Goal: Task Accomplishment & Management: Manage account settings

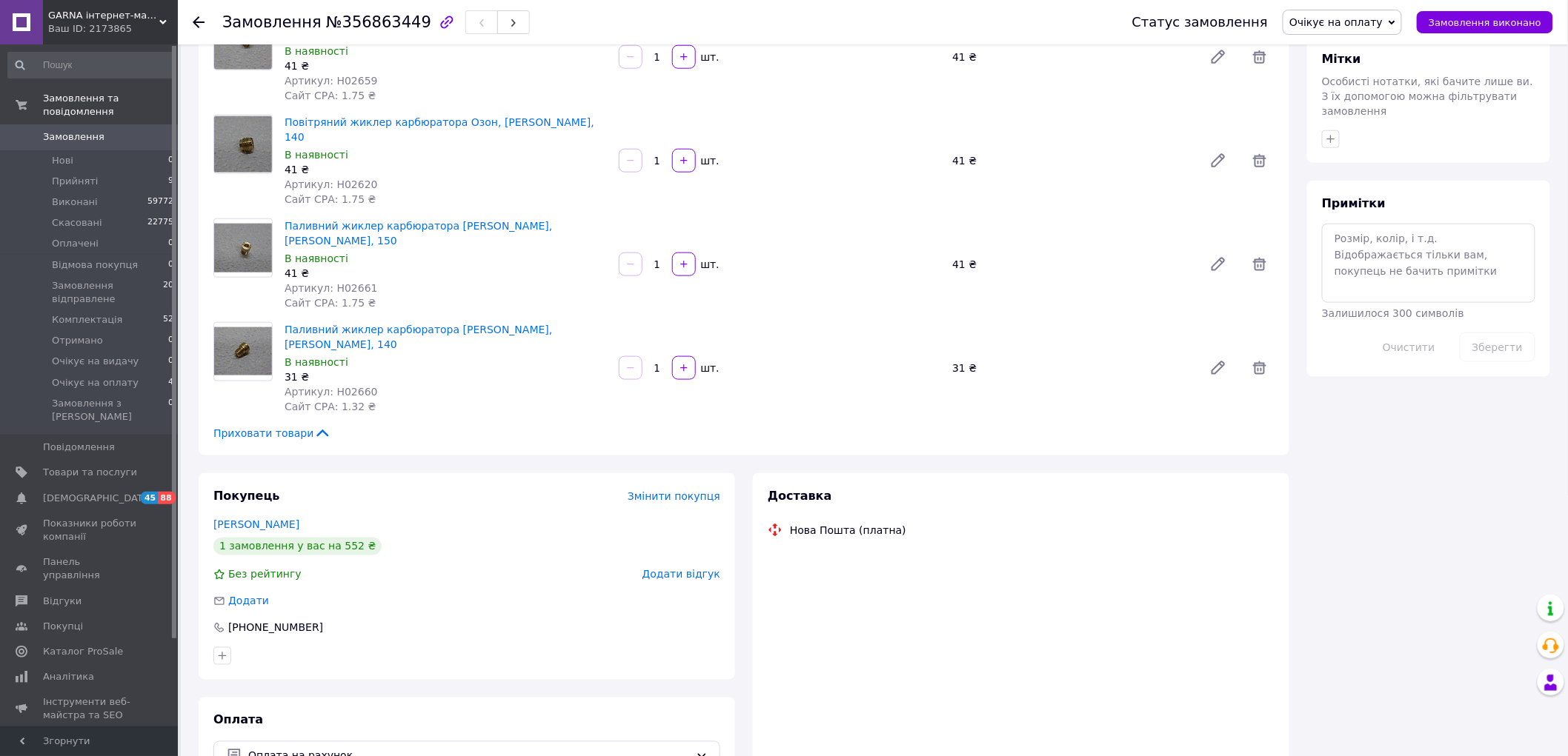
scroll to position [784, 0]
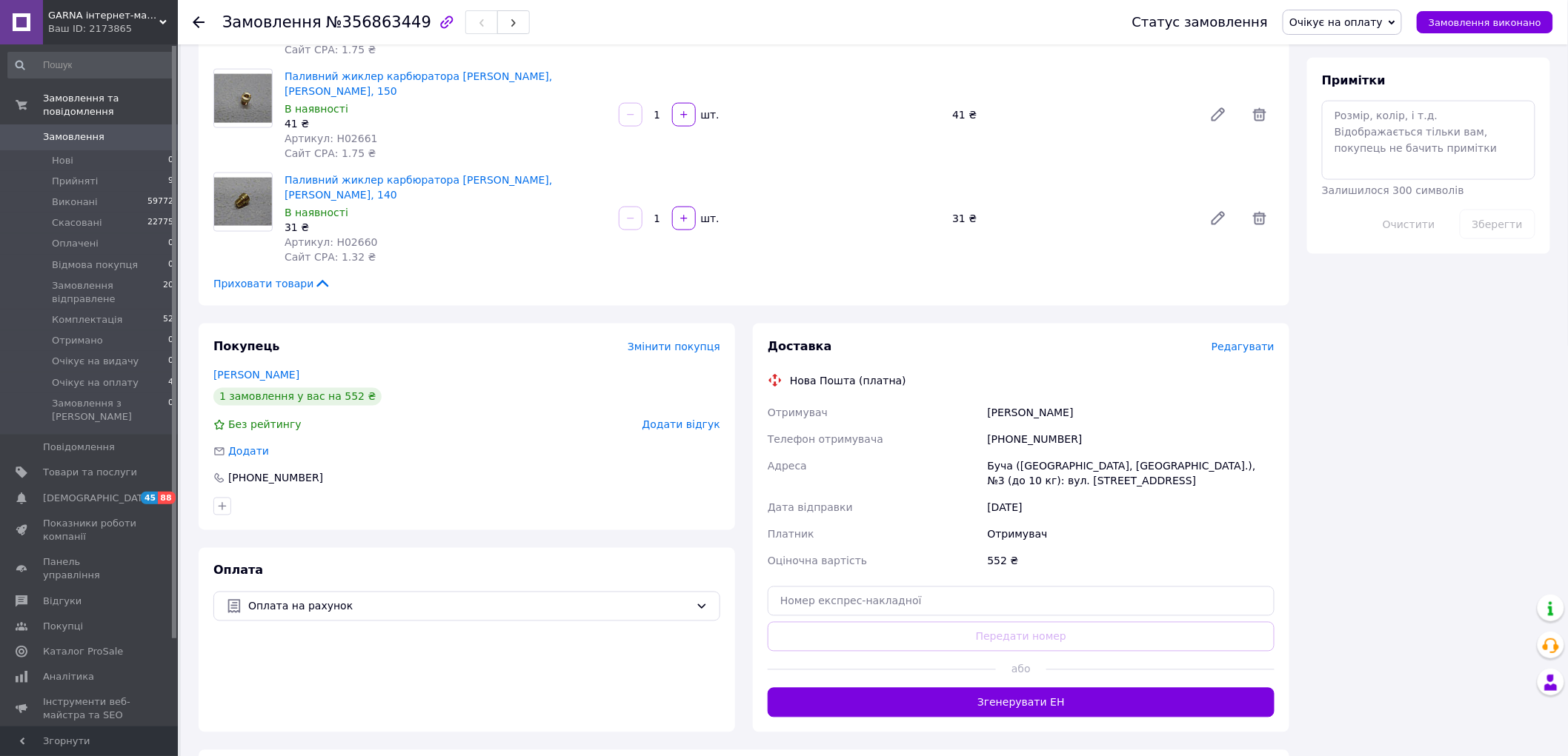
click at [1249, 341] on span "Редагувати" at bounding box center [1243, 346] width 63 height 11
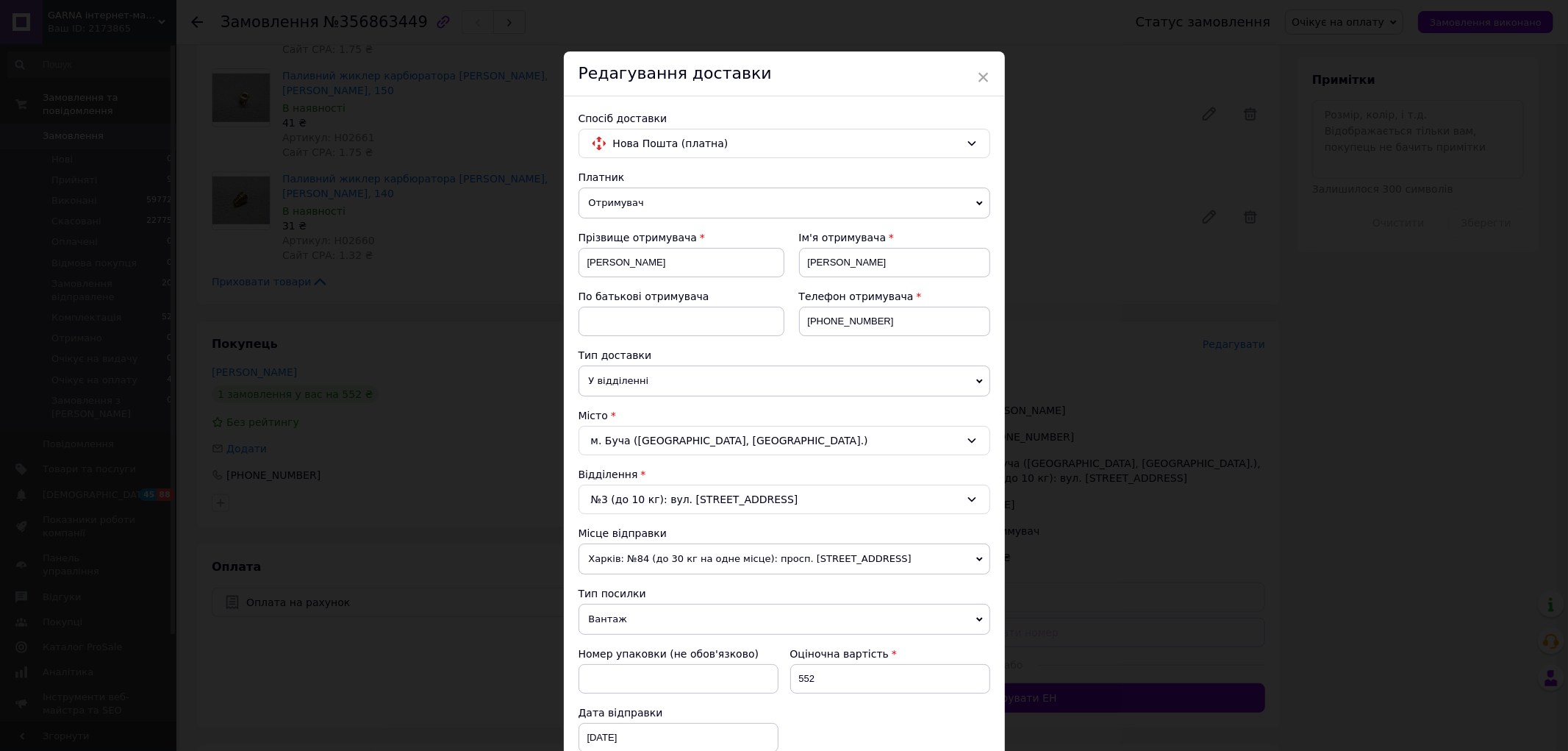
click at [979, 79] on span "×" at bounding box center [984, 77] width 13 height 25
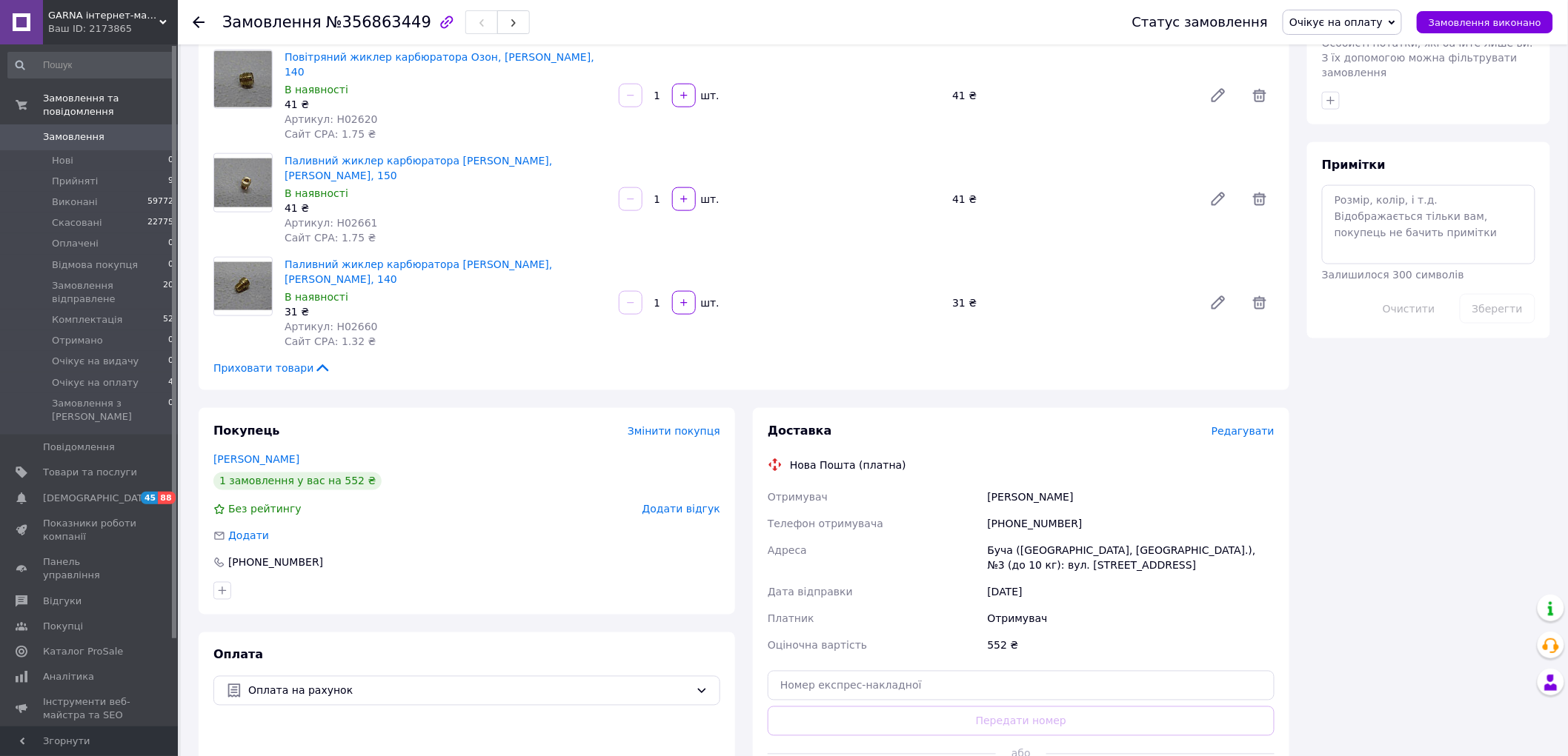
scroll to position [619, 0]
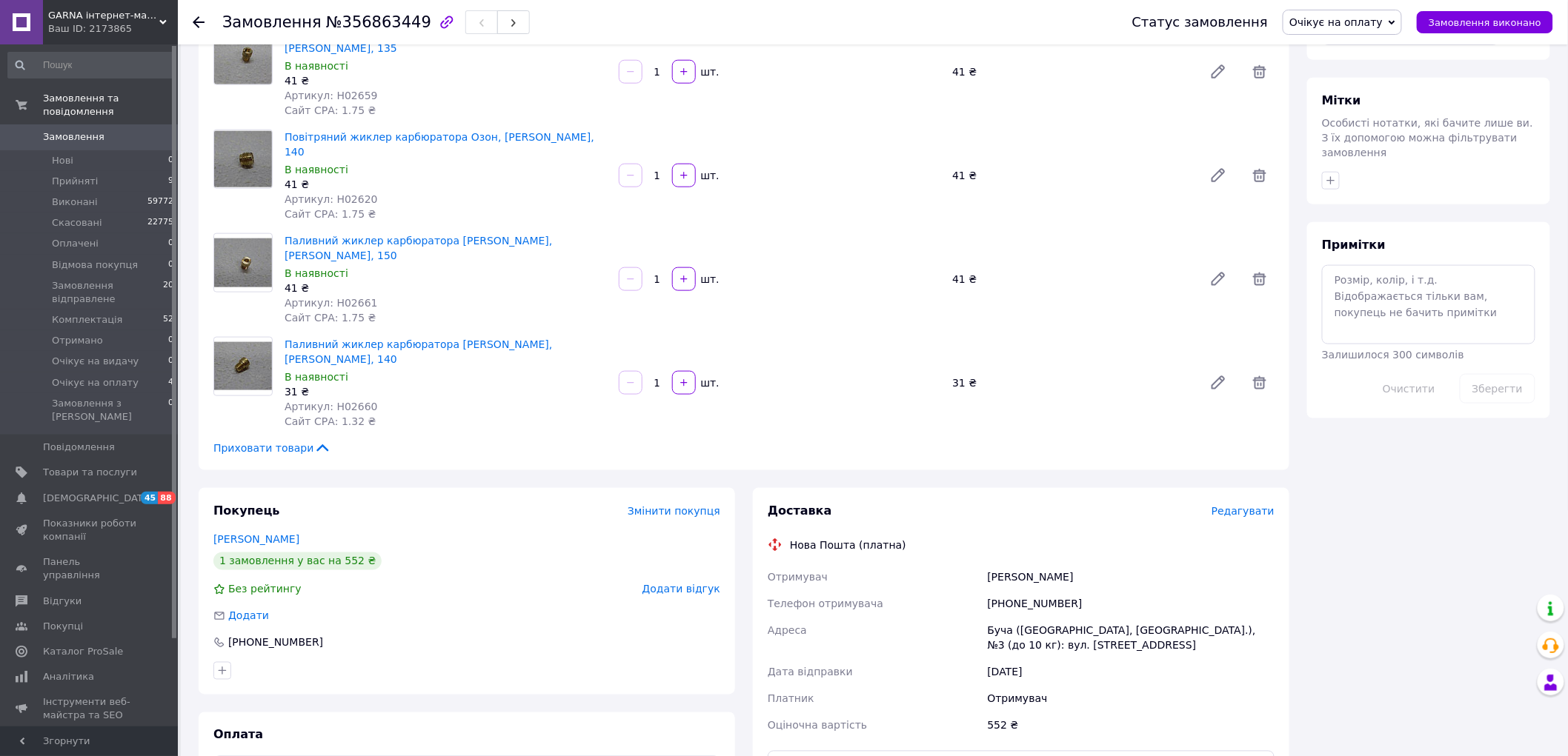
click at [198, 19] on icon at bounding box center [199, 22] width 11 height 11
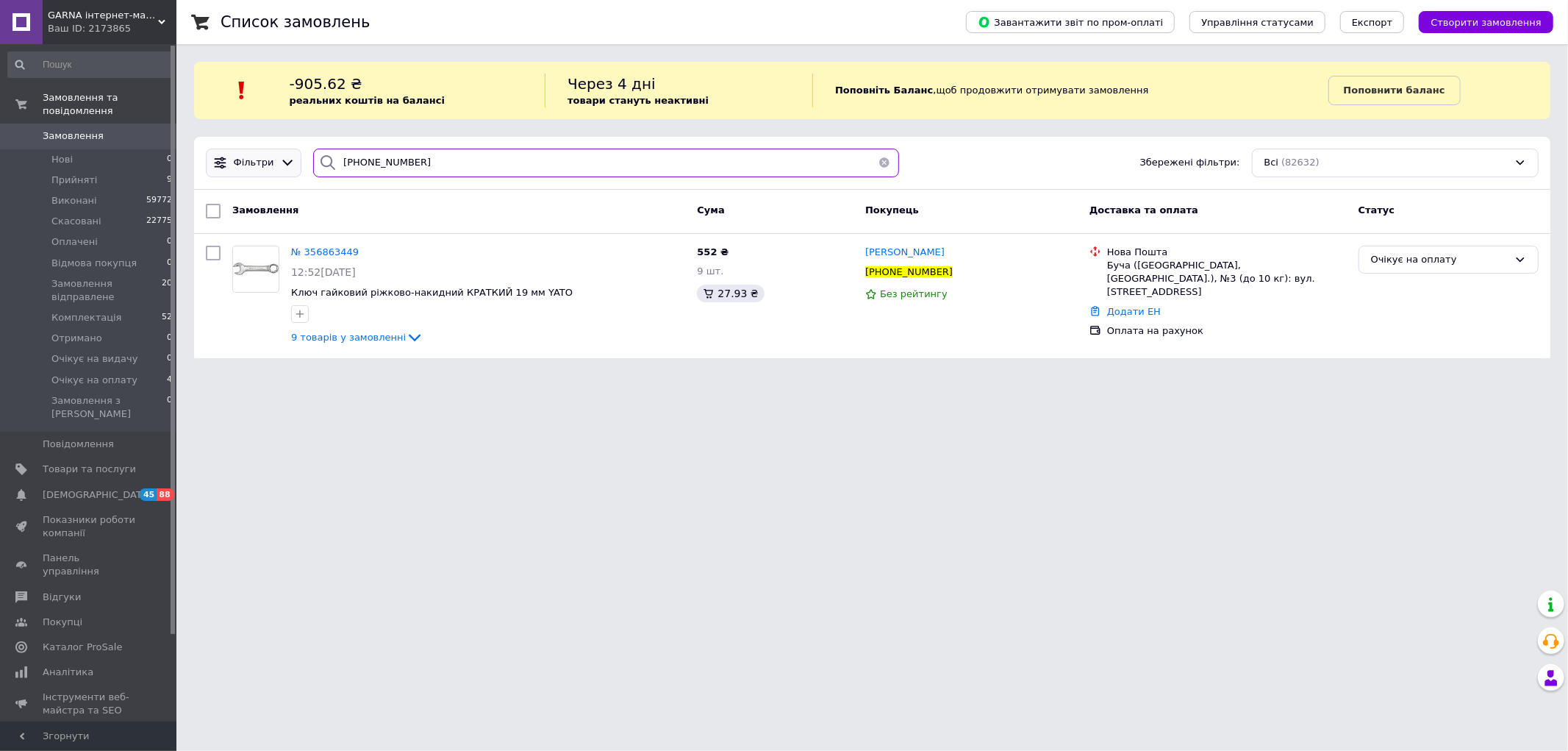
drag, startPoint x: 431, startPoint y: 161, endPoint x: 240, endPoint y: 160, distance: 191.0
click at [240, 160] on div "Фільтри +380503819127 Збережені фільтри: Всі (82632)" at bounding box center [872, 162] width 1345 height 29
paste input "356875781"
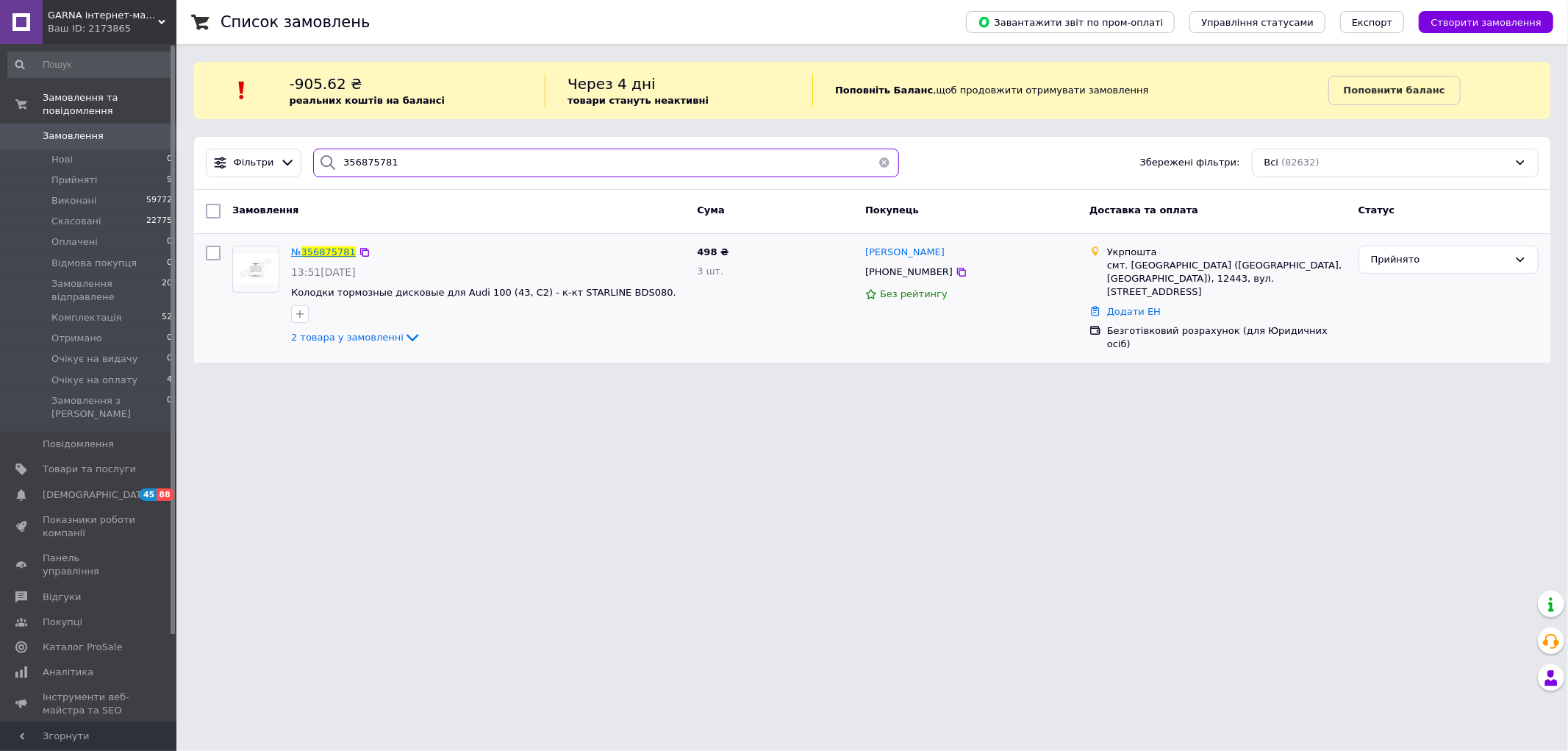
type input "356875781"
click at [329, 250] on span "356875781" at bounding box center [328, 252] width 55 height 11
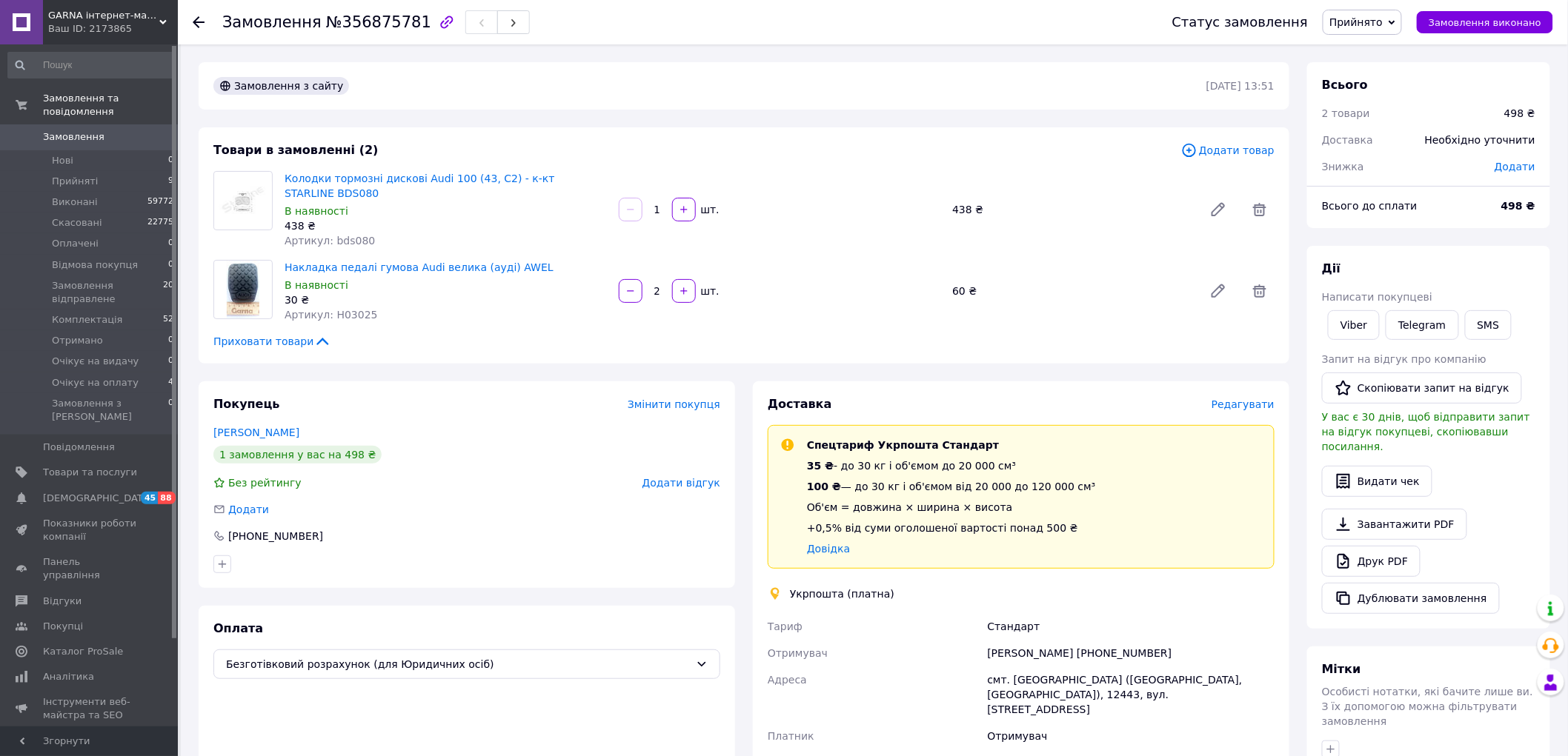
click at [1248, 398] on span "Редагувати" at bounding box center [1243, 404] width 63 height 11
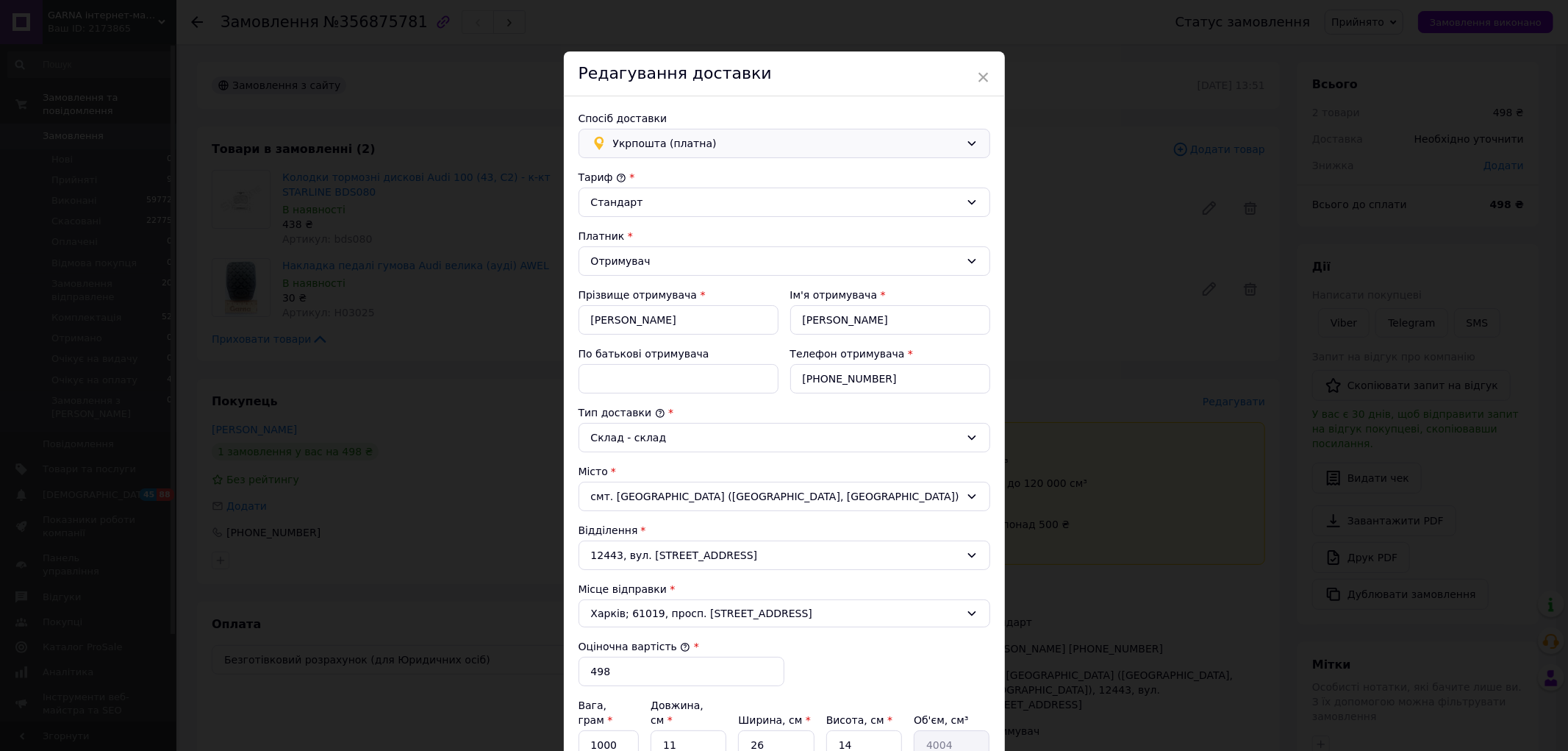
click at [957, 135] on span "Укрпошта (платна)" at bounding box center [786, 144] width 347 height 16
click at [666, 171] on span "Нова Пошта (платна)" at bounding box center [795, 175] width 365 height 15
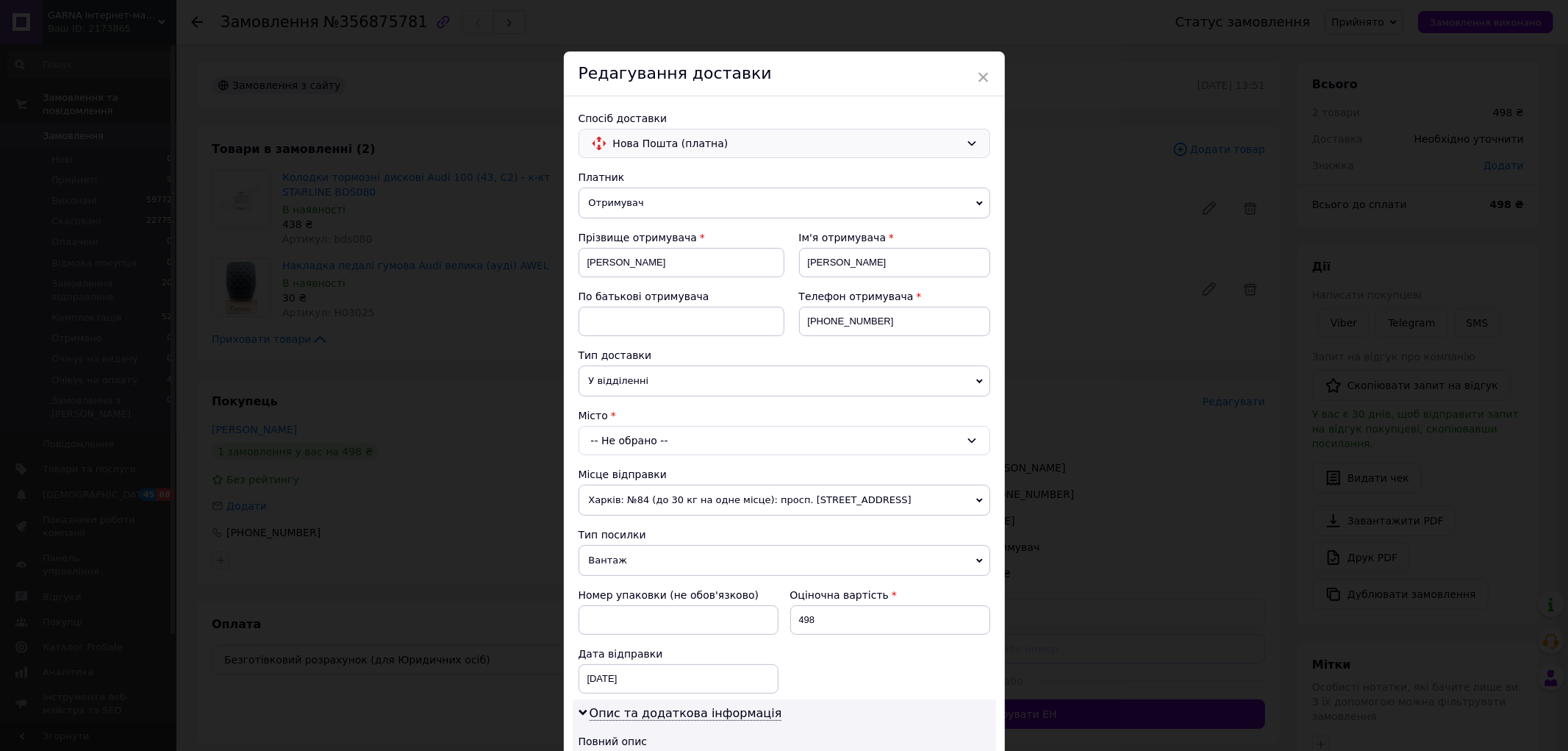
click at [922, 436] on div "-- Не обрано --" at bounding box center [784, 440] width 412 height 29
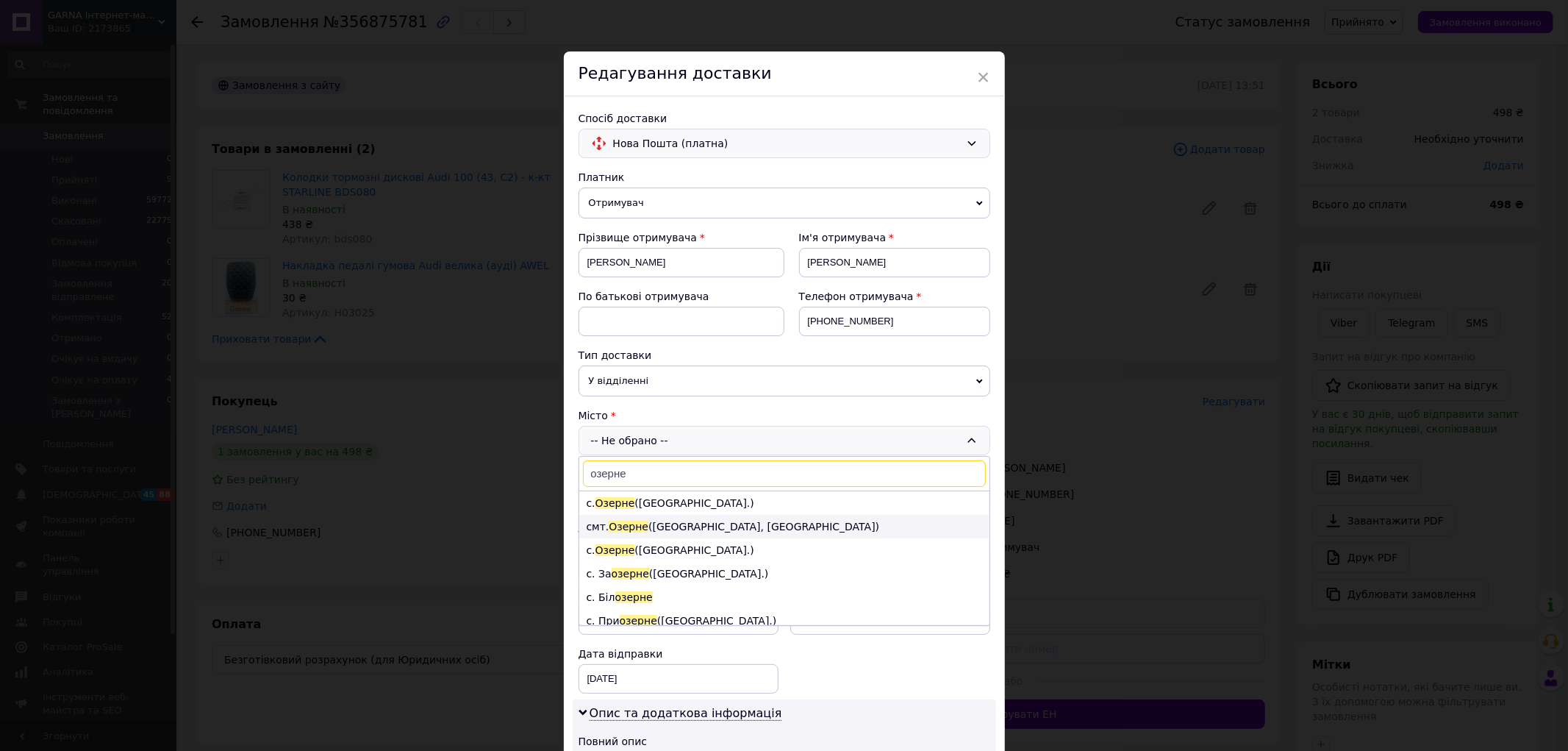
type input "озерне"
click at [729, 527] on li "смт. Озерне (Житомирська обл., Житомирський р-н. Новогуйвинська сільрада)" at bounding box center [784, 527] width 410 height 24
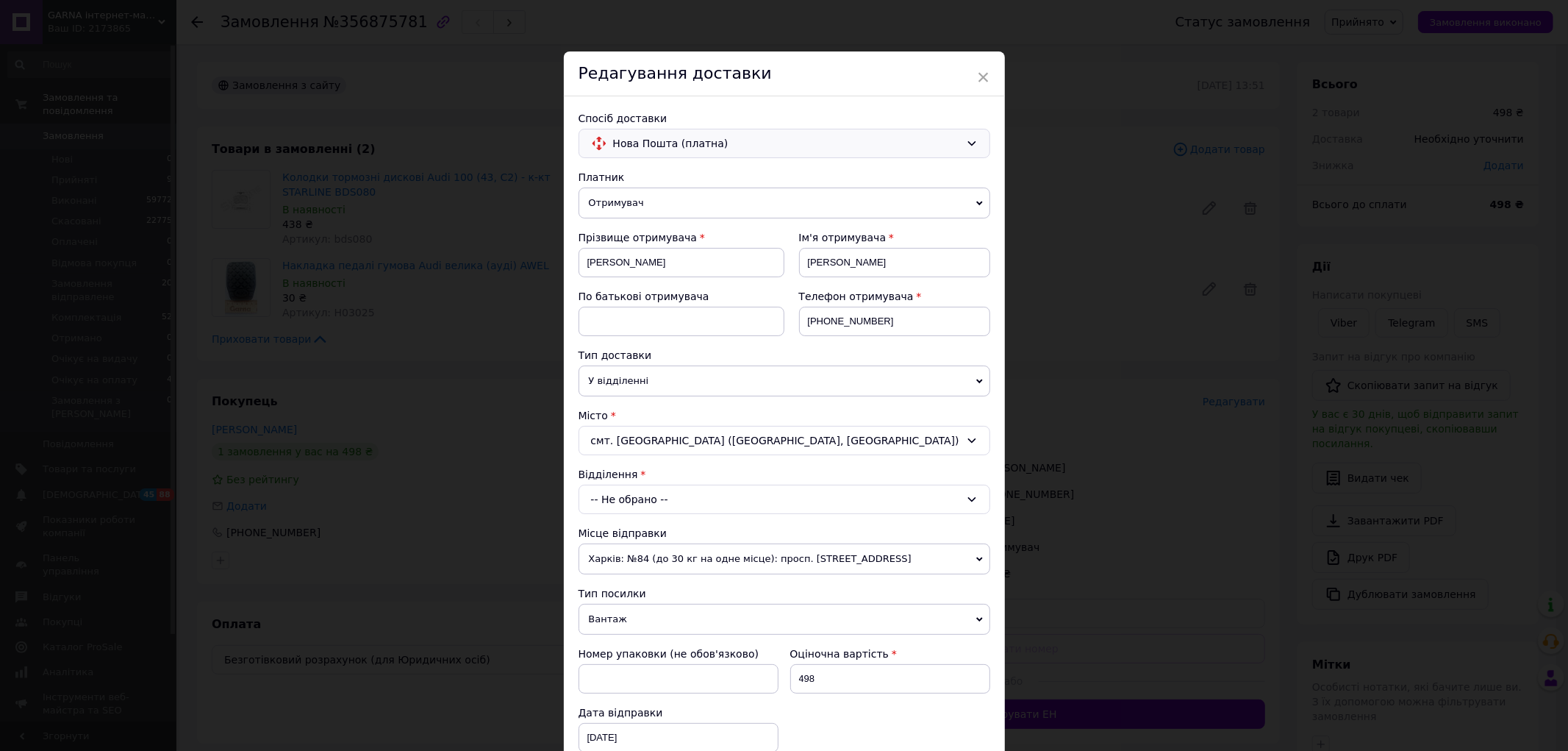
click at [765, 515] on div "-- Не обрано --" at bounding box center [784, 500] width 412 height 29
click at [689, 574] on li "№1: вул. Авіаційна, (ринок)" at bounding box center [784, 562] width 410 height 24
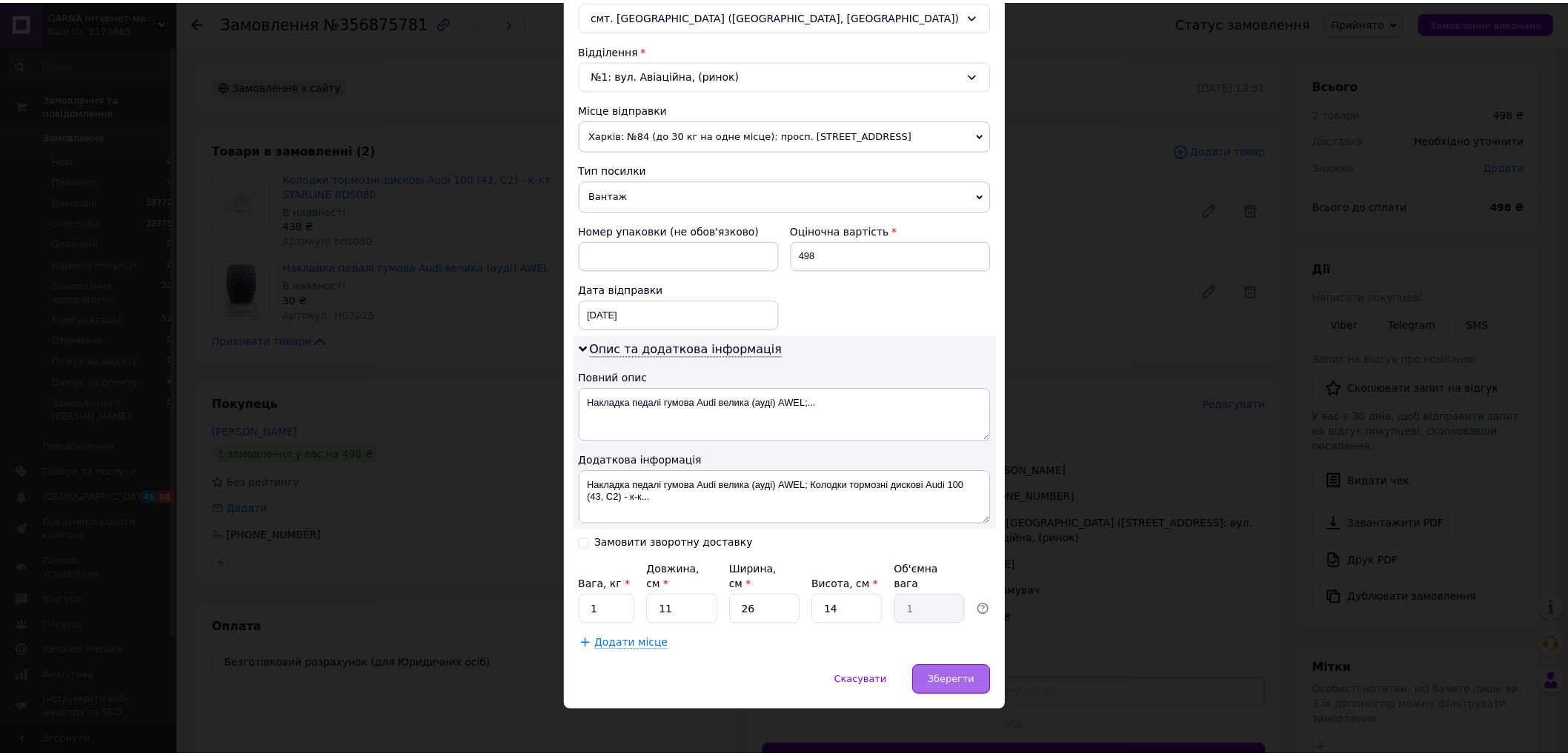
scroll to position [438, 0]
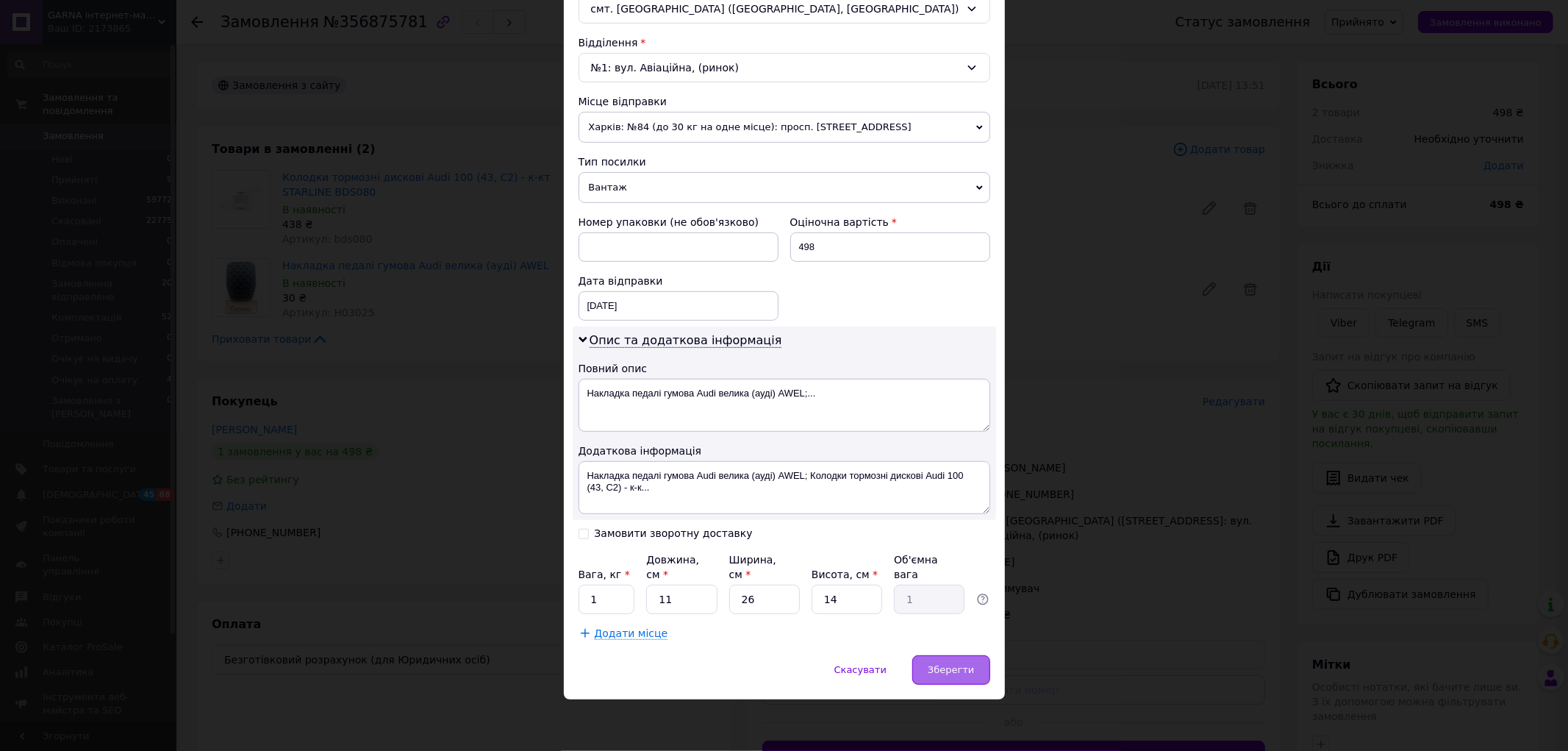
click at [939, 673] on span "Зберегти" at bounding box center [951, 670] width 46 height 11
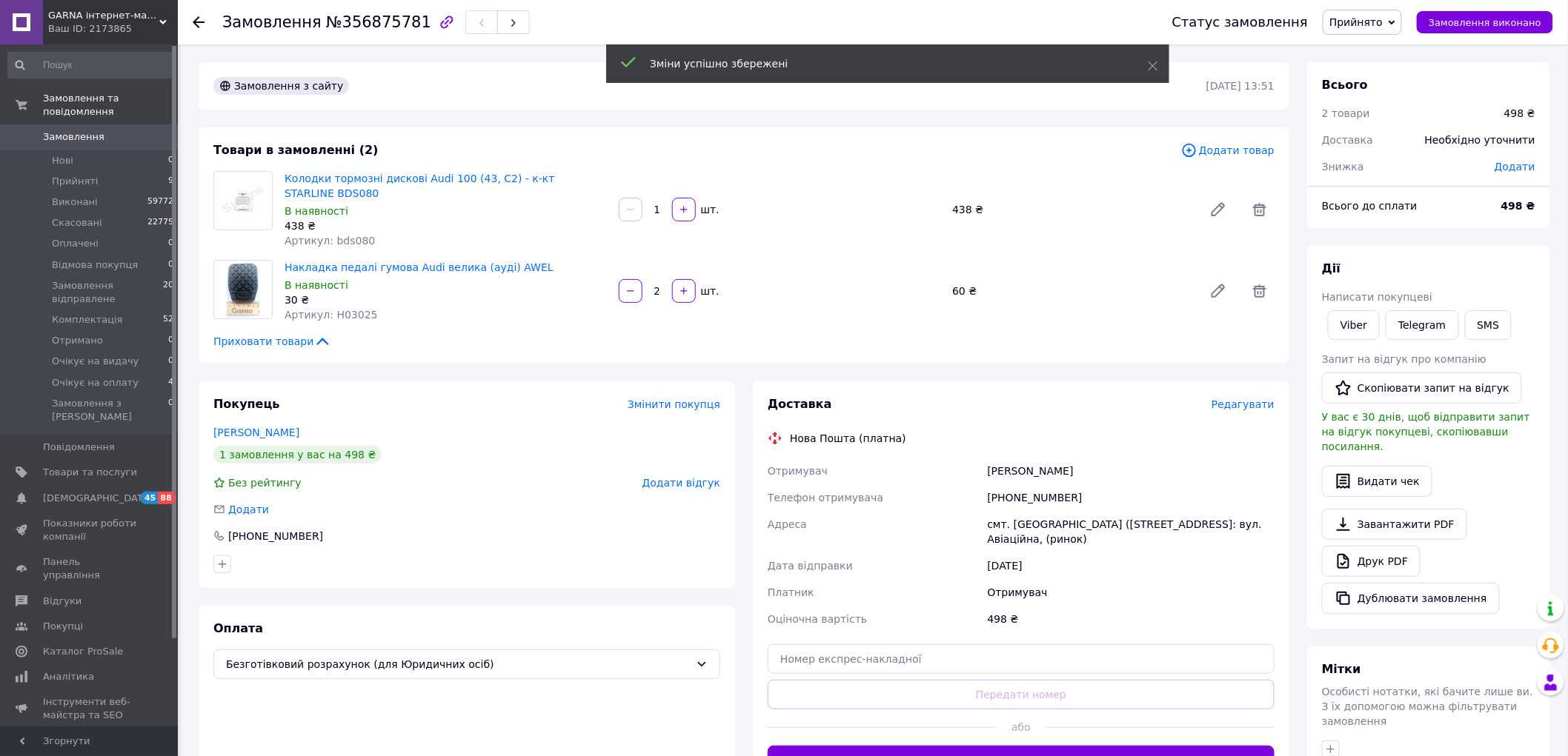
click at [197, 19] on use at bounding box center [199, 22] width 11 height 11
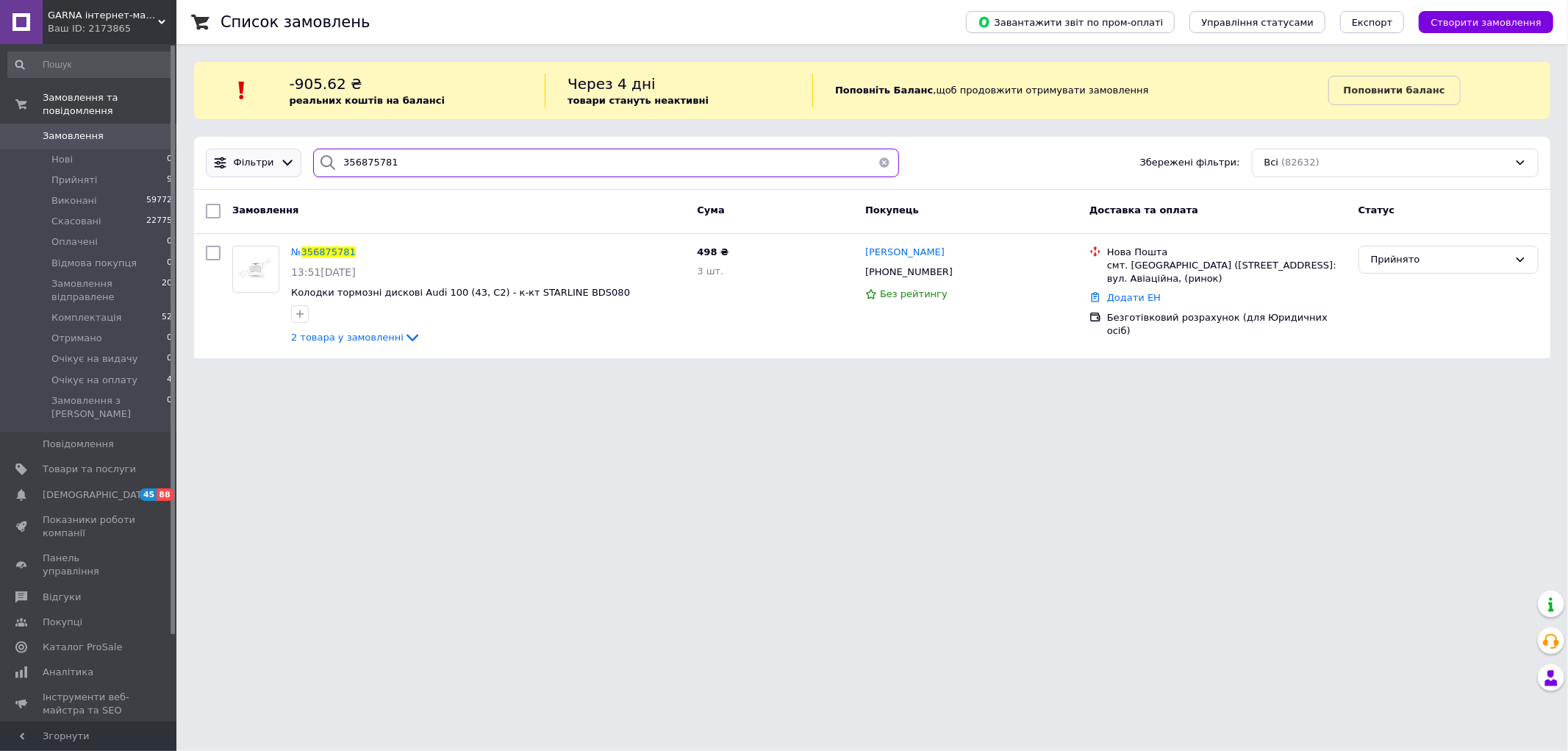
drag, startPoint x: 426, startPoint y: 166, endPoint x: 269, endPoint y: 162, distance: 157.1
click at [272, 162] on div "Фільтри 356875781 Збережені фільтри: Всі (82632)" at bounding box center [872, 162] width 1345 height 29
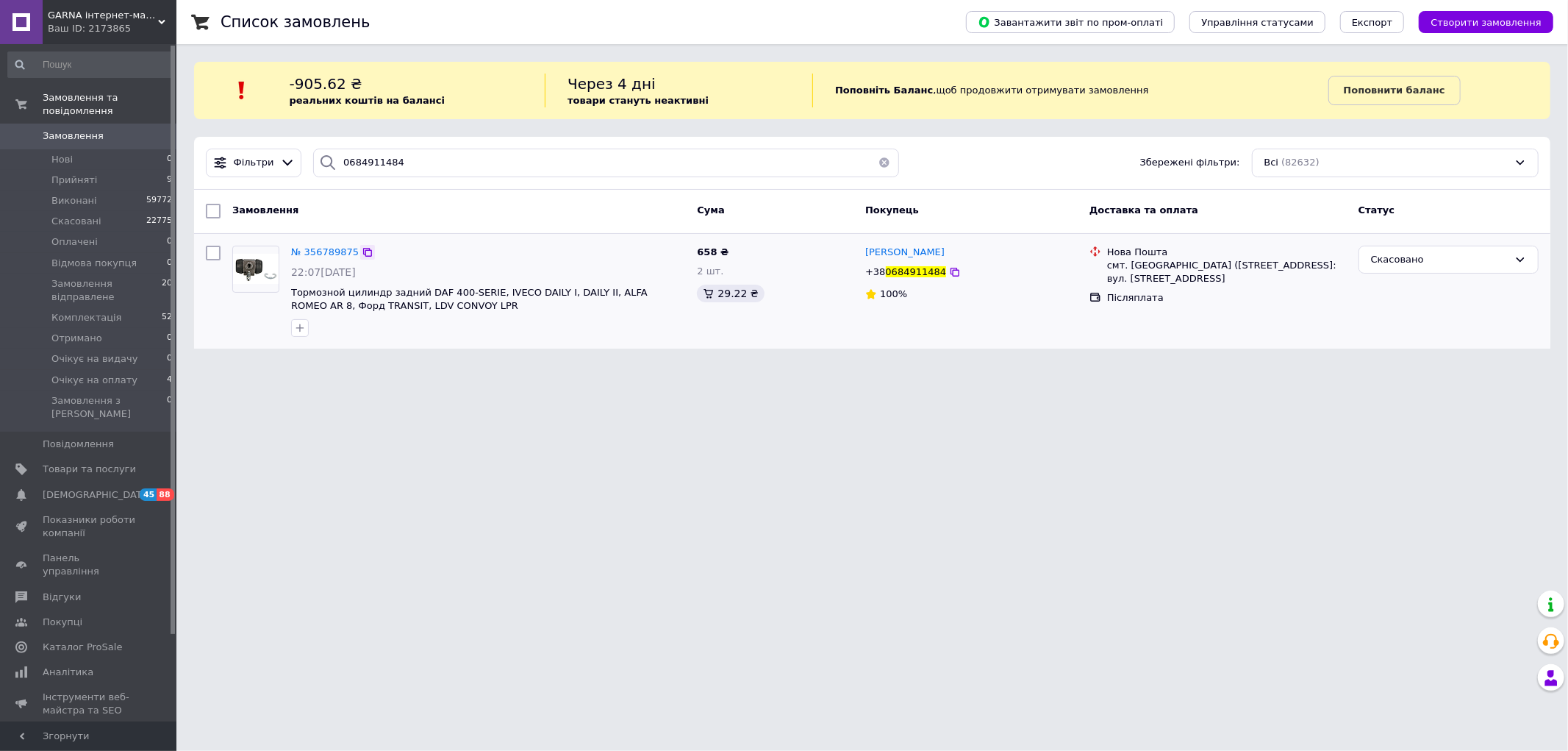
click at [362, 254] on icon at bounding box center [368, 252] width 11 height 11
drag, startPoint x: 430, startPoint y: 154, endPoint x: 297, endPoint y: 149, distance: 133.1
click at [297, 149] on div "Фільтри 0684911484 Збережені фільтри: Всі (82632)" at bounding box center [872, 162] width 1345 height 29
paste input "356400752"
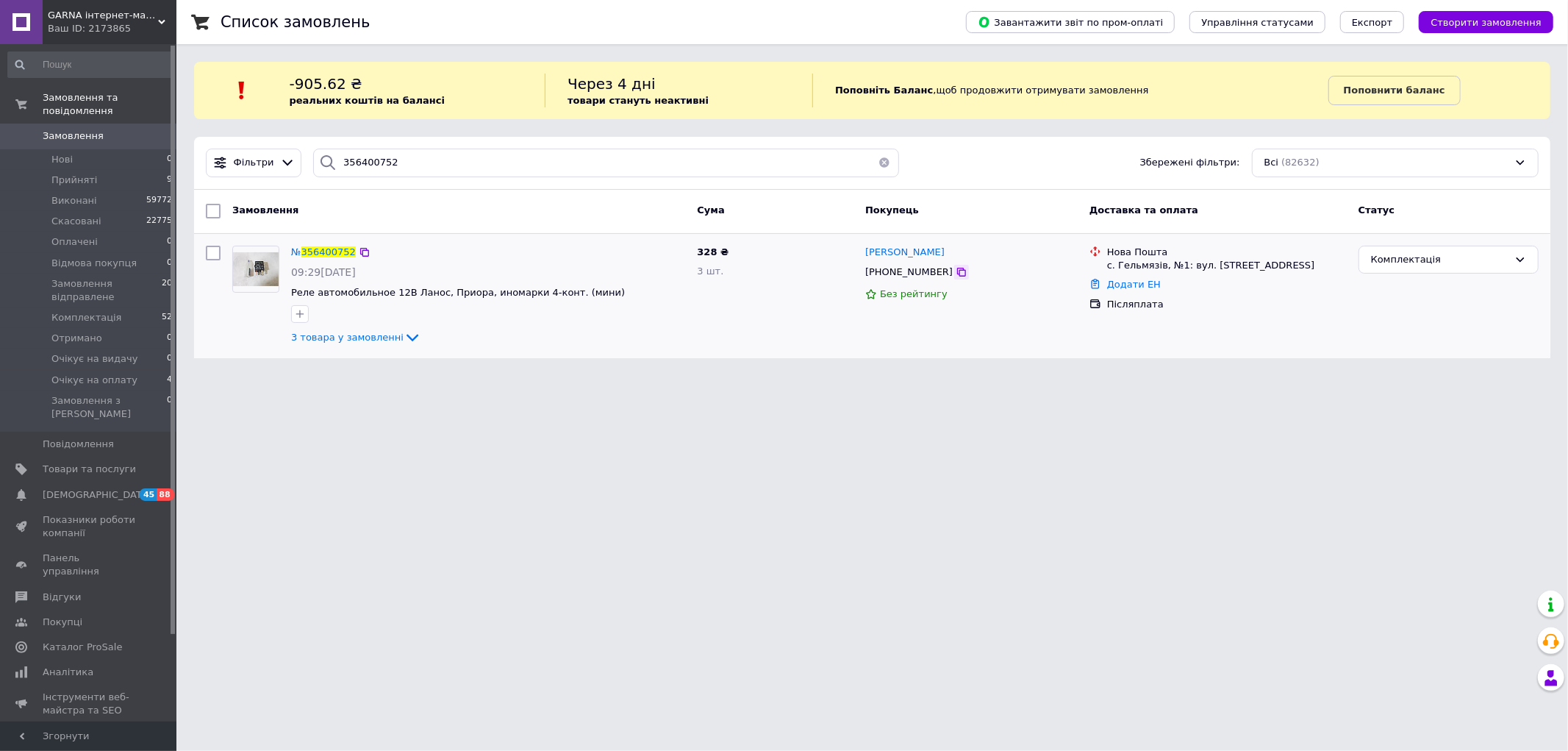
click at [956, 270] on icon at bounding box center [962, 272] width 11 height 11
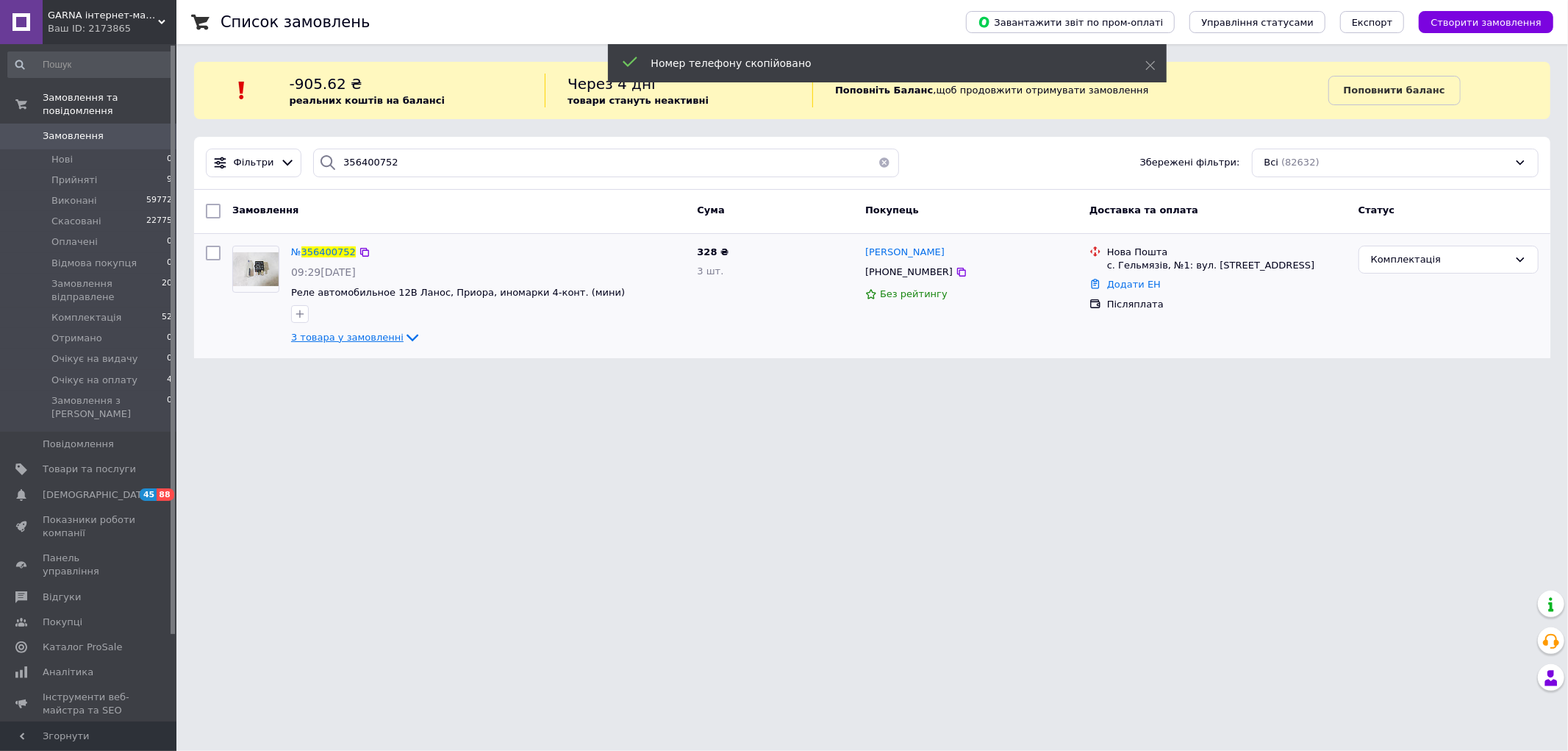
click at [403, 335] on icon at bounding box center [412, 338] width 18 height 18
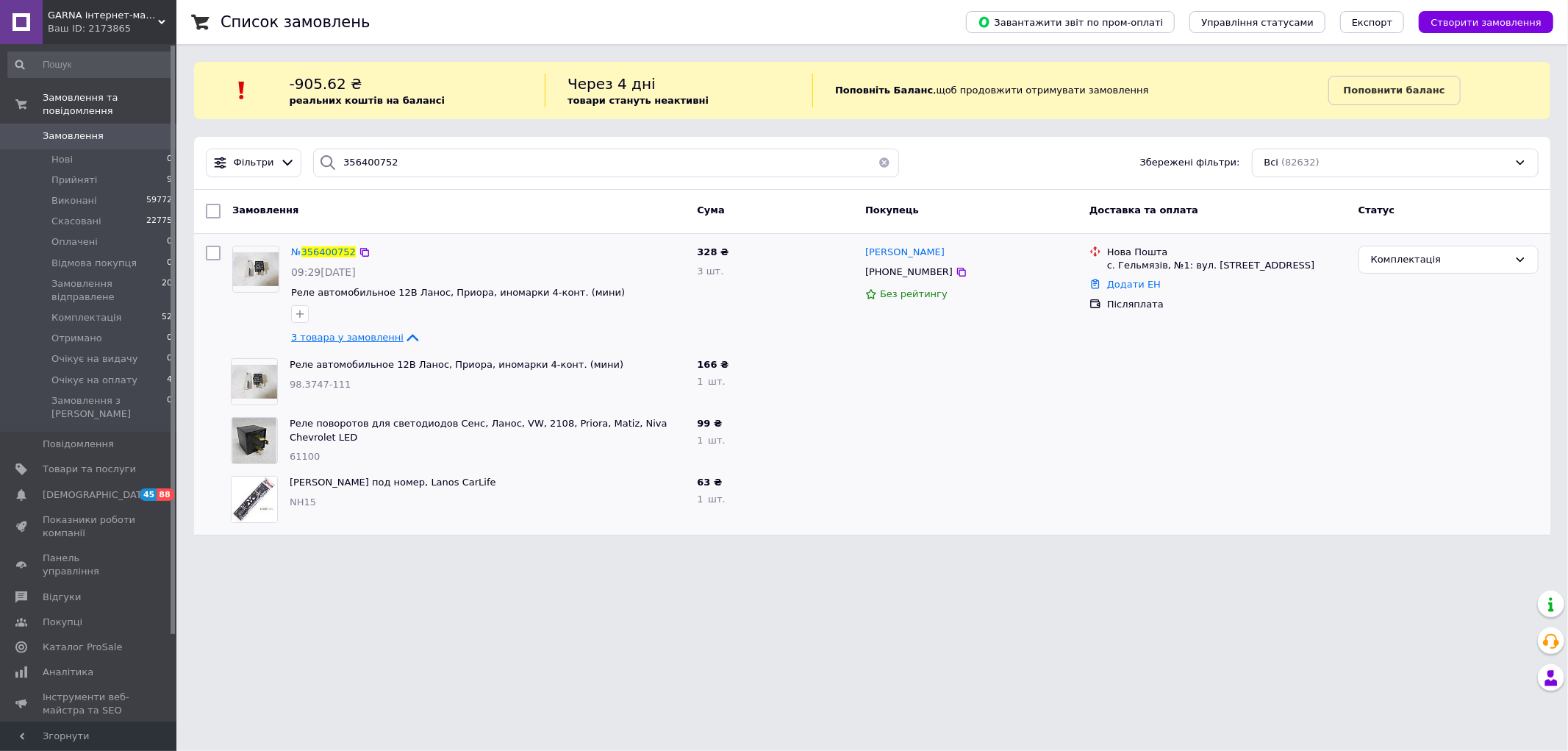
click at [470, 553] on html "GARNA інтернет-магазин автозапчастин Ваш ID: 2173865 Сайт GARNA інтернет-магази…" at bounding box center [784, 276] width 1568 height 553
drag, startPoint x: 426, startPoint y: 168, endPoint x: 247, endPoint y: 146, distance: 180.3
click at [250, 146] on div "Фільтри 356400752 Збережені фільтри: Всі (82632)" at bounding box center [872, 163] width 1357 height 53
paste input "[PHONE_NUMBER]"
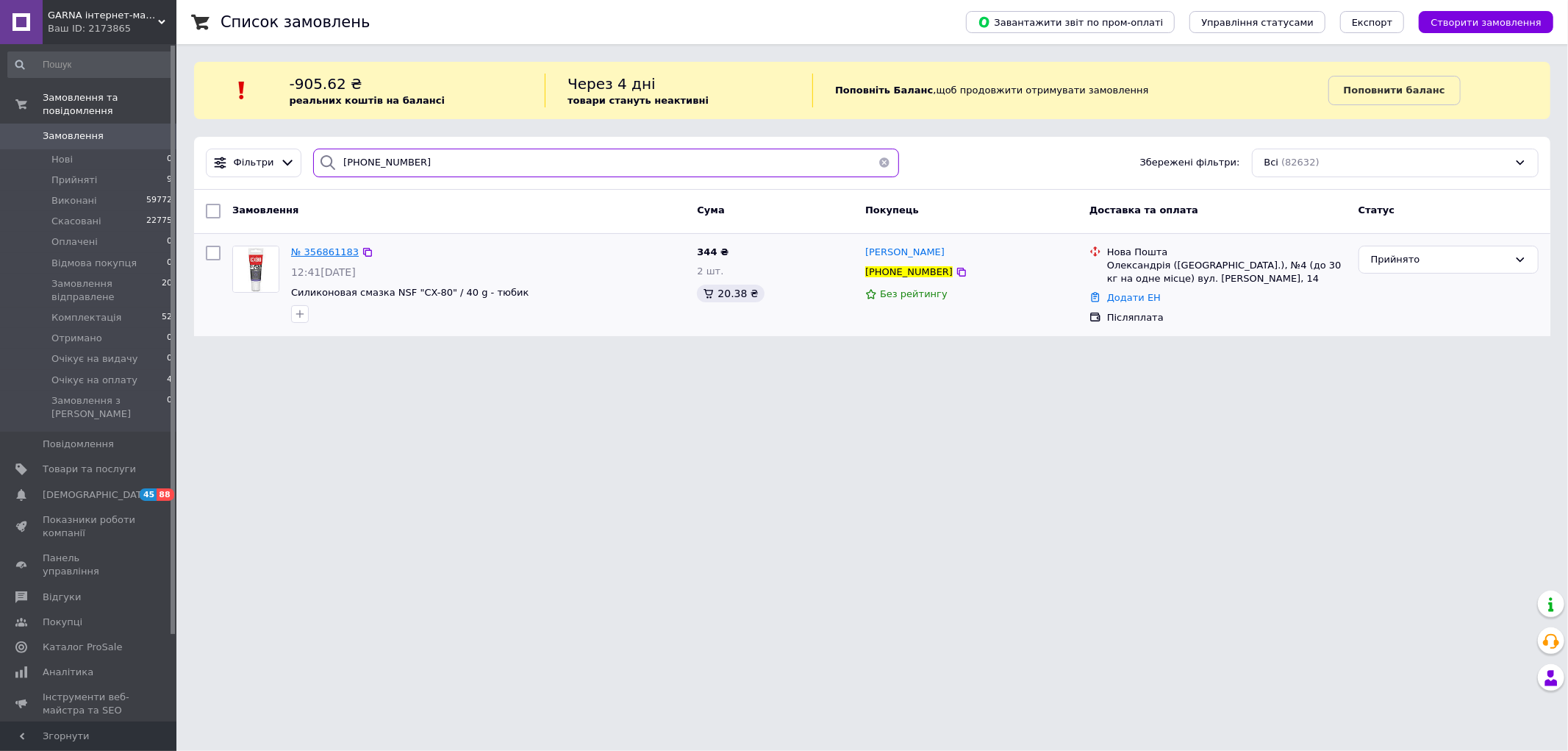
type input "[PHONE_NUMBER]"
click at [332, 252] on span "№ 356861183" at bounding box center [324, 252] width 68 height 11
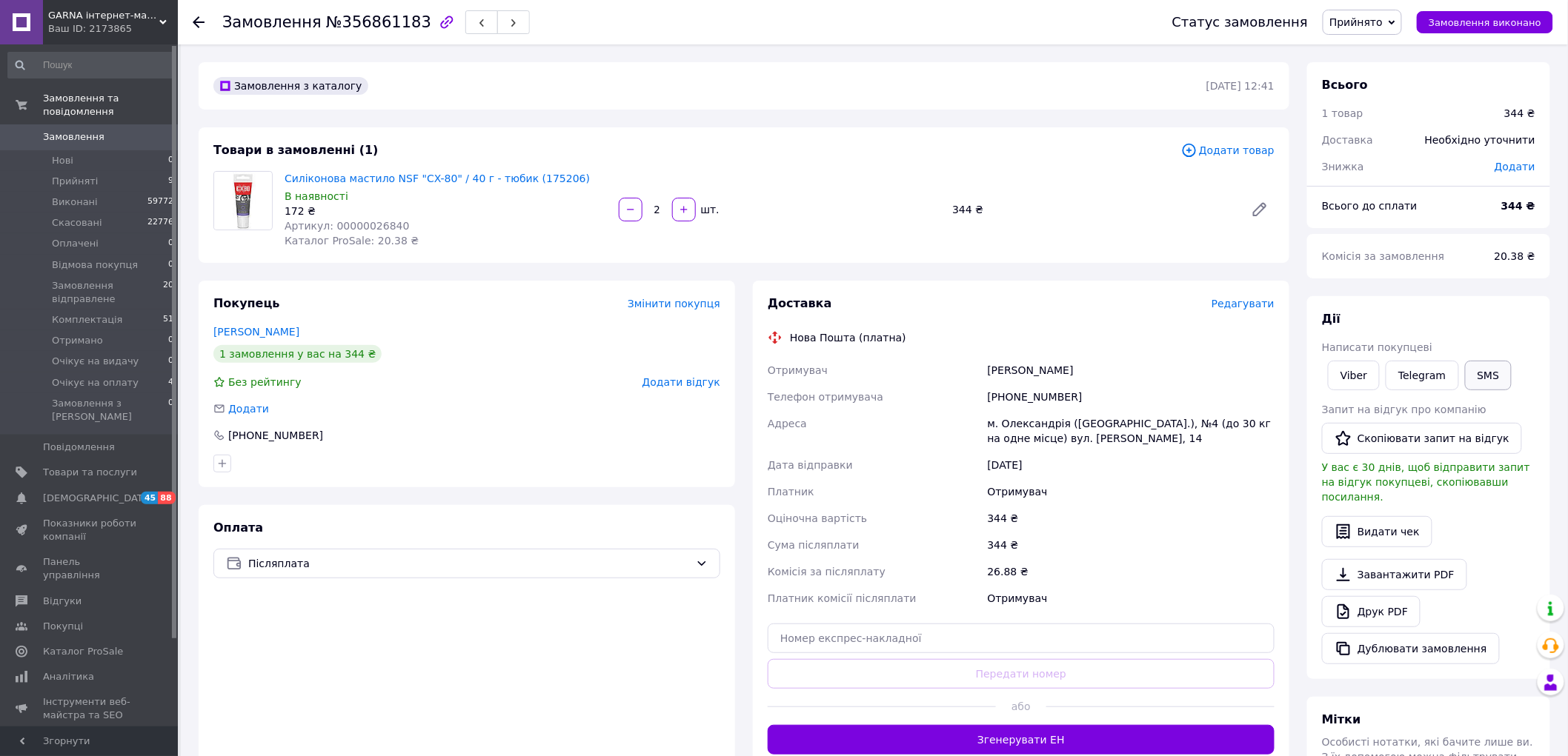
click at [1478, 374] on button "SMS" at bounding box center [1489, 375] width 48 height 30
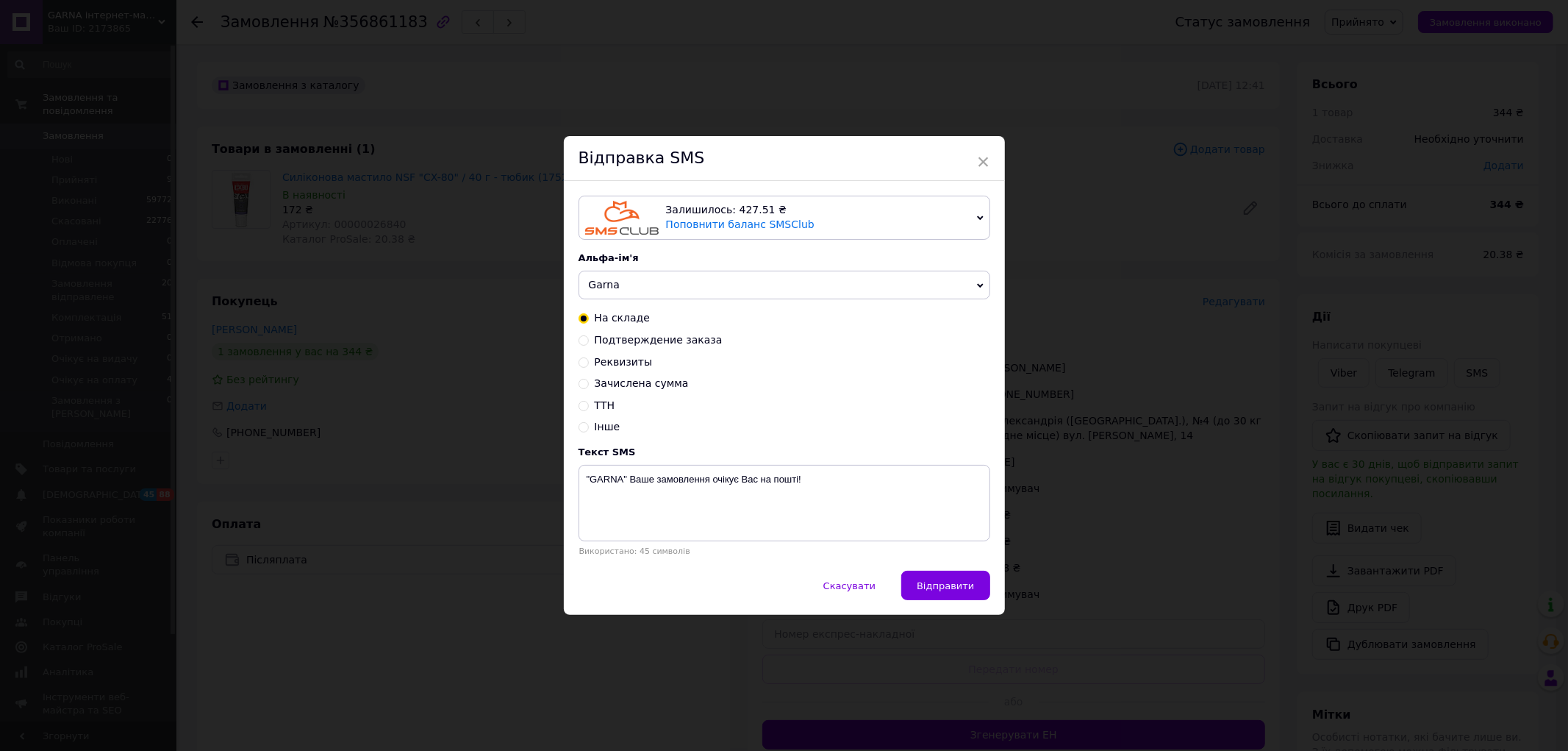
click at [724, 571] on div "Залишилось: 427.51 ₴ Поповнити баланс SMSClub Підключити LetsAds Альфа-ім'я Gar…" at bounding box center [784, 376] width 441 height 390
drag, startPoint x: 584, startPoint y: 481, endPoint x: 844, endPoint y: 479, distance: 260.0
click at [844, 479] on textarea ""GARNA" Ваше замовлення очікує Вас на пошті!" at bounding box center [784, 503] width 412 height 77
paste textarea "Ми намагалися з Вами зв'язатися стосовно замовлення. Garna 0737618815"
type textarea "Ми намагалися з Вами зв'язатися стосовно замовлення. Garna 0737618815"
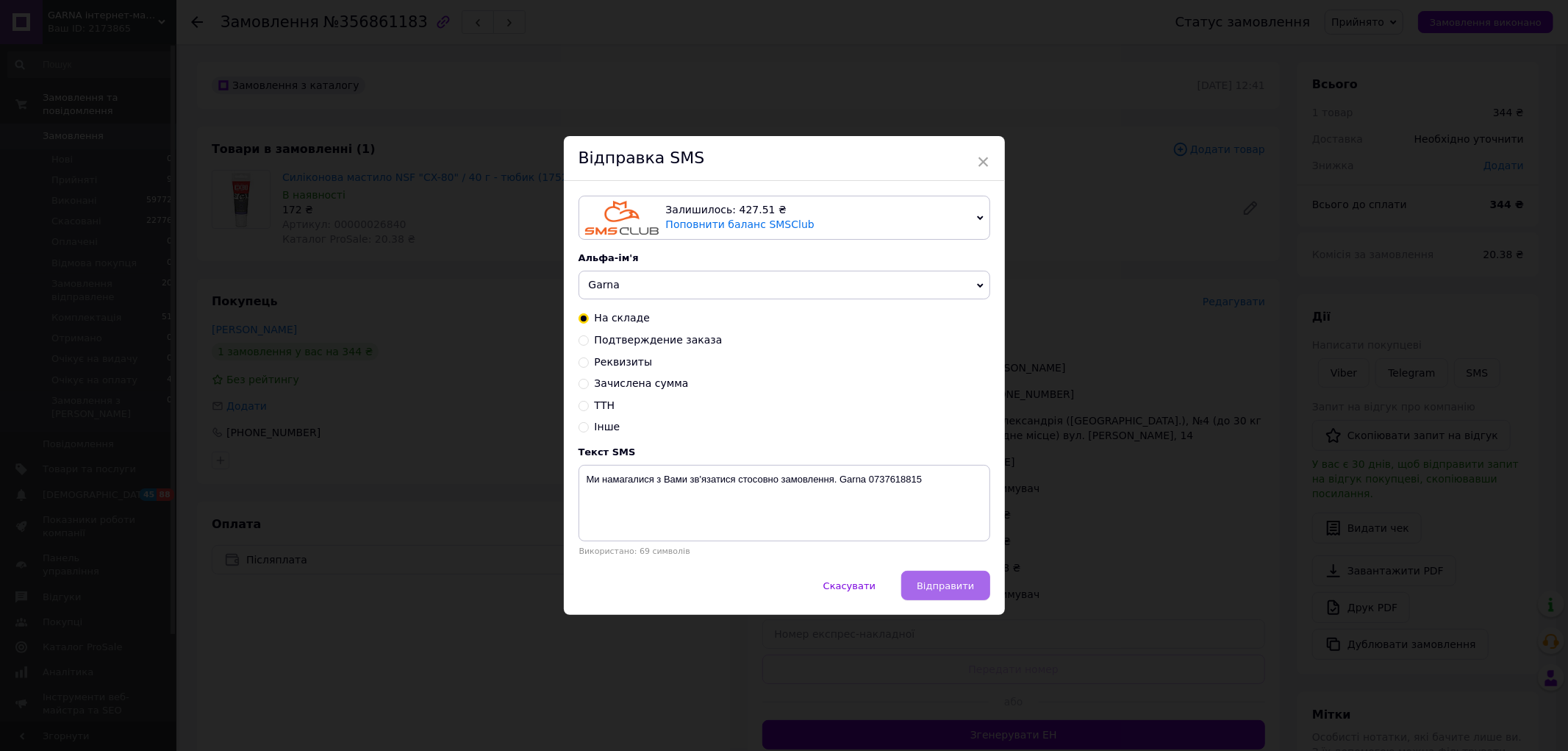
click at [958, 576] on button "Відправити" at bounding box center [945, 585] width 88 height 29
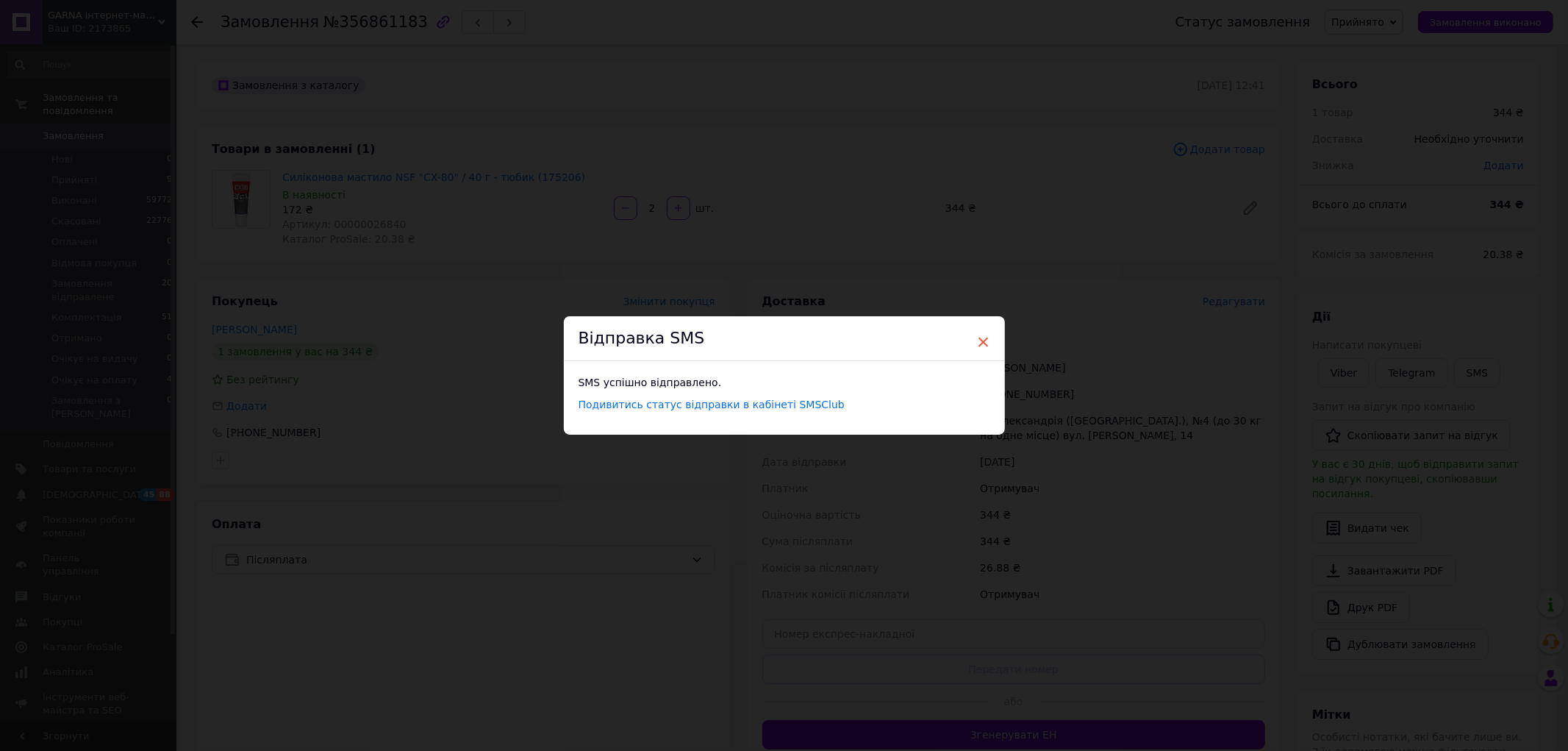
click at [985, 342] on span "×" at bounding box center [984, 342] width 13 height 25
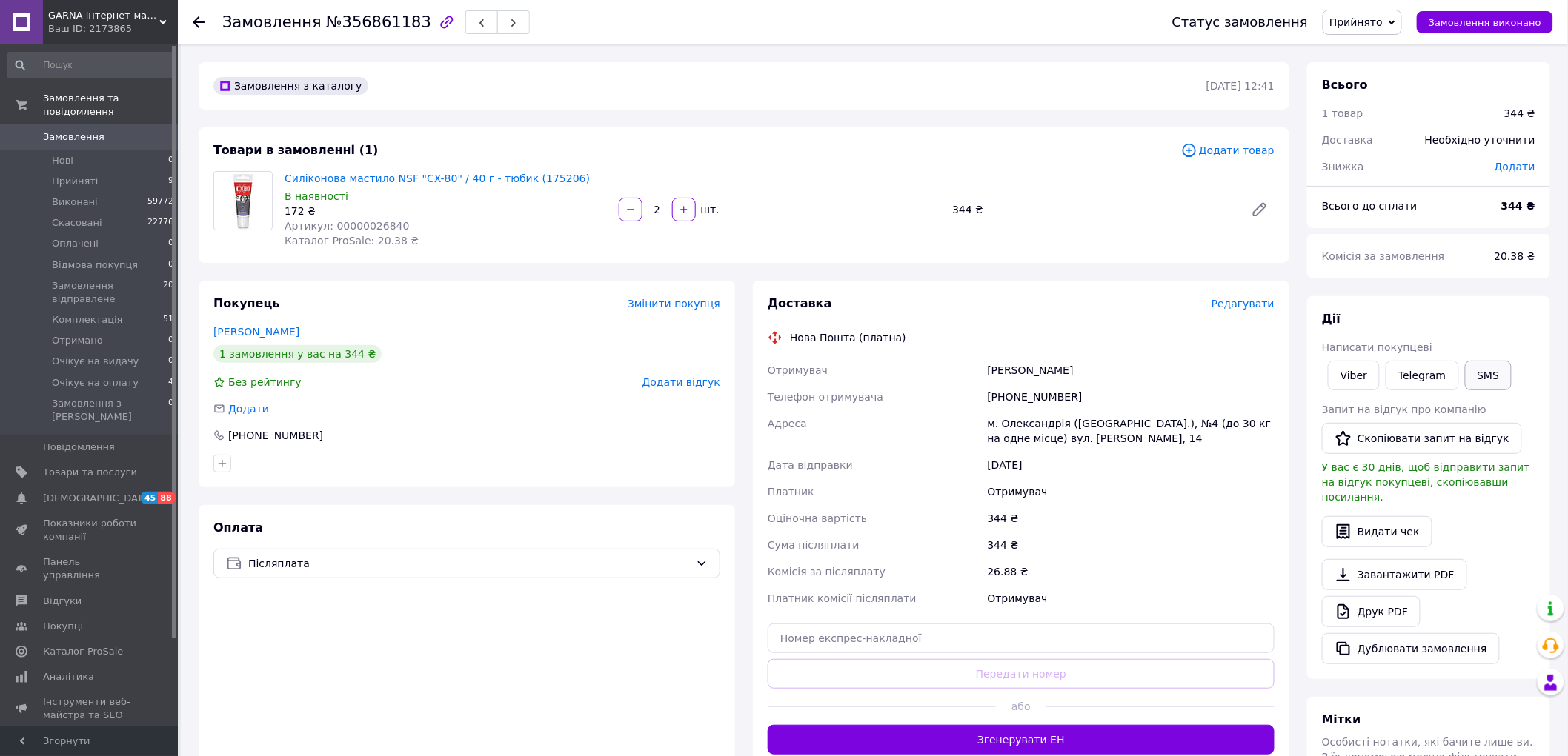
click at [1478, 373] on button "SMS" at bounding box center [1489, 375] width 48 height 30
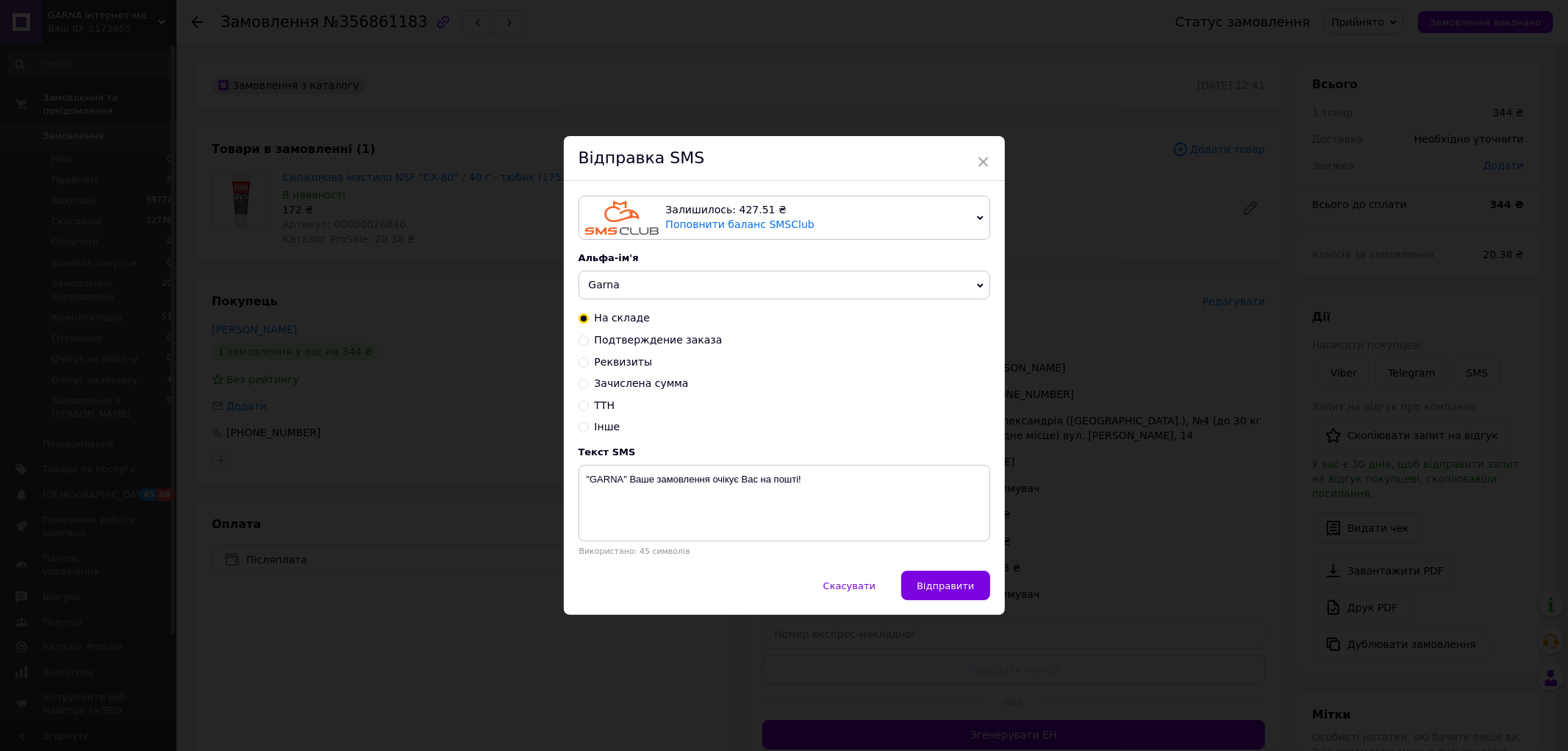
click at [579, 357] on input "Реквизиты" at bounding box center [584, 361] width 11 height 11
radio input "true"
radio input "false"
click at [658, 481] on textarea ""GARNA" Suma-, Karta 4246 0010 0371 4957 Ushkvarok I.V. Raxunok UA6530529900000…" at bounding box center [784, 503] width 412 height 77
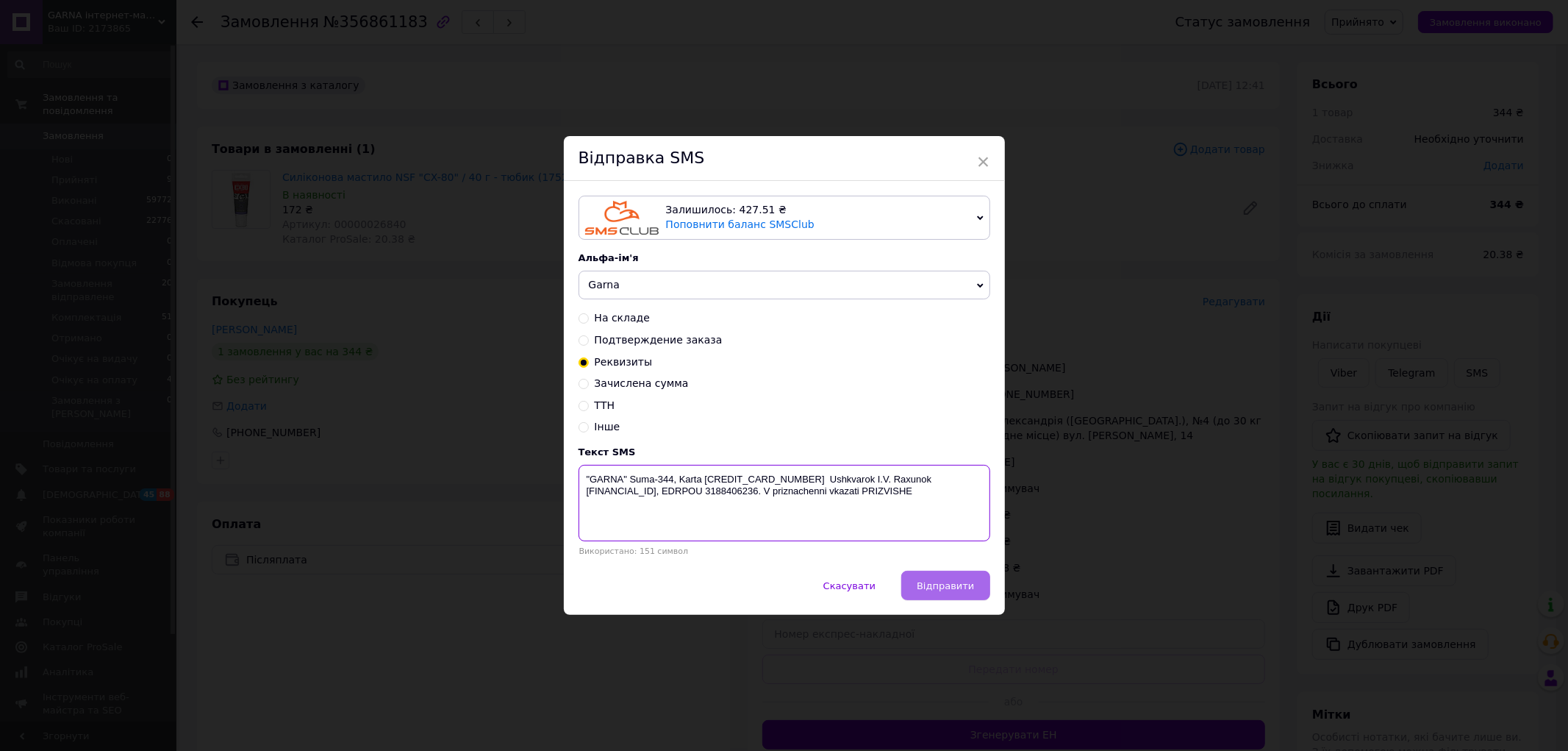
type textarea ""GARNA" Suma-344, Karta 4246 0010 0371 4957 Ushkvarok I.V. Raxunok UA6530529900…"
click at [949, 582] on span "Відправити" at bounding box center [945, 586] width 57 height 11
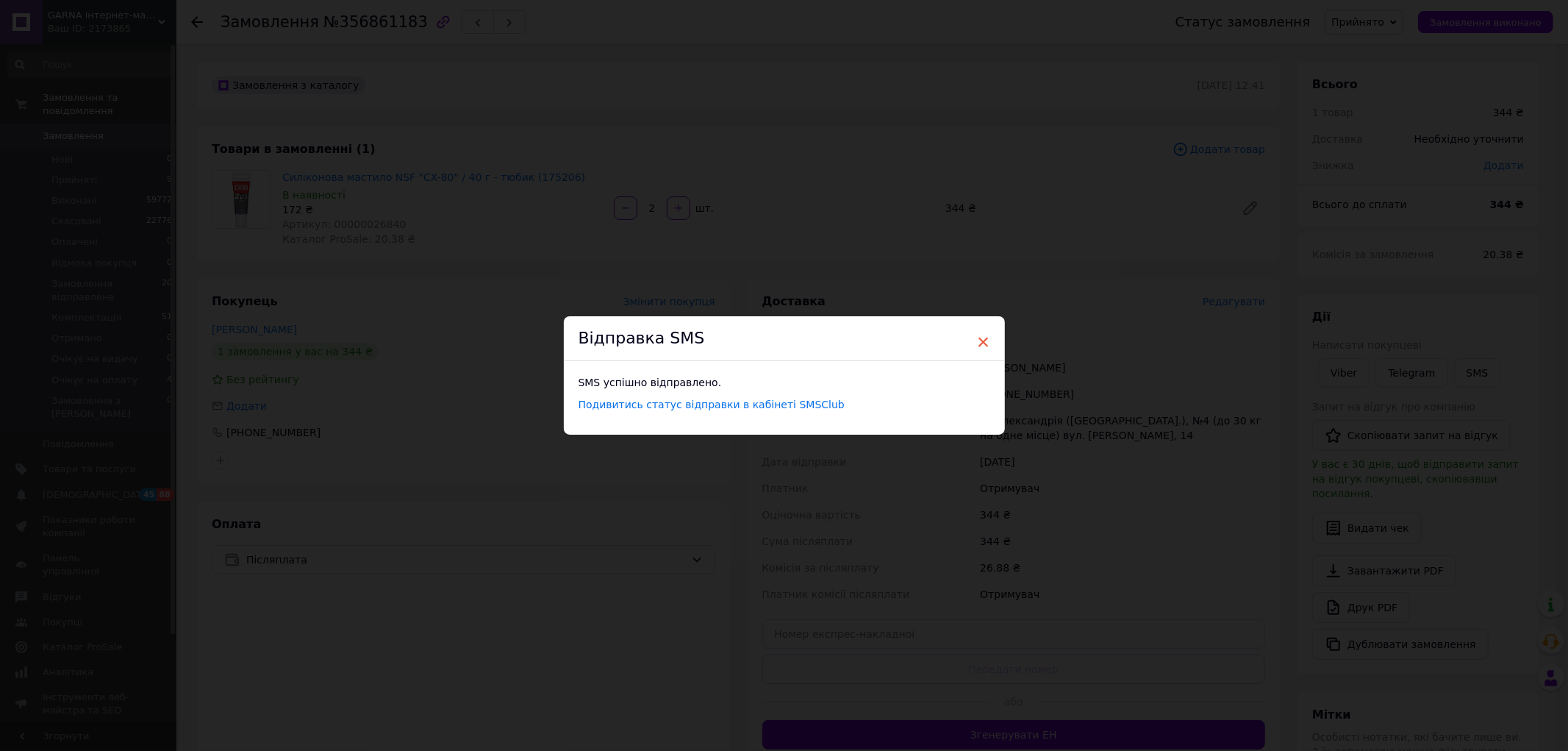
click at [981, 341] on span "×" at bounding box center [984, 342] width 13 height 25
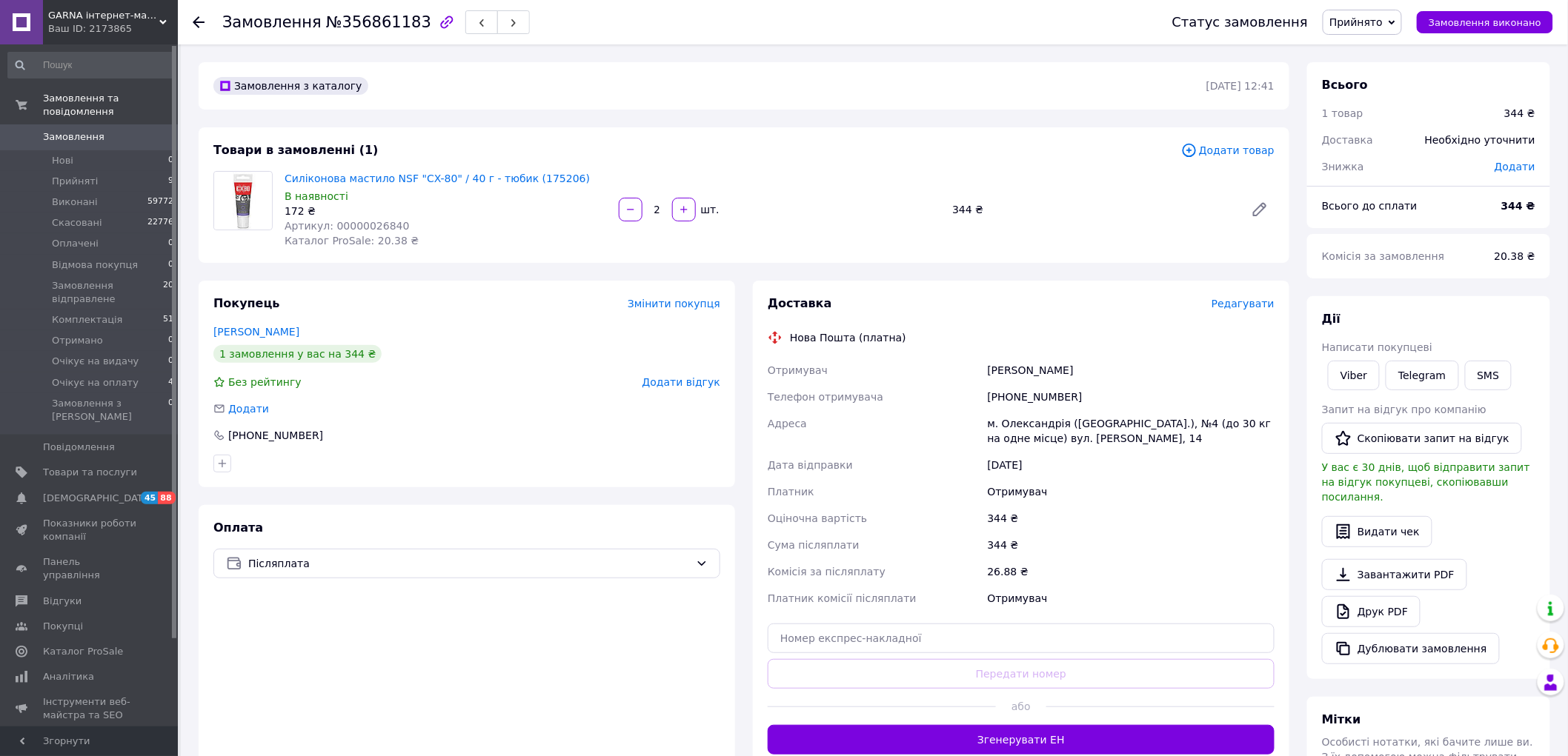
click at [199, 19] on icon at bounding box center [199, 22] width 11 height 11
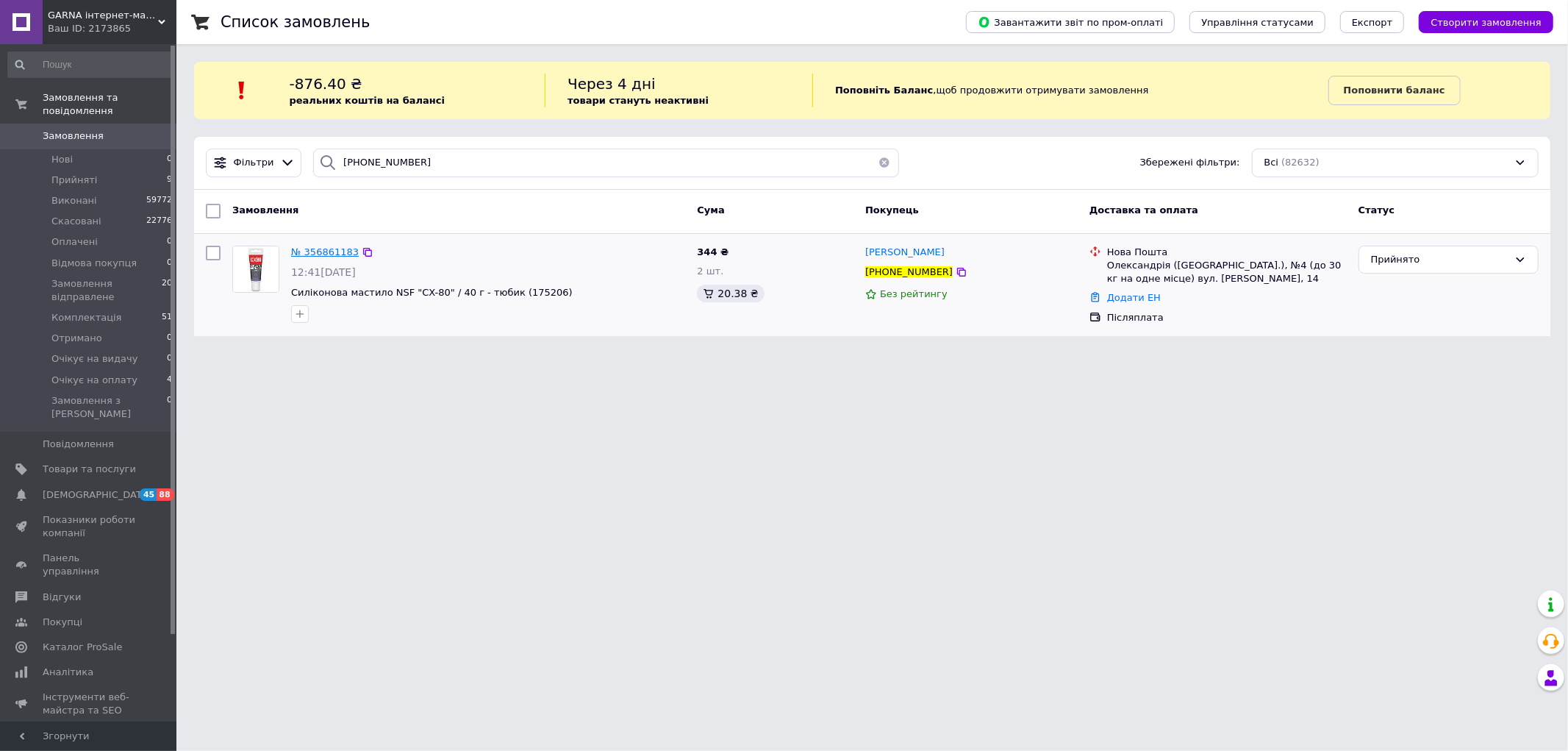
click at [322, 254] on span "№ 356861183" at bounding box center [324, 252] width 68 height 11
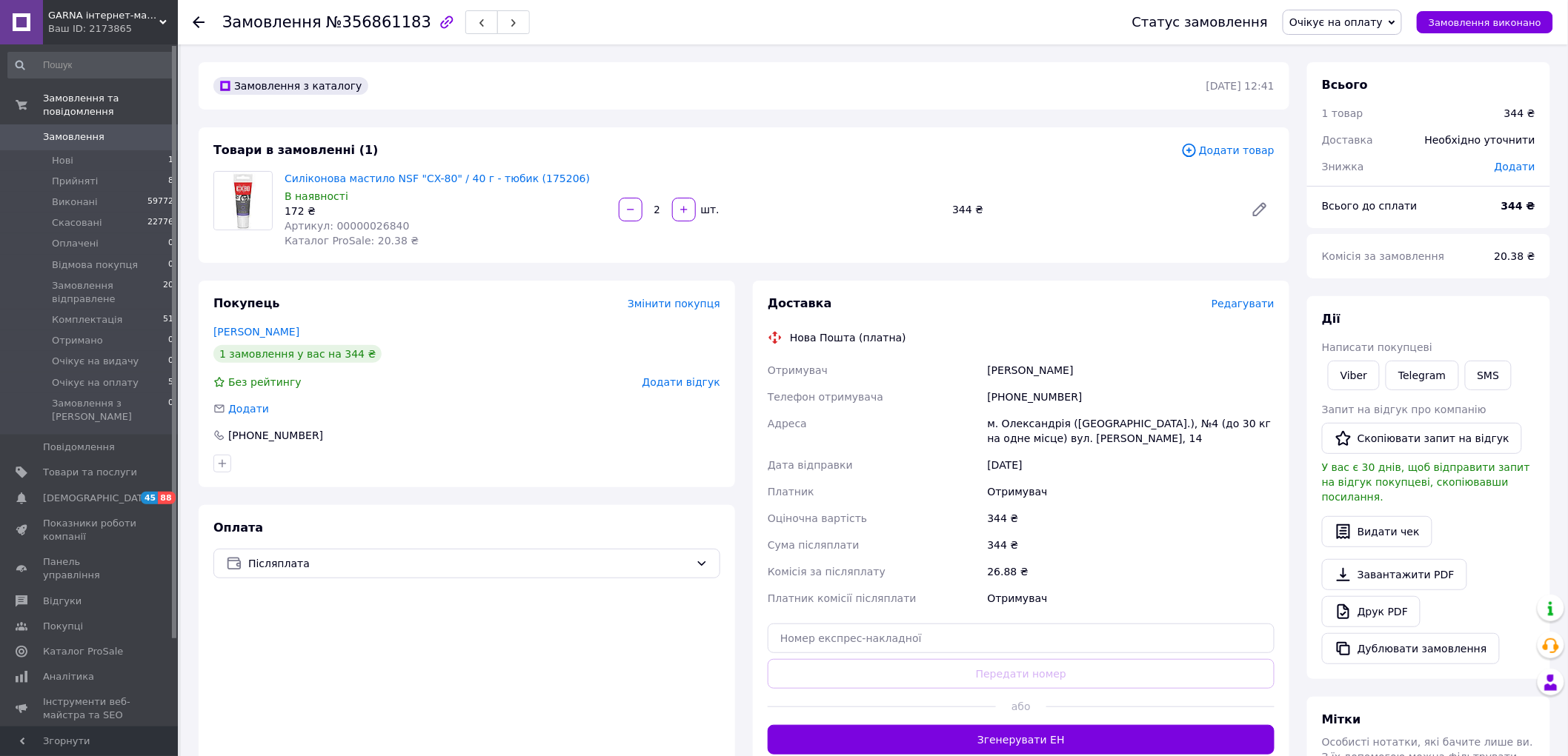
click at [1253, 302] on span "Редагувати" at bounding box center [1243, 304] width 63 height 11
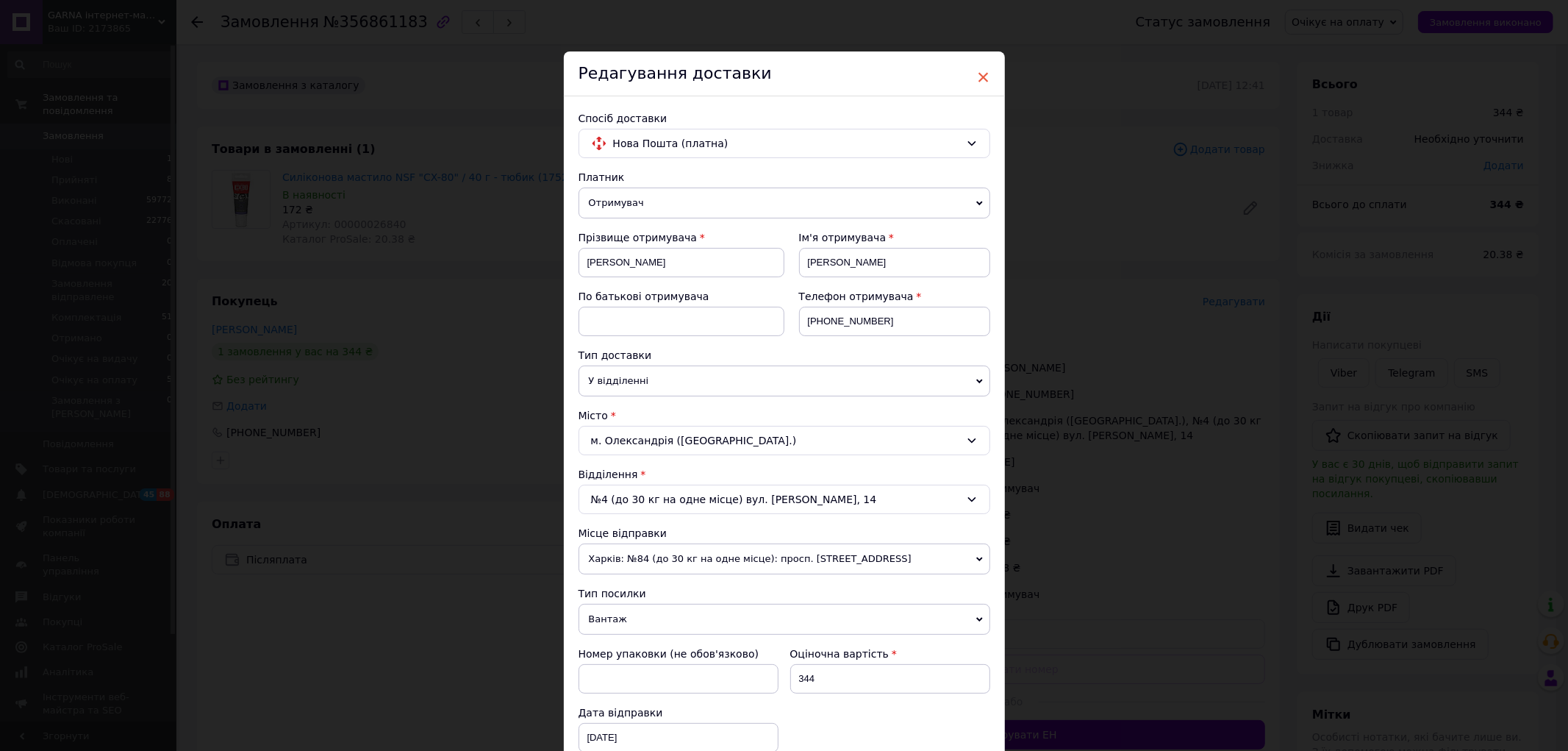
click at [982, 77] on span "×" at bounding box center [984, 77] width 13 height 25
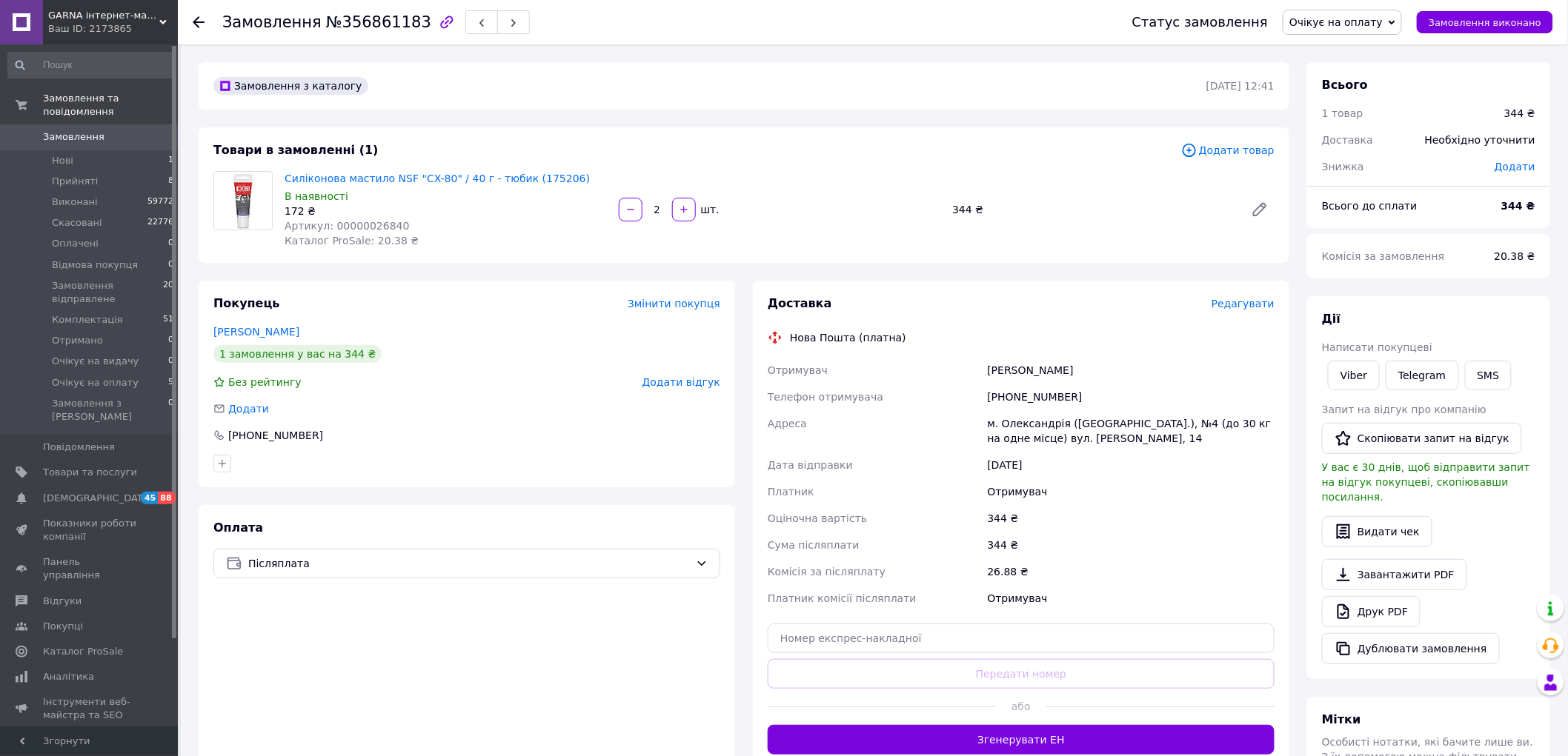
click at [197, 23] on icon at bounding box center [199, 22] width 11 height 11
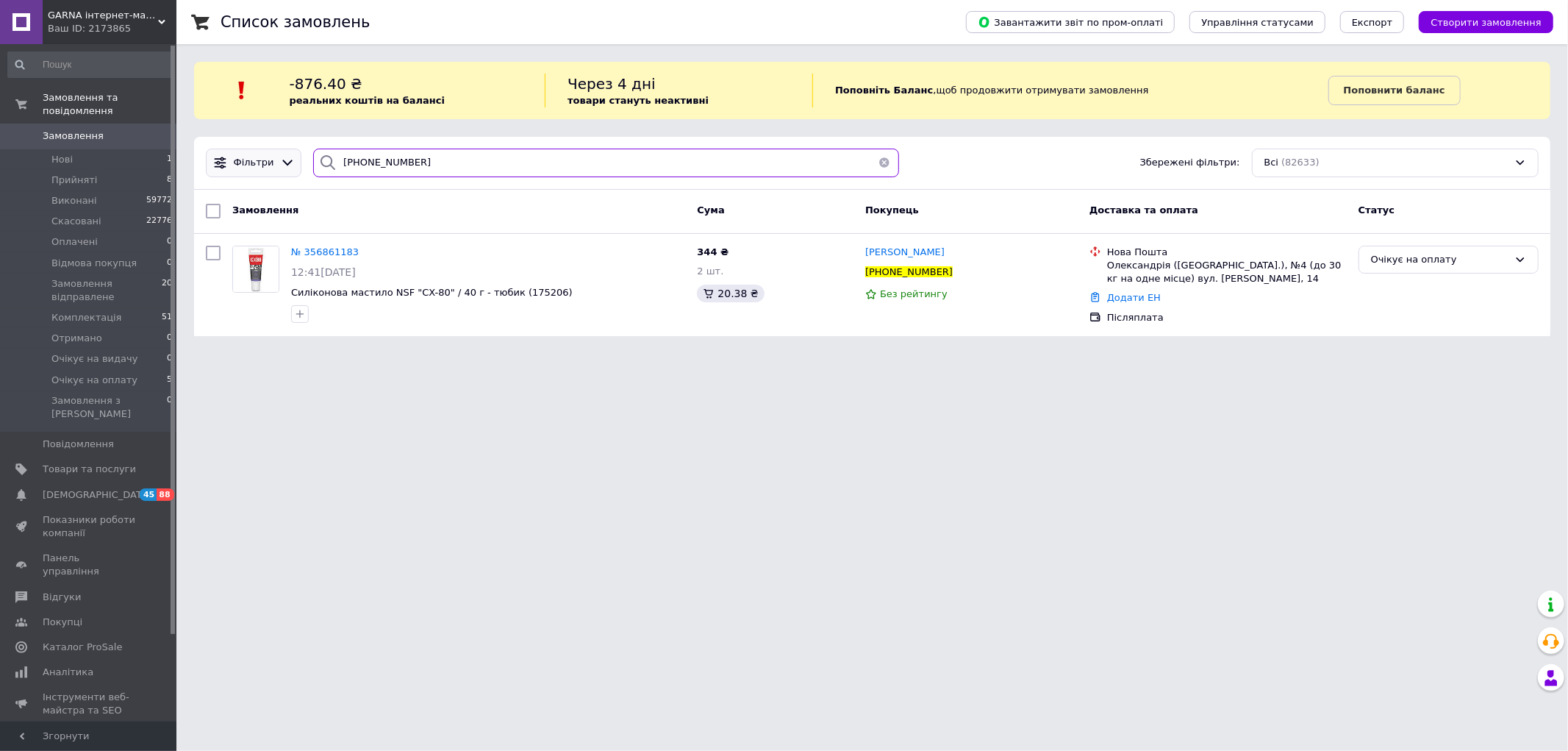
drag, startPoint x: 443, startPoint y: 165, endPoint x: 266, endPoint y: 166, distance: 177.0
click at [273, 166] on div "Фільтри +380684628488 Збережені фільтри: Всі (82633)" at bounding box center [872, 162] width 1345 height 29
paste input "356862084"
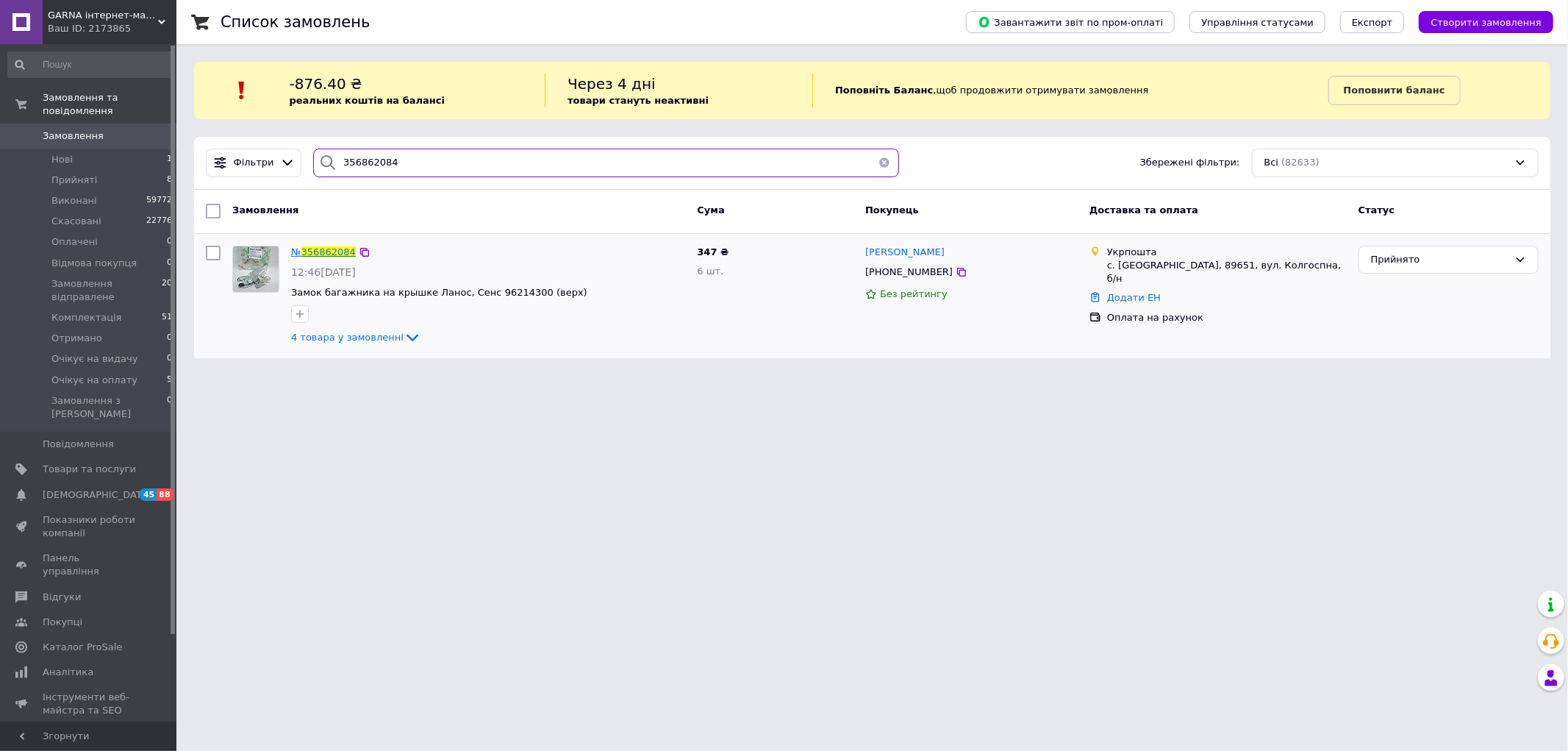
type input "356862084"
click at [325, 246] on span "№ 356862084" at bounding box center [323, 252] width 64 height 11
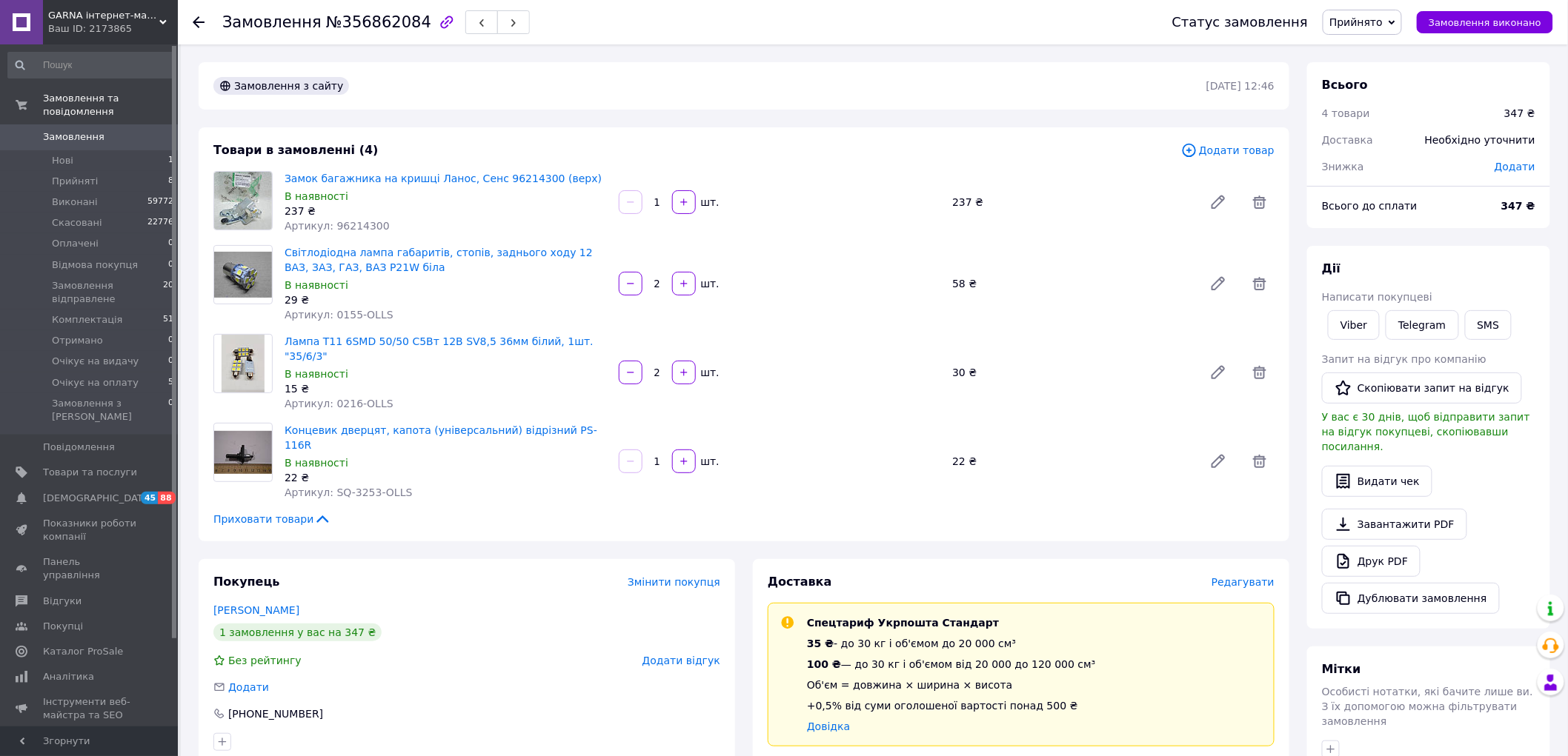
click at [1239, 576] on span "Редагувати" at bounding box center [1243, 582] width 63 height 11
click at [1246, 576] on span "Редагувати" at bounding box center [1243, 582] width 63 height 11
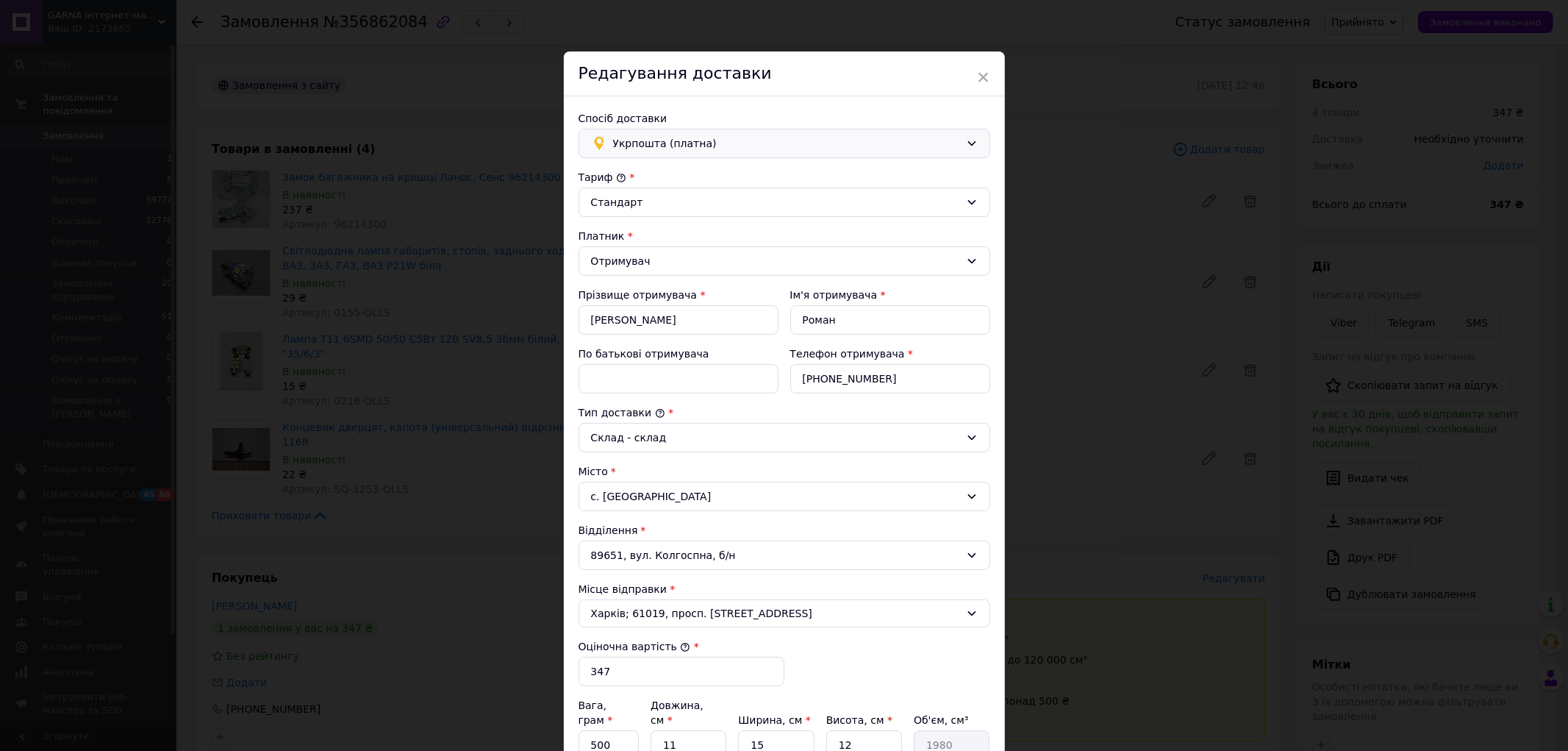
click at [786, 142] on span "Укрпошта (платна)" at bounding box center [786, 144] width 347 height 16
click at [685, 174] on span "Нова Пошта (платна)" at bounding box center [795, 175] width 365 height 15
click at [685, 174] on div "× Редагування доставки Спосіб доставки Укрпошта (платна) Нова Пошта (платна) Ук…" at bounding box center [784, 375] width 1568 height 751
click at [685, 174] on div "Замок багажника на кришці Ланос, Сенс 96214300 (верх) В наявності 237 ₴ Артикул…" at bounding box center [773, 201] width 995 height 68
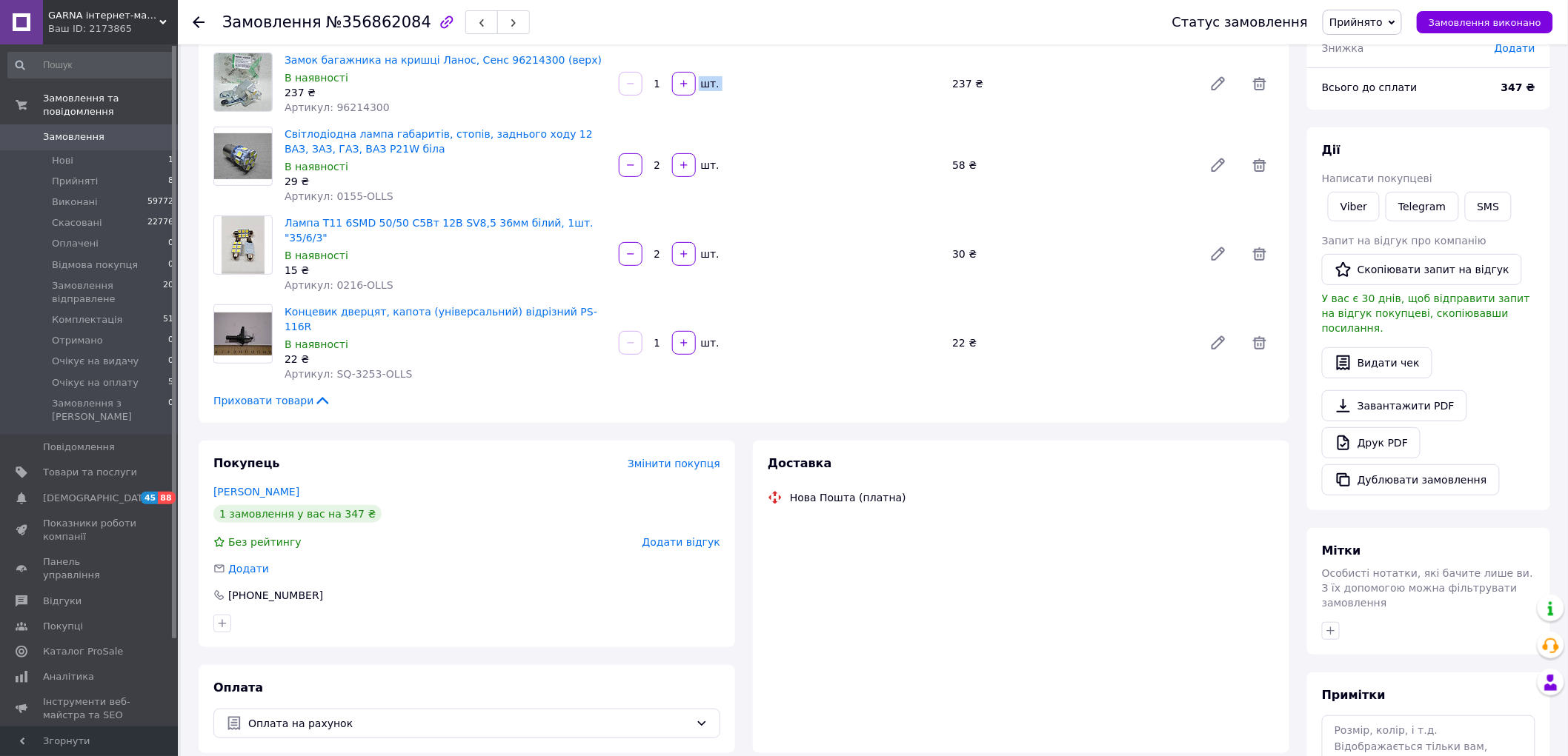
scroll to position [245, 0]
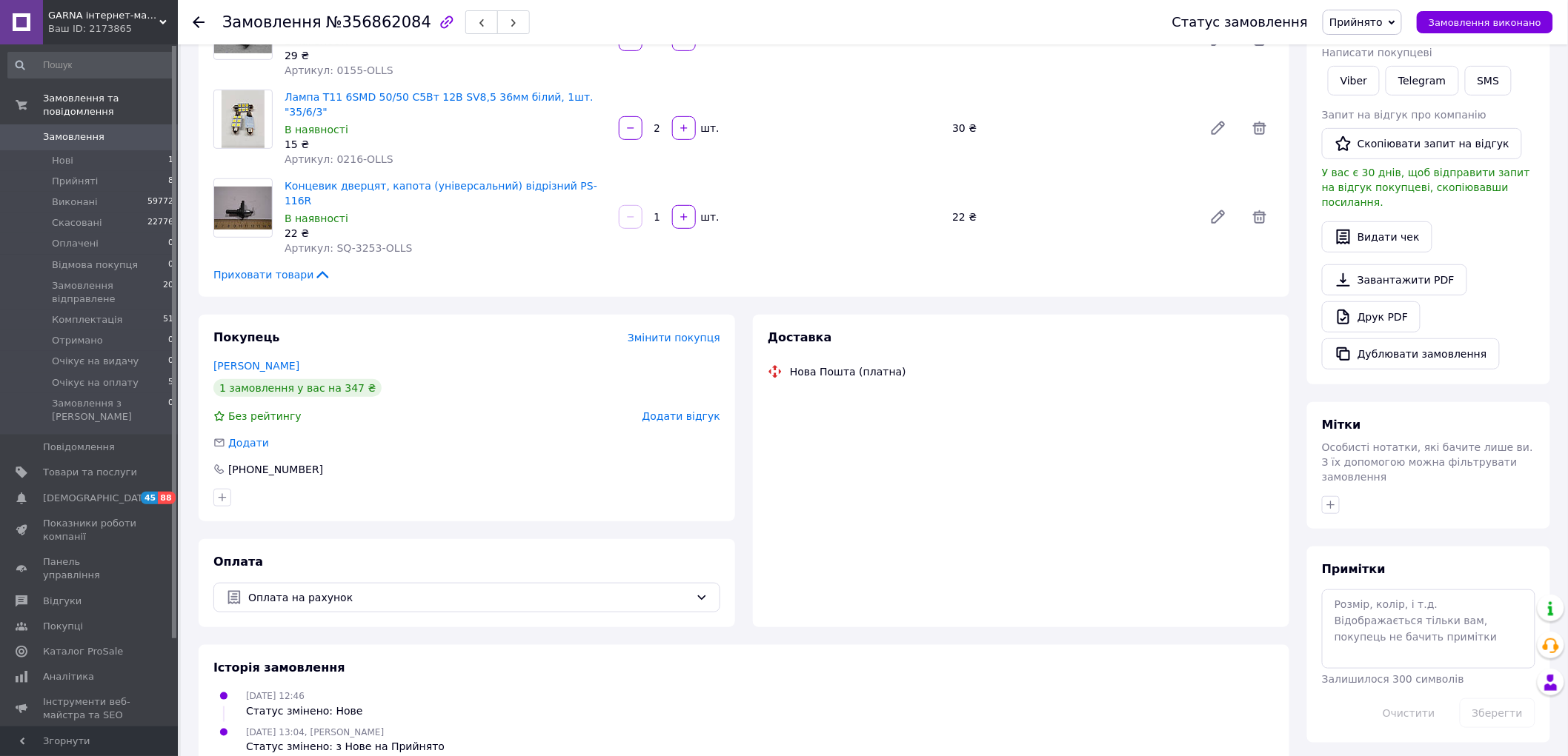
click at [1177, 331] on div "Доставка Нова Пошта (платна)" at bounding box center [1021, 363] width 507 height 67
click at [1002, 329] on div "Доставка Нова Пошта (платна)" at bounding box center [1021, 363] width 507 height 67
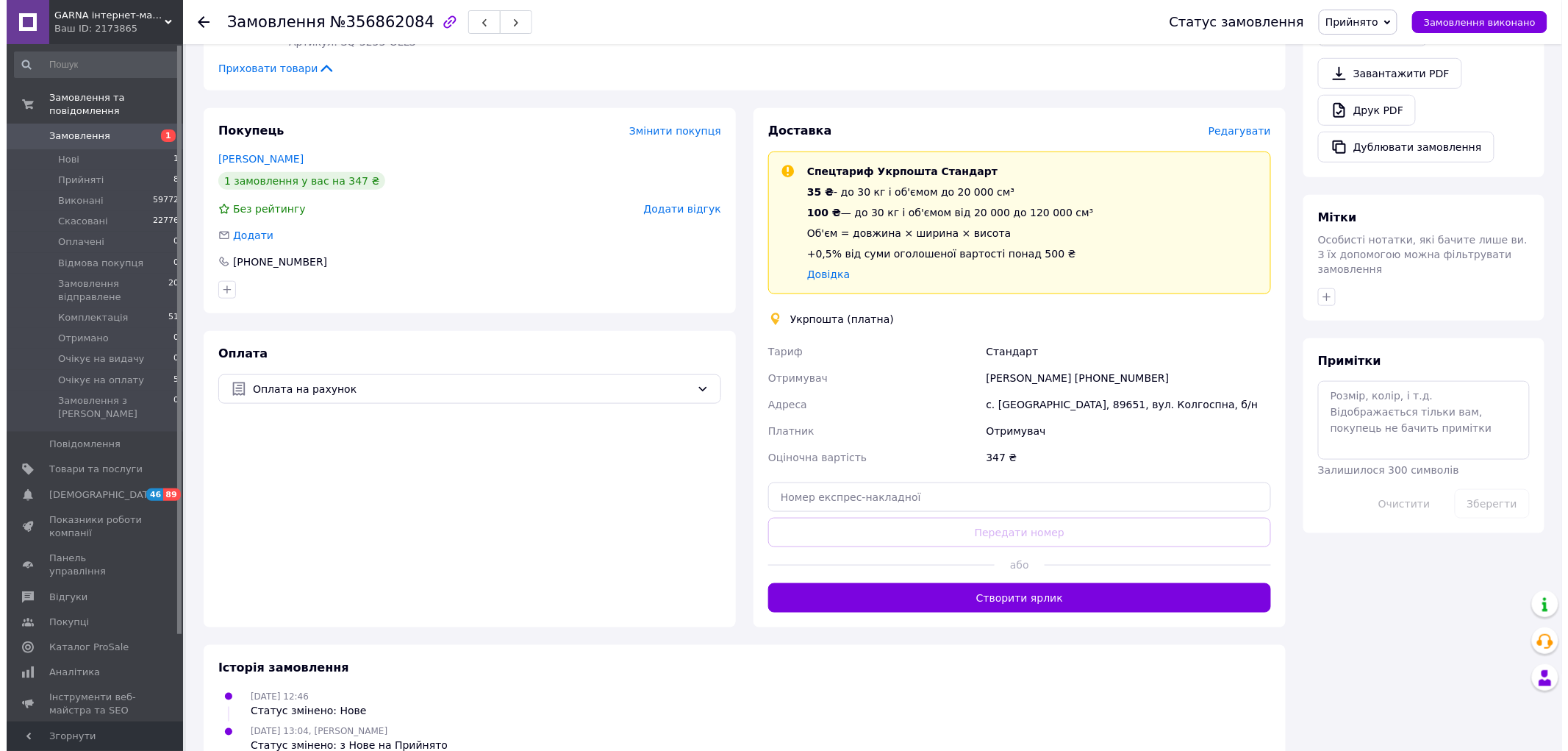
scroll to position [453, 0]
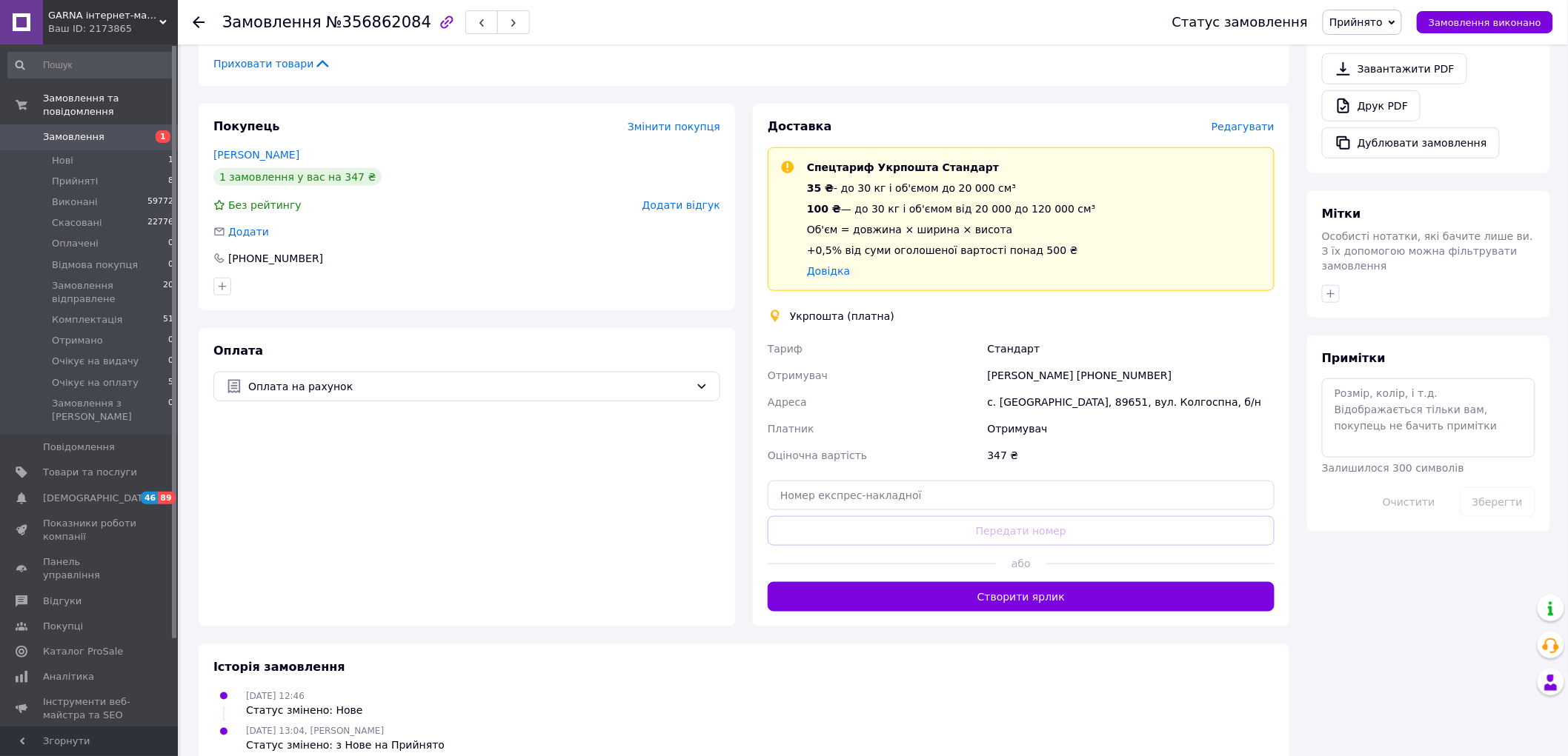
click at [1251, 121] on span "Редагувати" at bounding box center [1243, 126] width 63 height 11
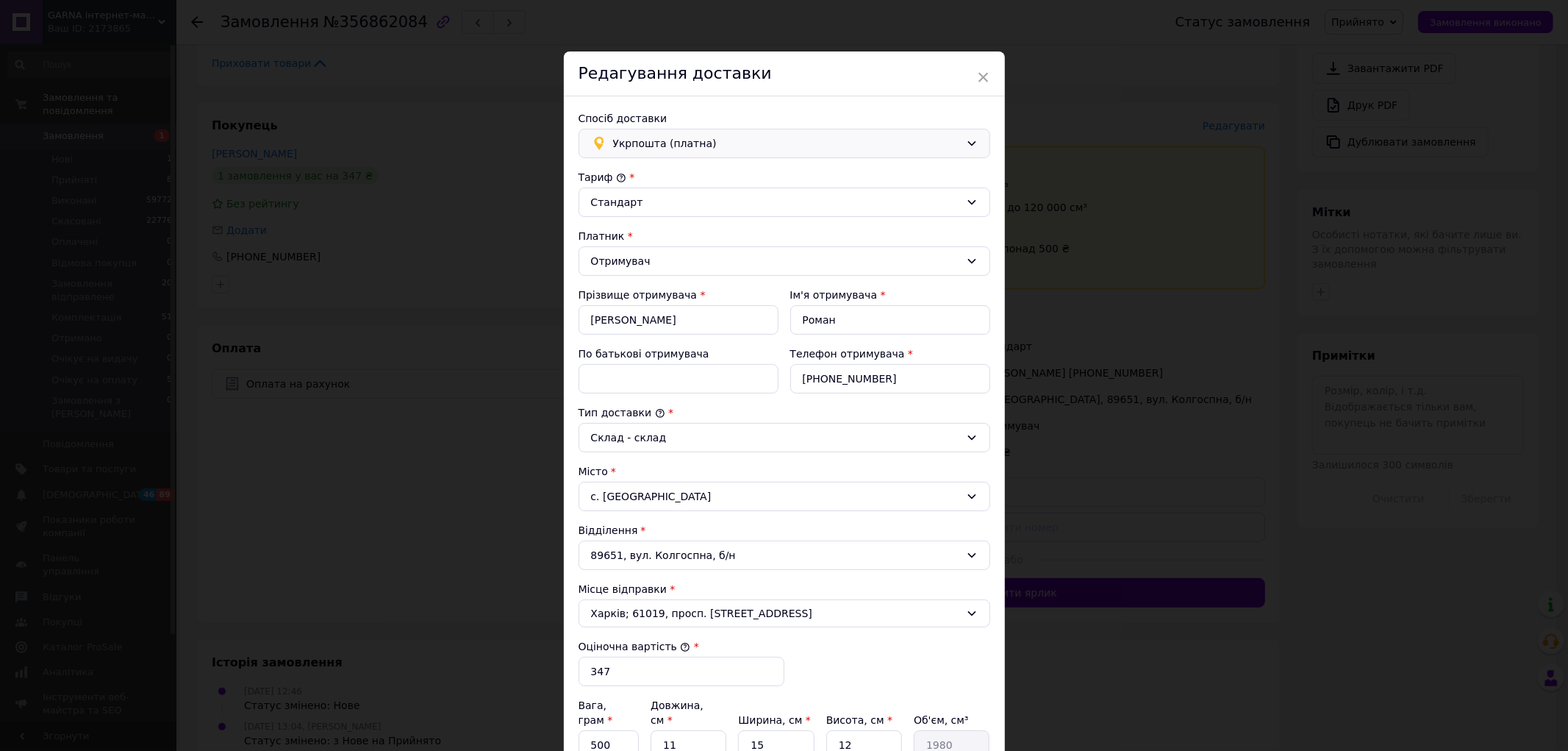
click at [976, 141] on div "Укрпошта (платна)" at bounding box center [784, 144] width 412 height 29
click at [795, 177] on span "Нова Пошта (платна)" at bounding box center [795, 175] width 365 height 15
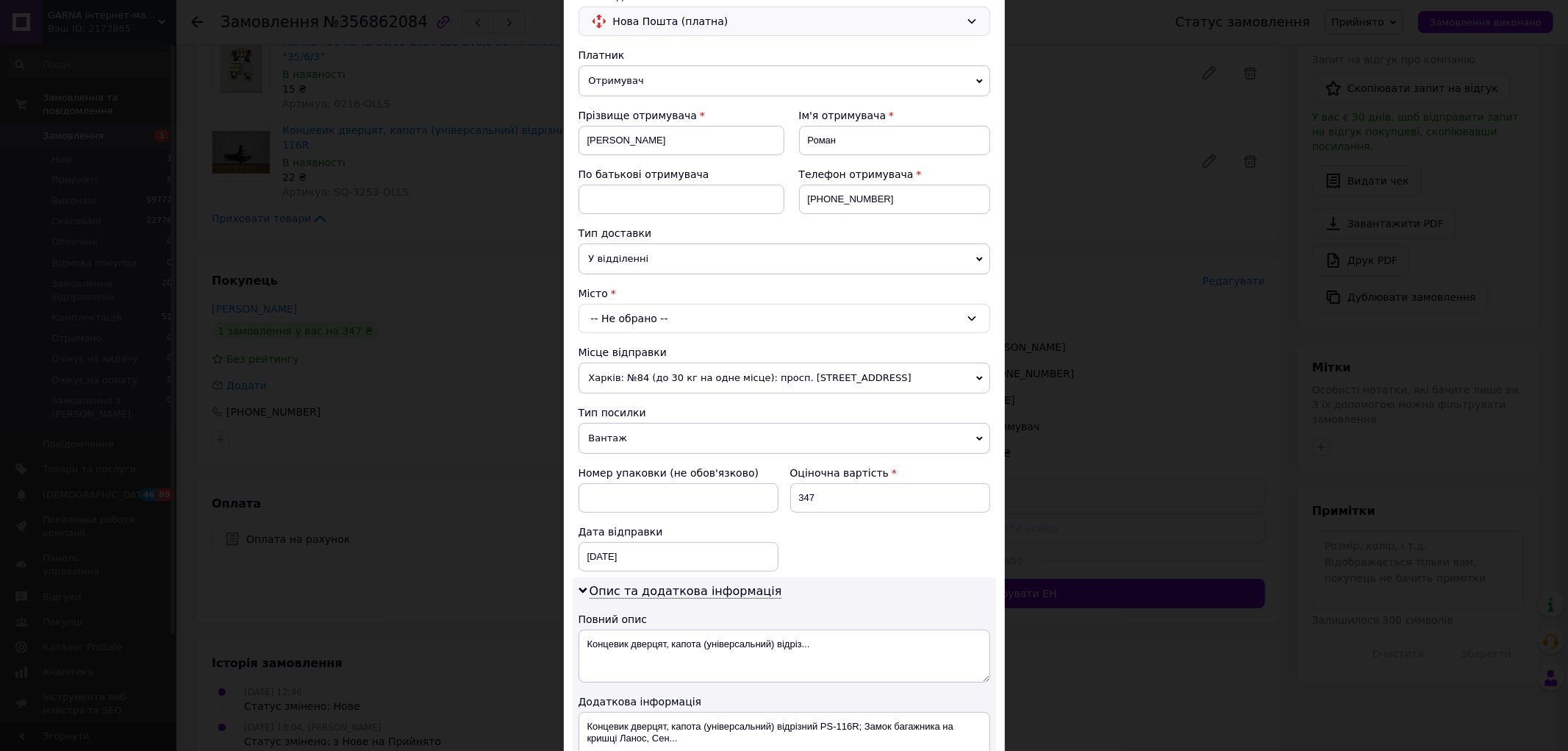
scroll to position [163, 0]
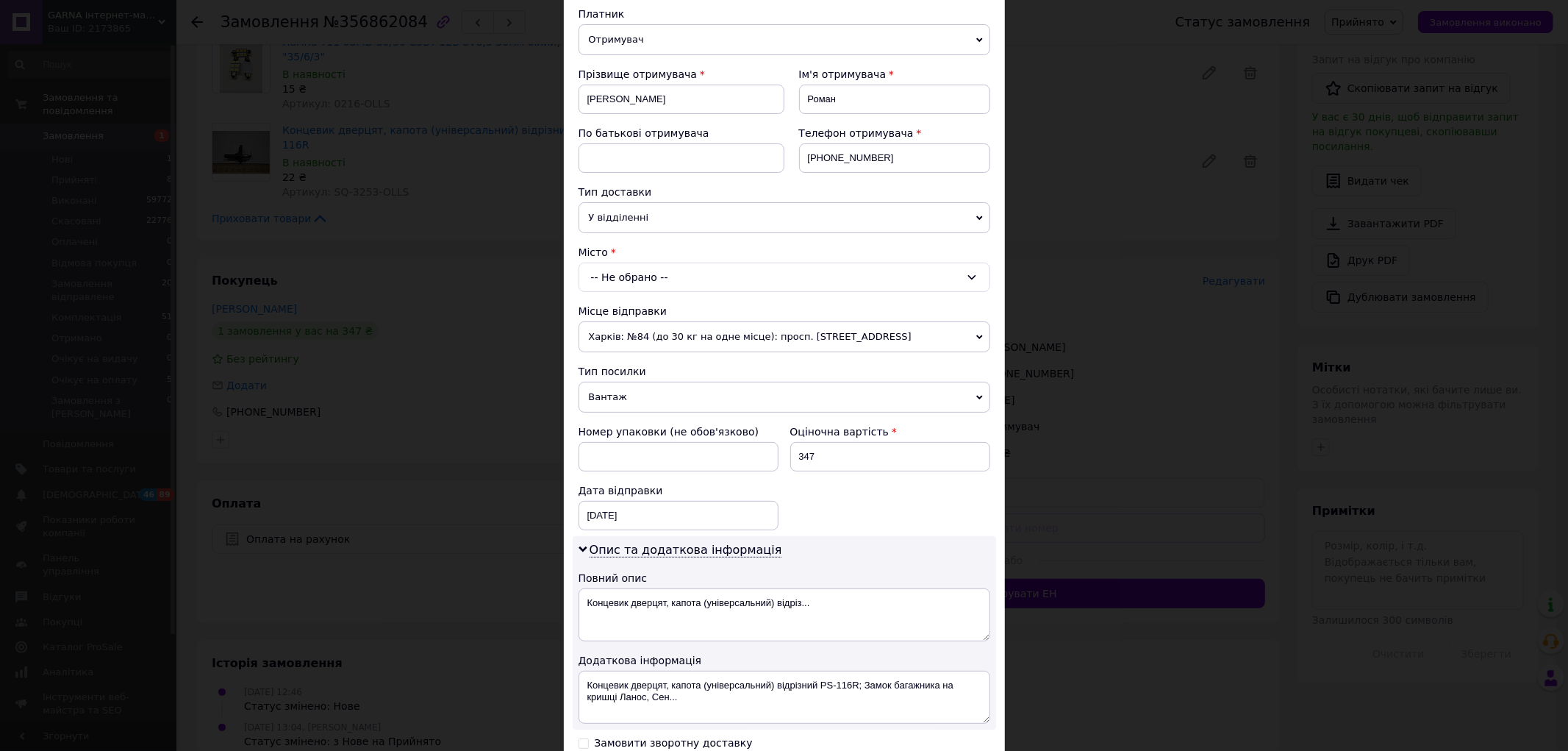
click at [672, 276] on div "-- Не обрано --" at bounding box center [784, 277] width 412 height 29
type input "зняцево"
click at [676, 342] on li "с. [GEOGRAPHIC_DATA]" at bounding box center [784, 339] width 410 height 24
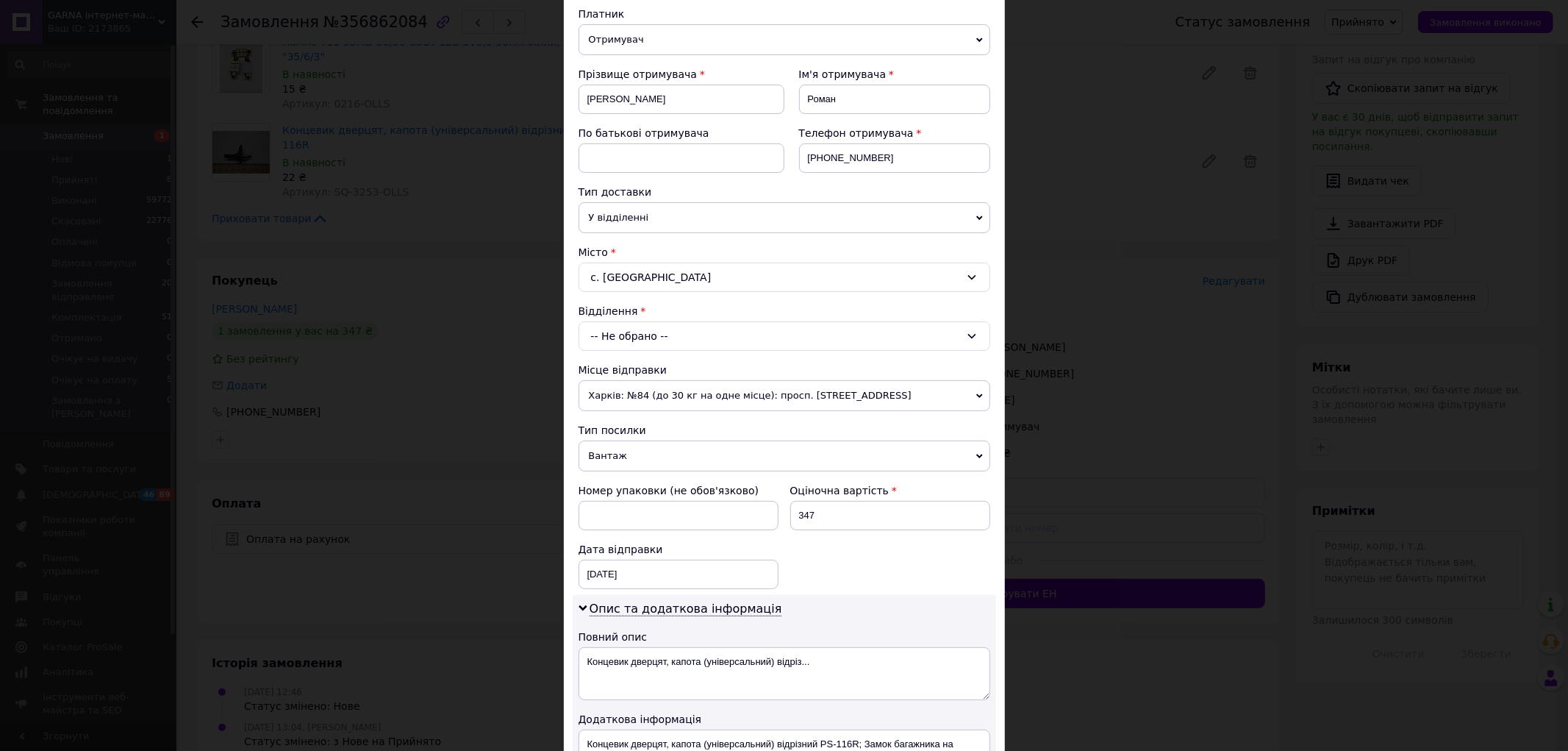
click at [747, 347] on div "-- Не обрано --" at bounding box center [784, 336] width 412 height 29
click at [723, 399] on li "№1: вул. Гойди, 70/12" at bounding box center [784, 399] width 410 height 24
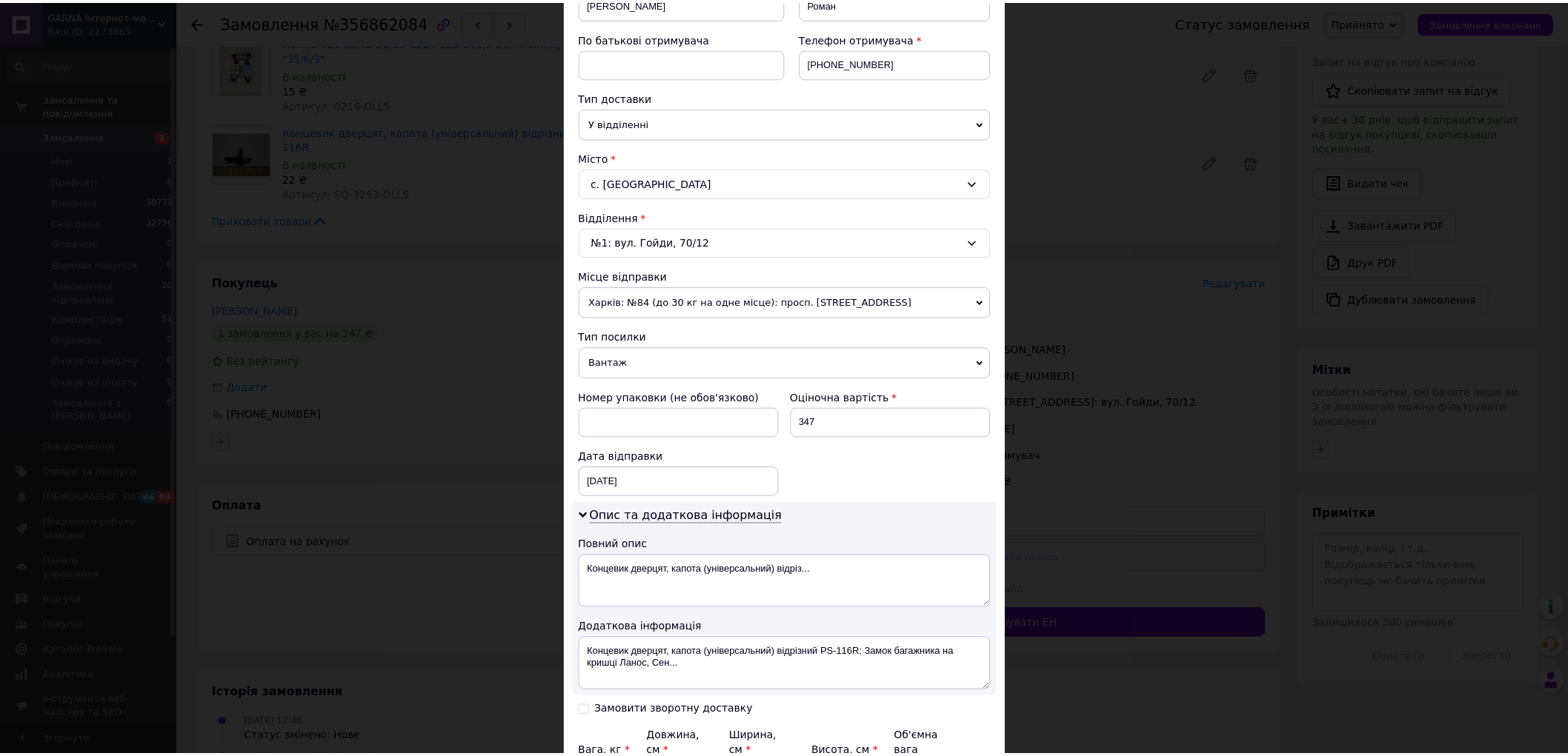
scroll to position [422, 0]
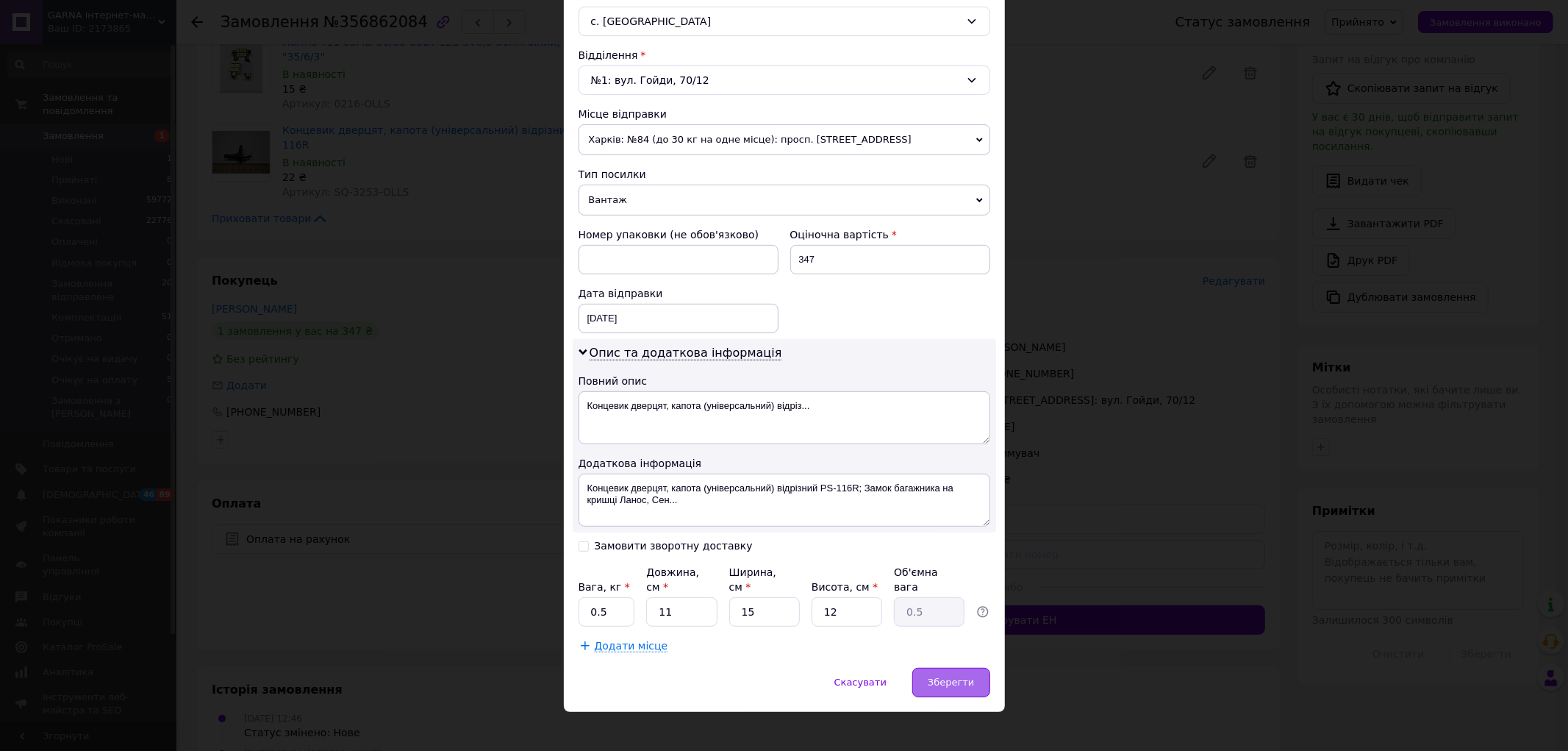
click at [934, 677] on span "Зберегти" at bounding box center [951, 683] width 46 height 11
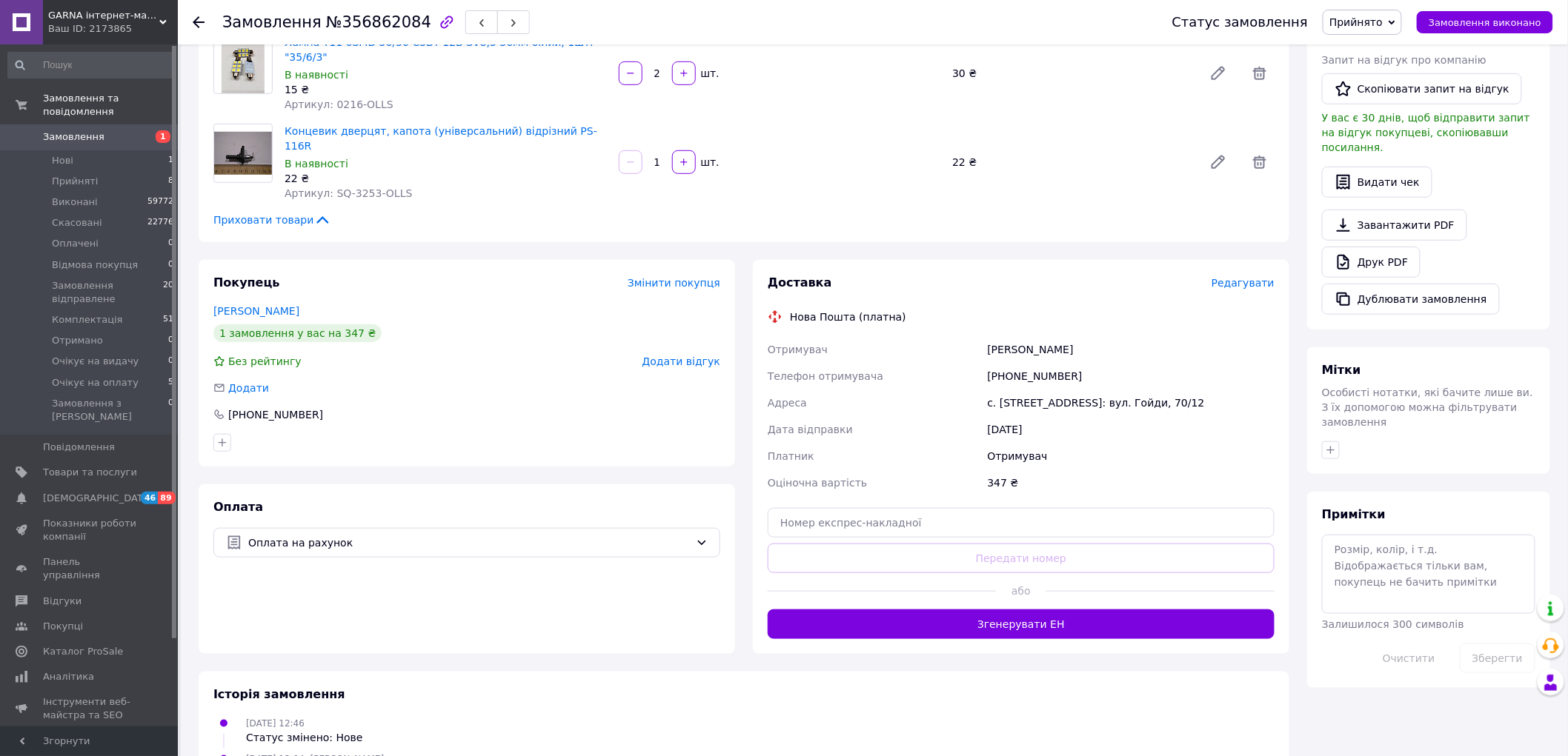
click at [198, 26] on use at bounding box center [199, 22] width 11 height 11
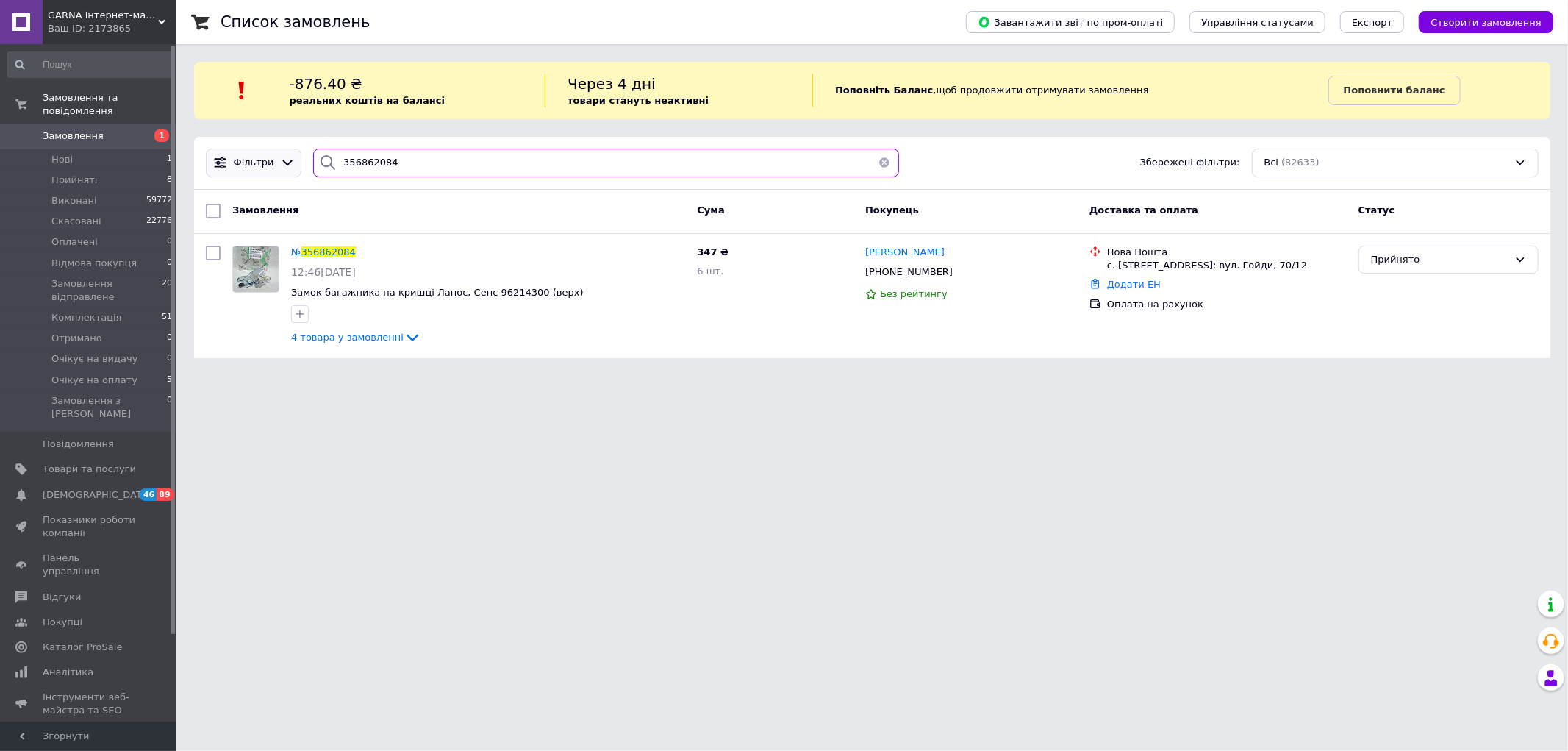
drag, startPoint x: 377, startPoint y: 166, endPoint x: 288, endPoint y: 163, distance: 89.1
click at [288, 163] on div "Фільтри 356862084 Збережені фільтри: Всі (82633)" at bounding box center [872, 162] width 1345 height 29
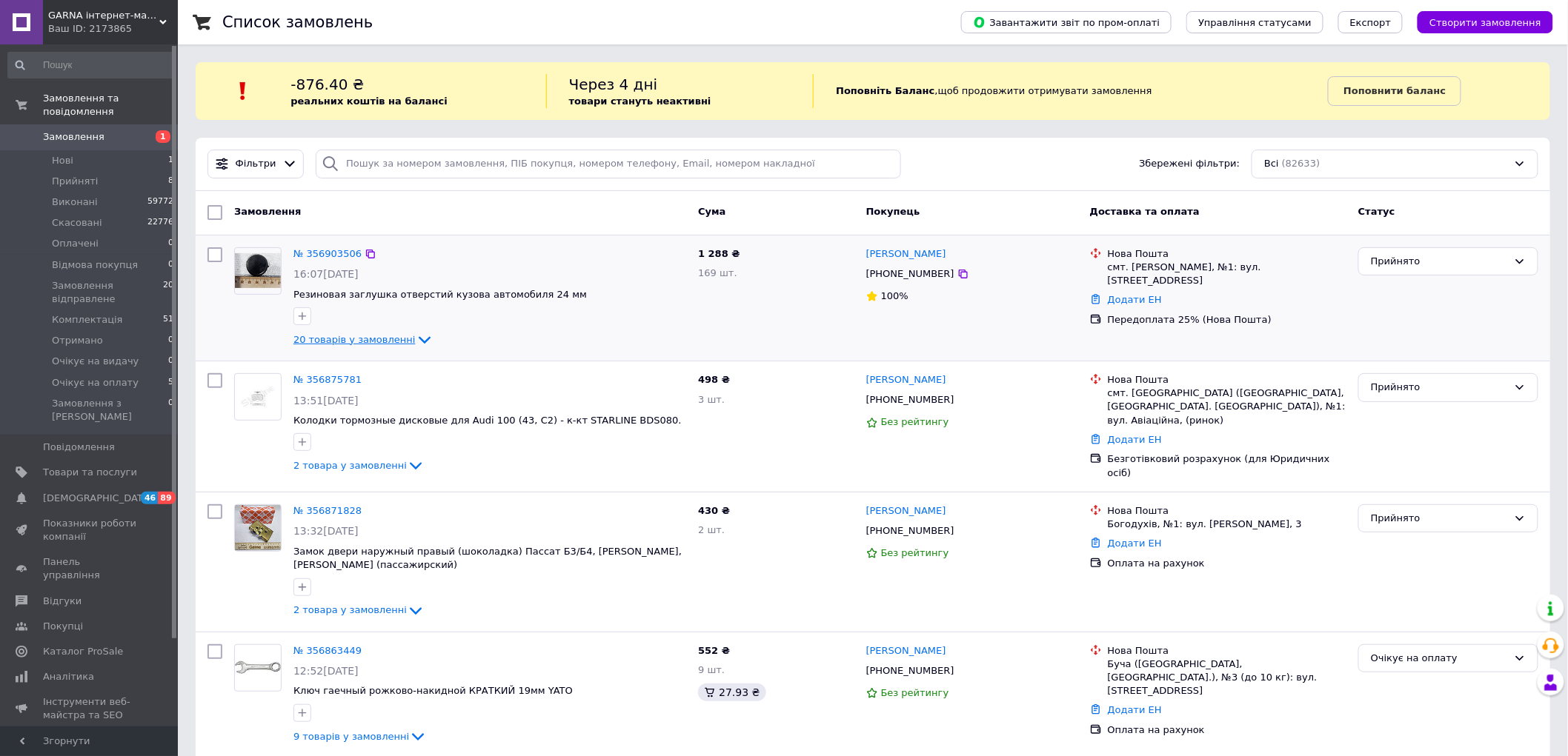
click at [416, 343] on icon at bounding box center [425, 340] width 18 height 18
click at [416, 341] on icon at bounding box center [425, 340] width 18 height 18
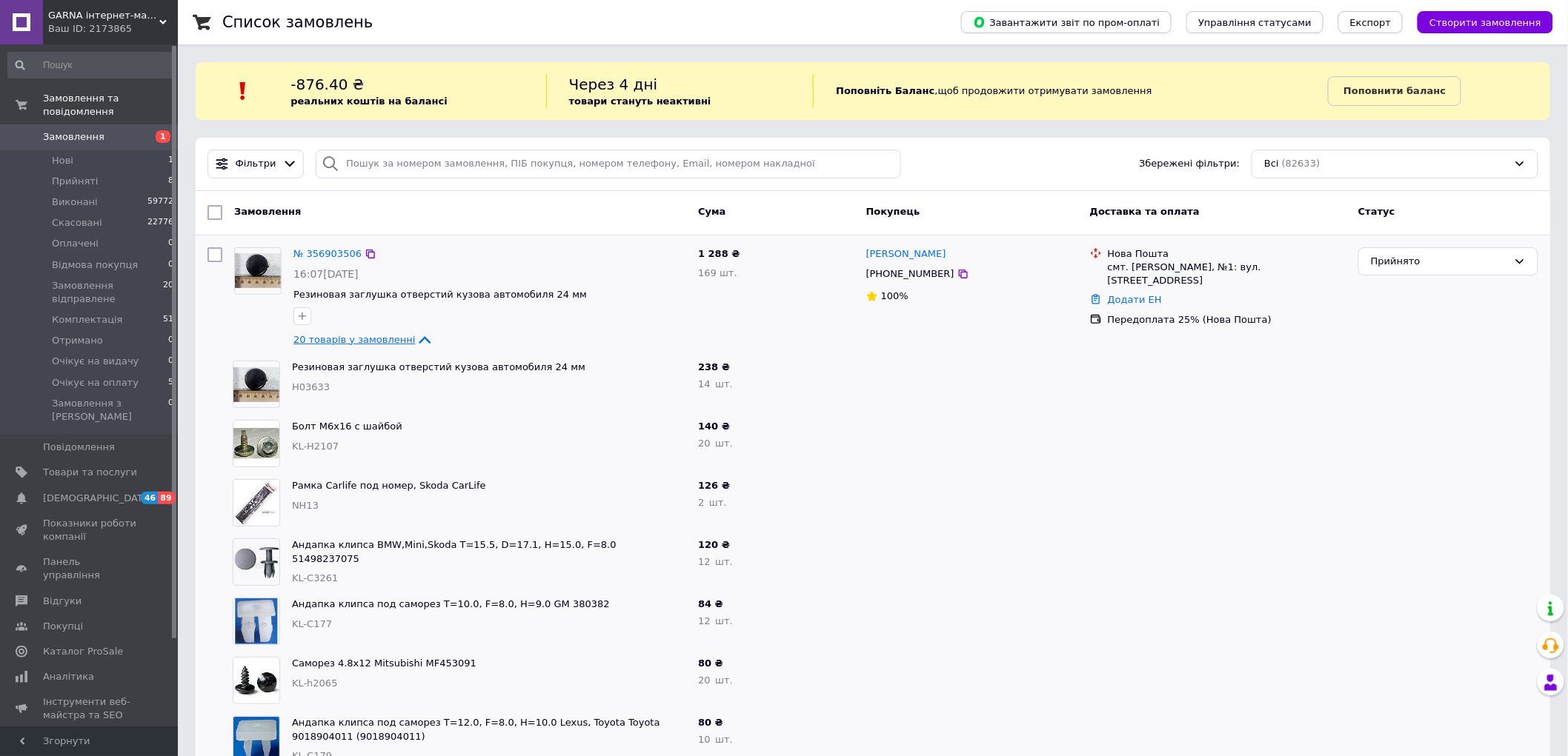
click at [375, 342] on span "20 товарів у замовленні" at bounding box center [354, 340] width 122 height 11
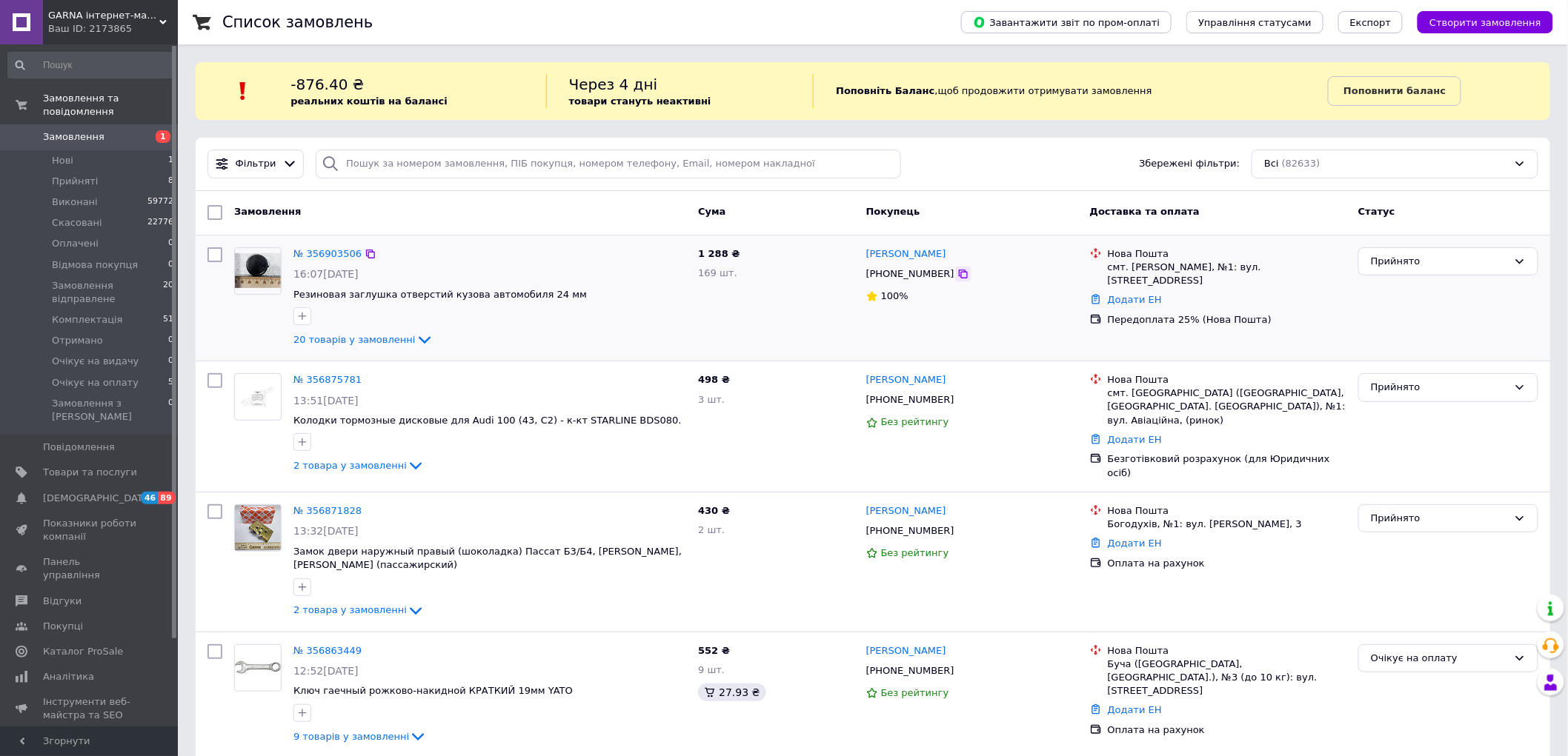
click at [959, 275] on icon at bounding box center [963, 273] width 9 height 9
click at [403, 168] on input "search" at bounding box center [608, 163] width 585 height 29
paste input "356400752"
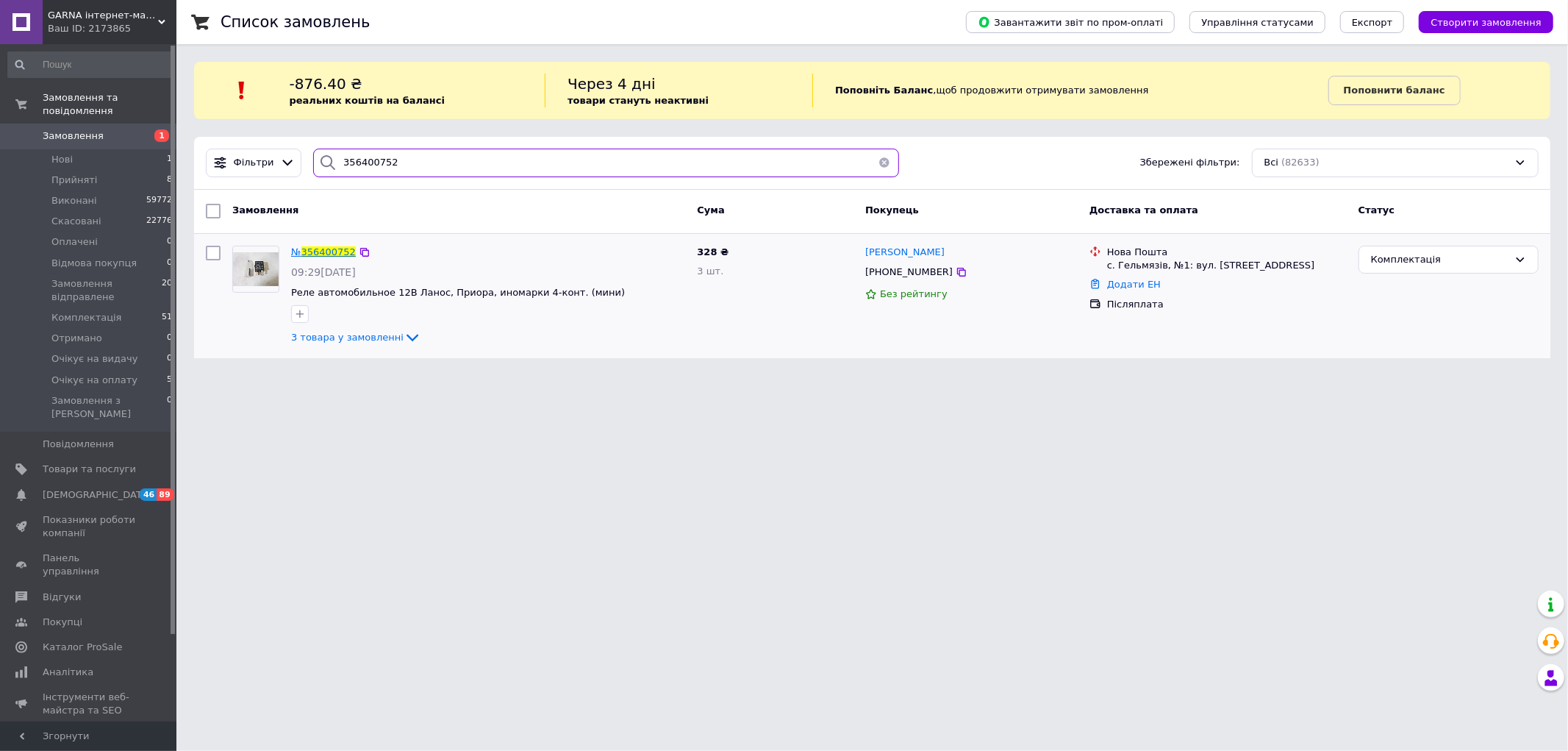
type input "356400752"
click at [339, 253] on span "356400752" at bounding box center [328, 252] width 55 height 11
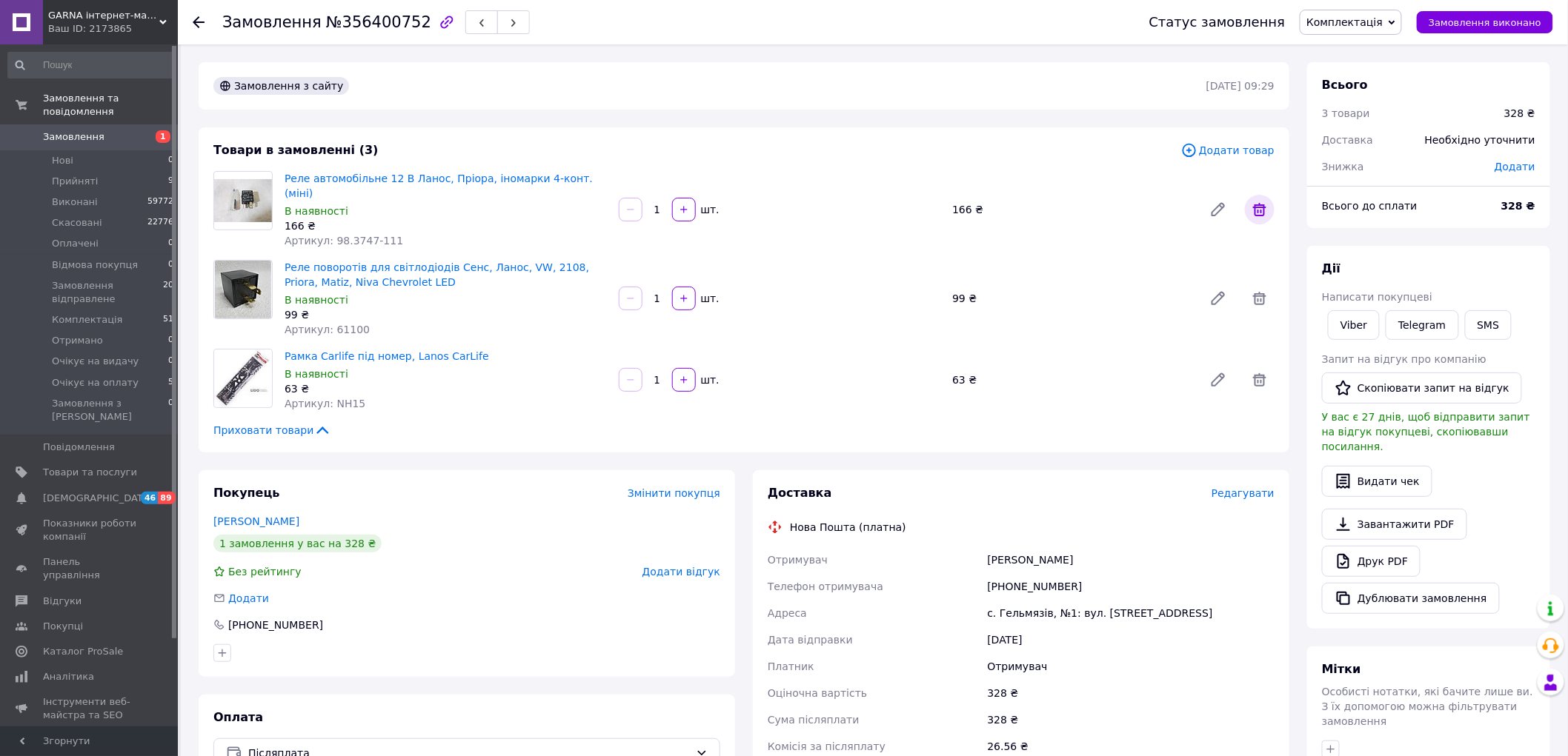
click at [1258, 205] on icon at bounding box center [1260, 209] width 13 height 13
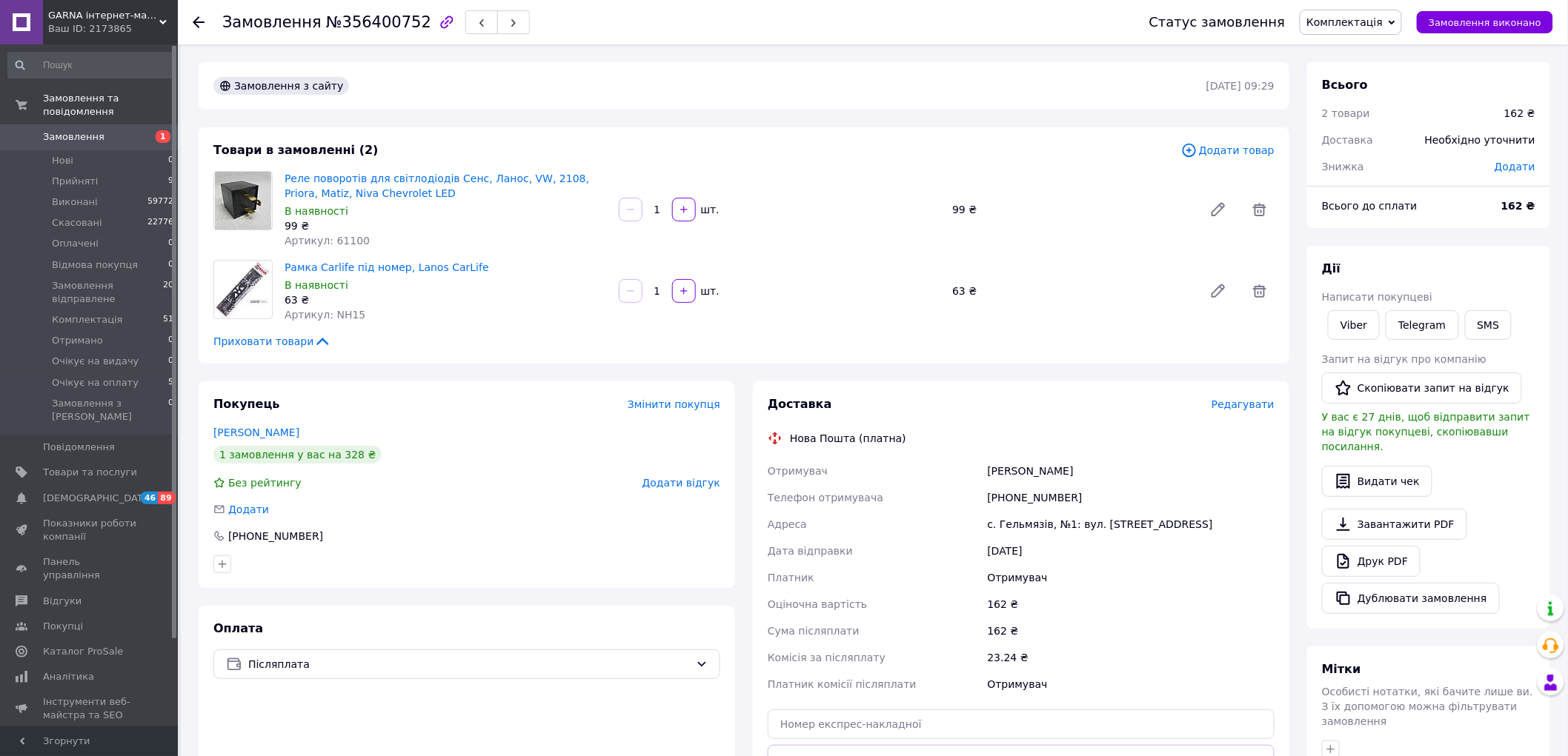
click at [193, 22] on icon at bounding box center [199, 22] width 11 height 11
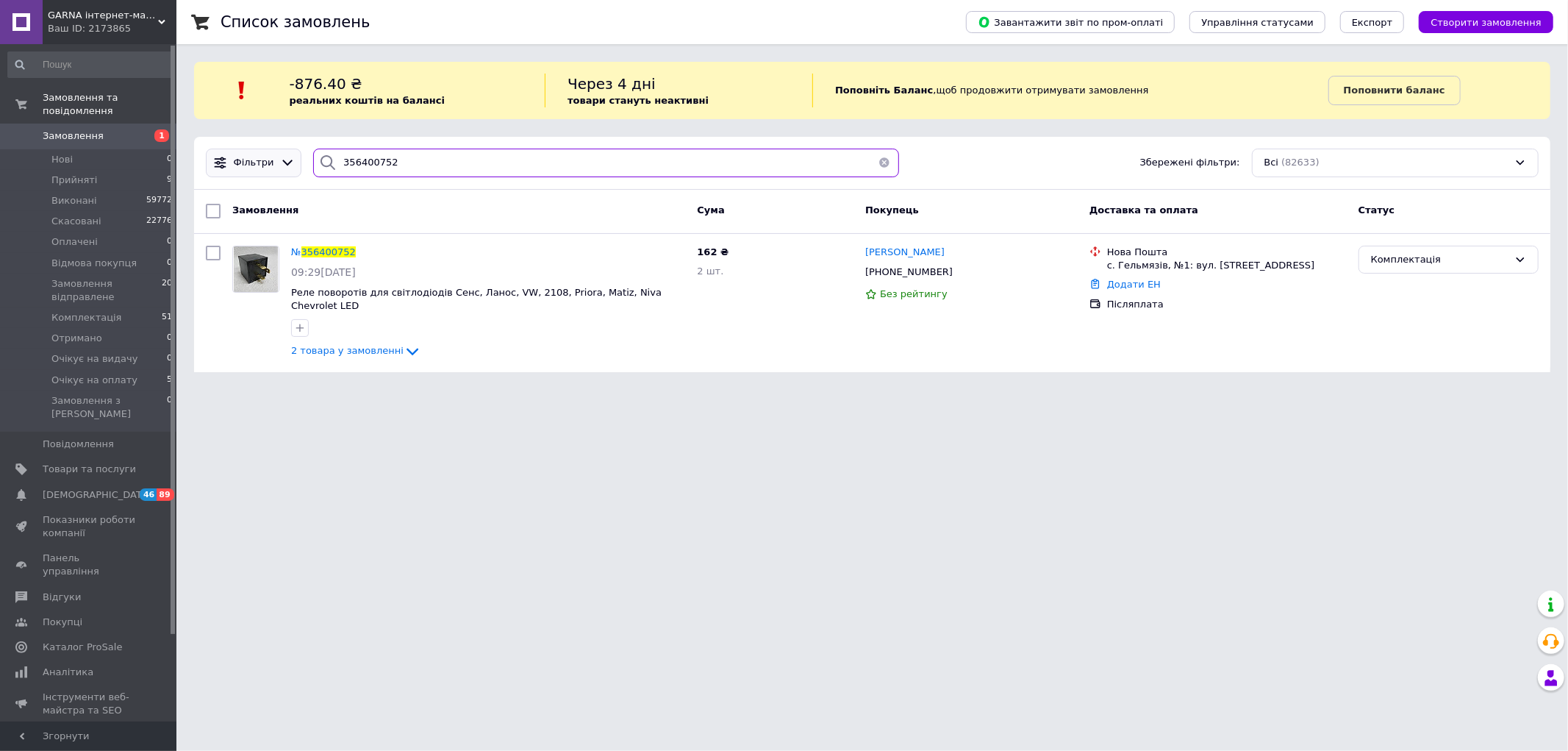
drag, startPoint x: 417, startPoint y: 155, endPoint x: 272, endPoint y: 152, distance: 145.0
click at [274, 152] on div "Фільтри 356400752 Збережені фільтри: Всі (82633)" at bounding box center [872, 162] width 1345 height 29
paste input "789875"
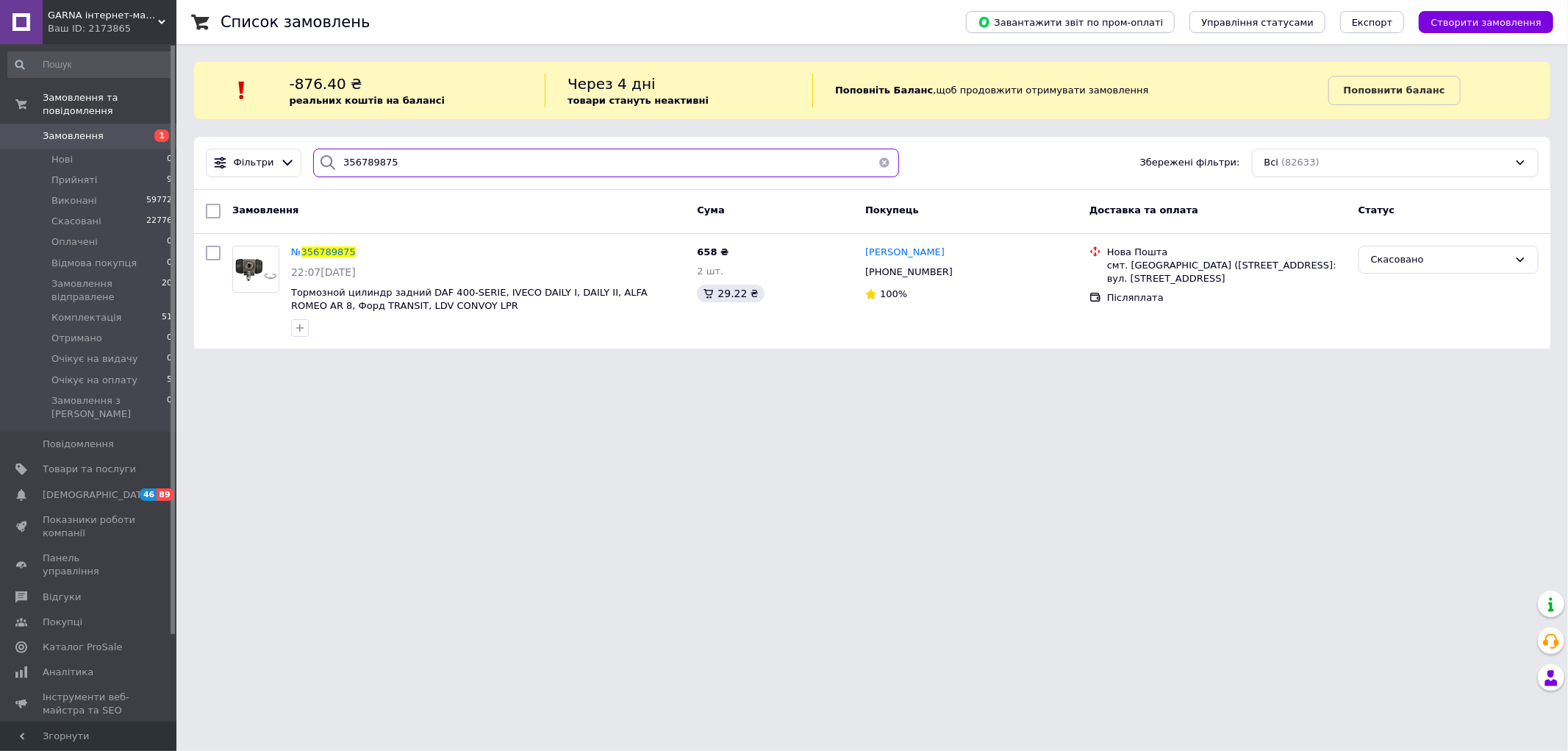
drag, startPoint x: 405, startPoint y: 154, endPoint x: 276, endPoint y: 179, distance: 131.4
click at [276, 179] on div "Фільтри 356789875 Збережені фільтри: Всі (82633)" at bounding box center [872, 163] width 1357 height 53
type input "356789875"
click at [275, 179] on div "Фільтри 356789875 Збережені фільтри: Всі (82633)" at bounding box center [872, 163] width 1357 height 53
drag, startPoint x: 410, startPoint y: 158, endPoint x: 288, endPoint y: 156, distance: 122.0
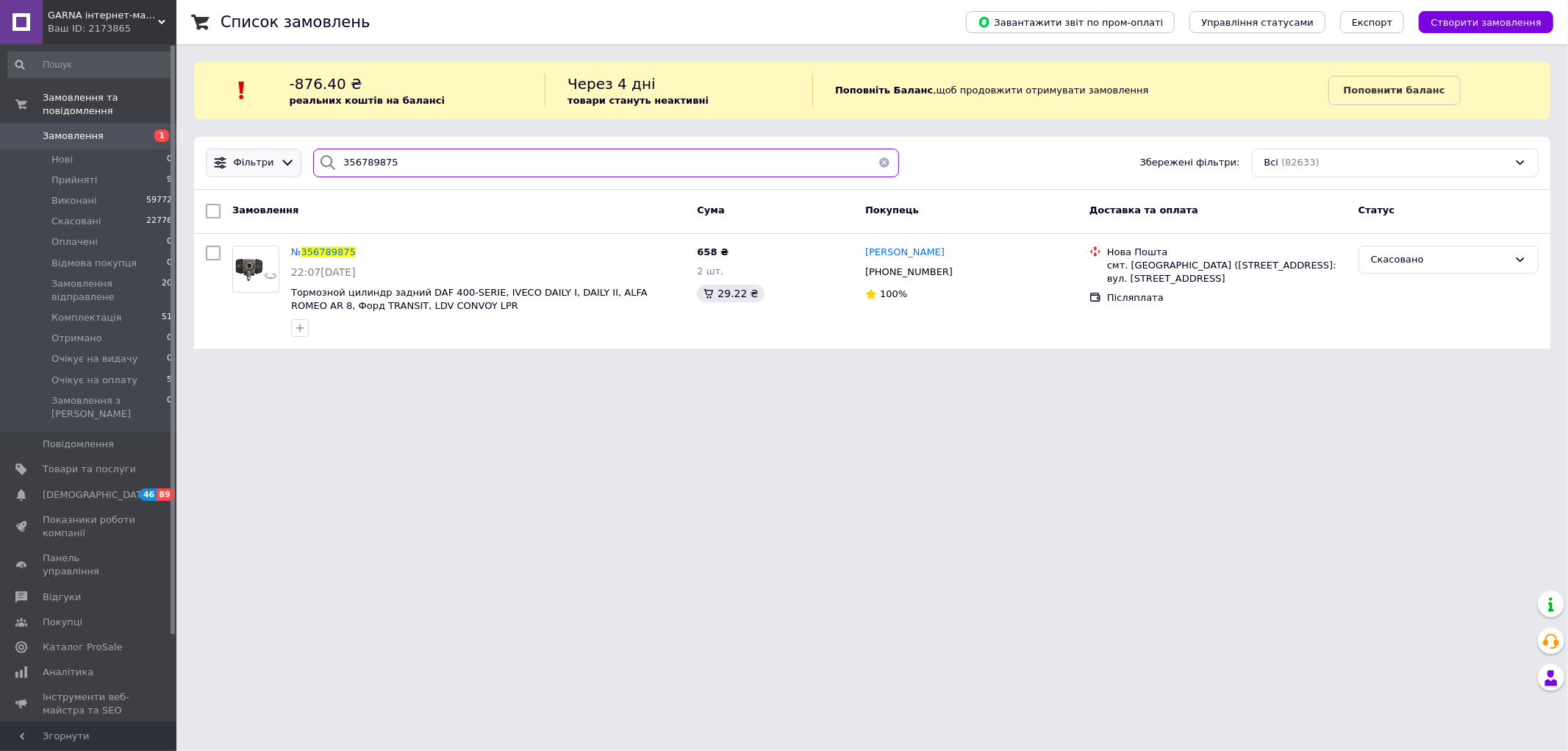
click at [288, 156] on div "Фільтри 356789875 Збережені фільтри: Всі (82633)" at bounding box center [872, 162] width 1345 height 29
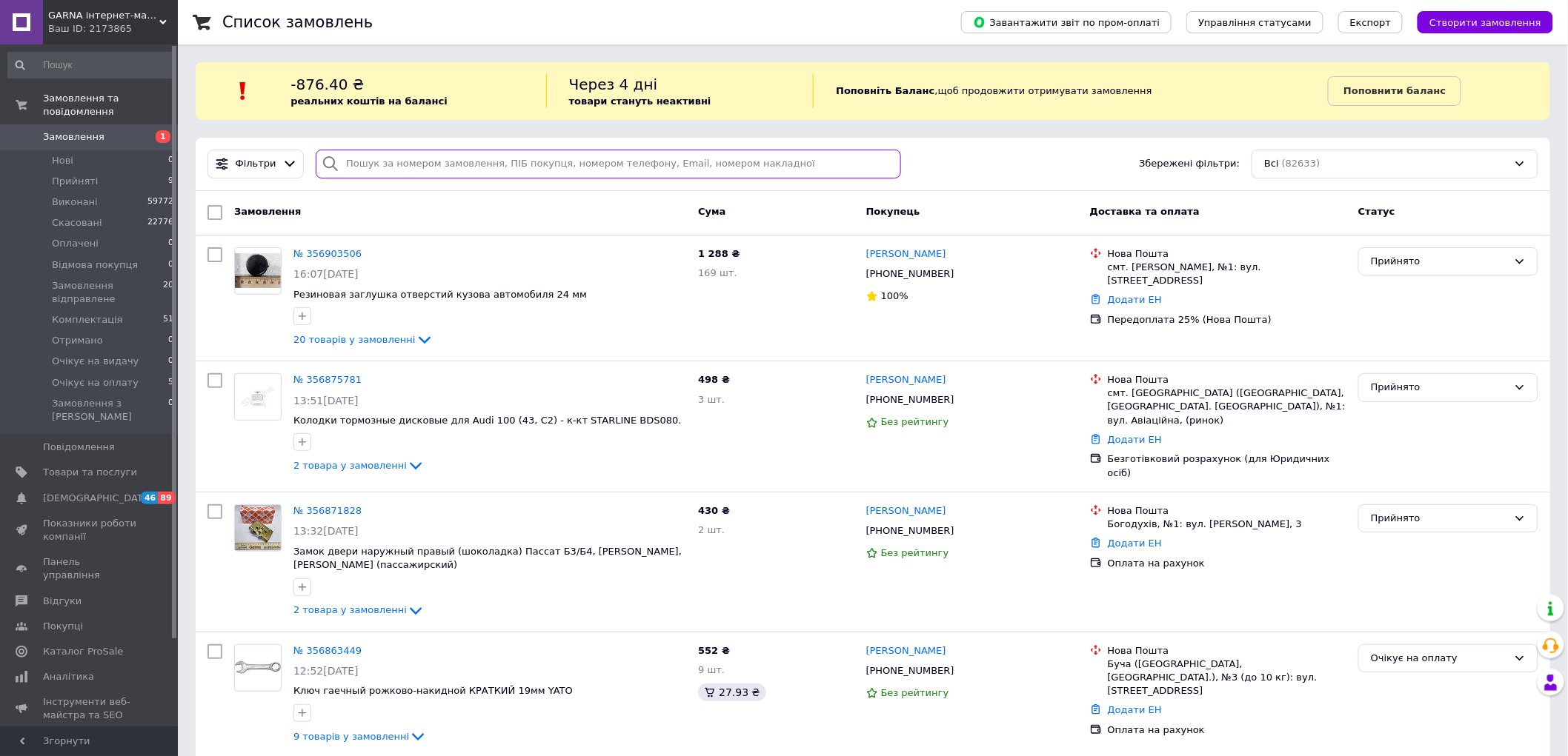
click at [435, 161] on input "search" at bounding box center [608, 163] width 585 height 29
paste input "380684628488"
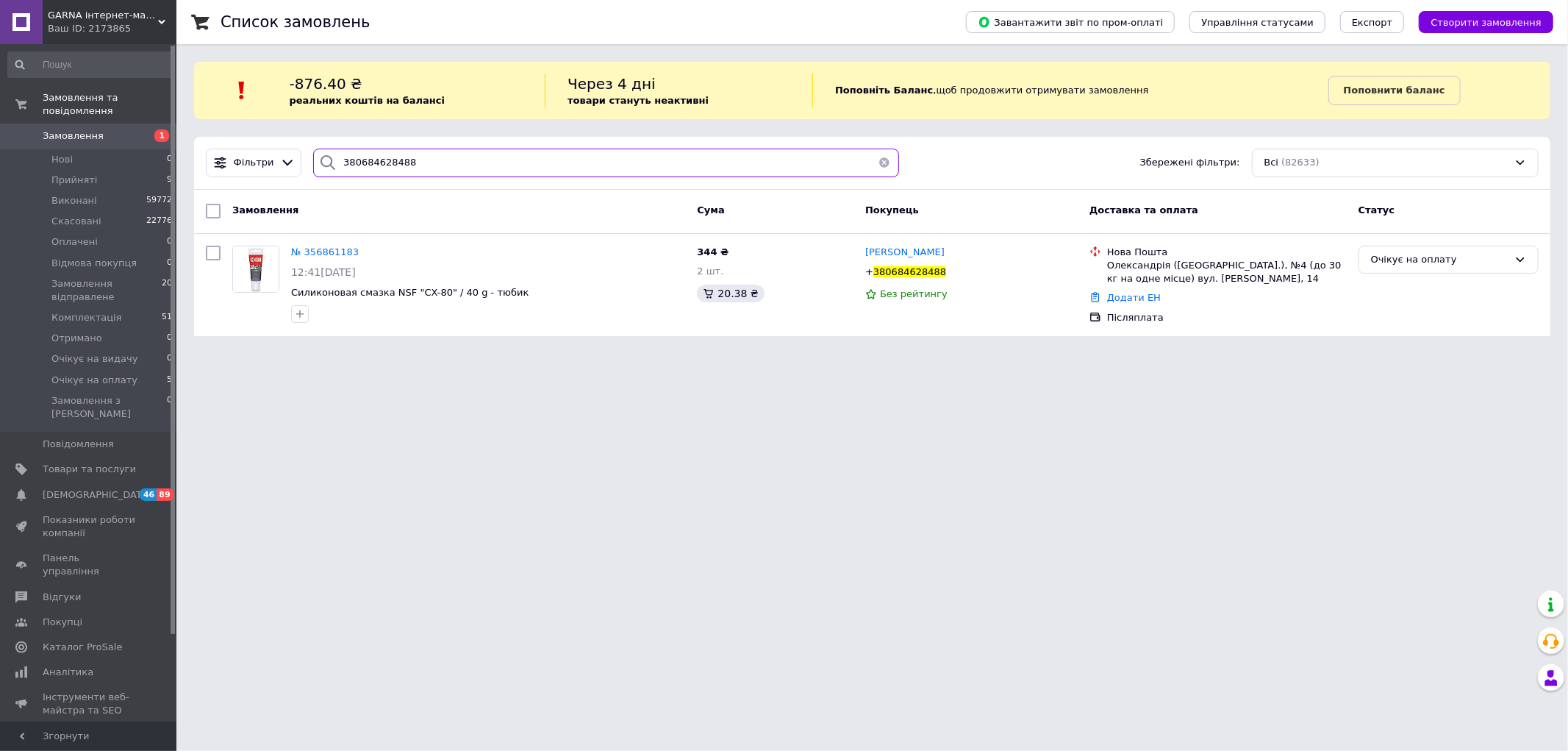
drag, startPoint x: 470, startPoint y: 165, endPoint x: 248, endPoint y: 147, distance: 222.7
click at [248, 147] on div "Фільтри 380684628488 Збережені фільтри: Всі (82633)" at bounding box center [872, 163] width 1357 height 53
paste input "961422900"
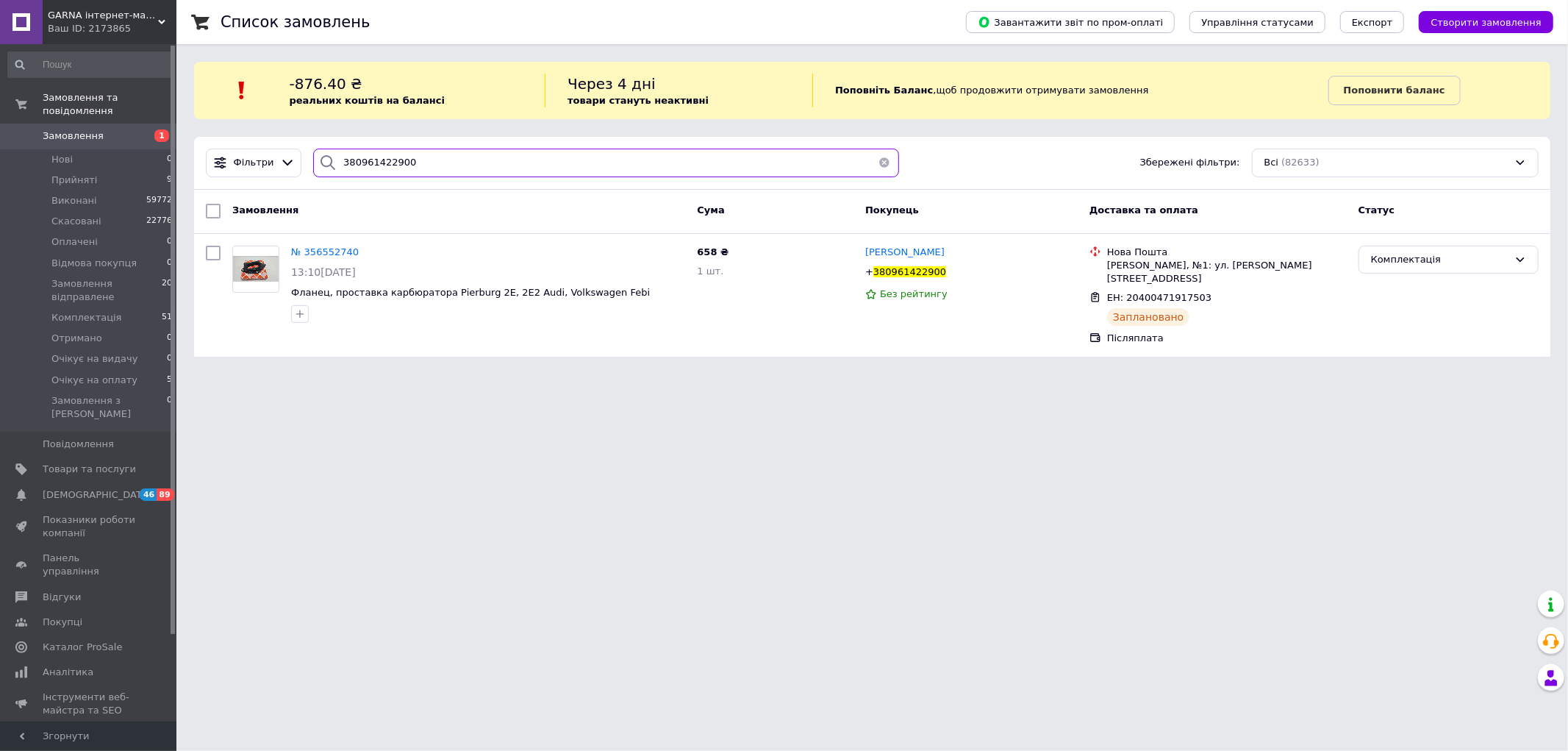
type input "380961422900"
click at [1148, 374] on html "GARNA інтернет-магазин автозапчастин Ваш ID: 2173865 Сайт GARNA інтернет-магази…" at bounding box center [784, 187] width 1568 height 374
click at [1092, 374] on html "GARNA інтернет-магазин автозапчастин Ваш ID: 2173865 Сайт GARNA інтернет-магази…" at bounding box center [784, 187] width 1568 height 374
drag, startPoint x: 410, startPoint y: 164, endPoint x: 297, endPoint y: 164, distance: 113.0
click at [297, 164] on div "Фільтри 380961422900 Збережені фільтри: Всі (82633)" at bounding box center [872, 162] width 1345 height 29
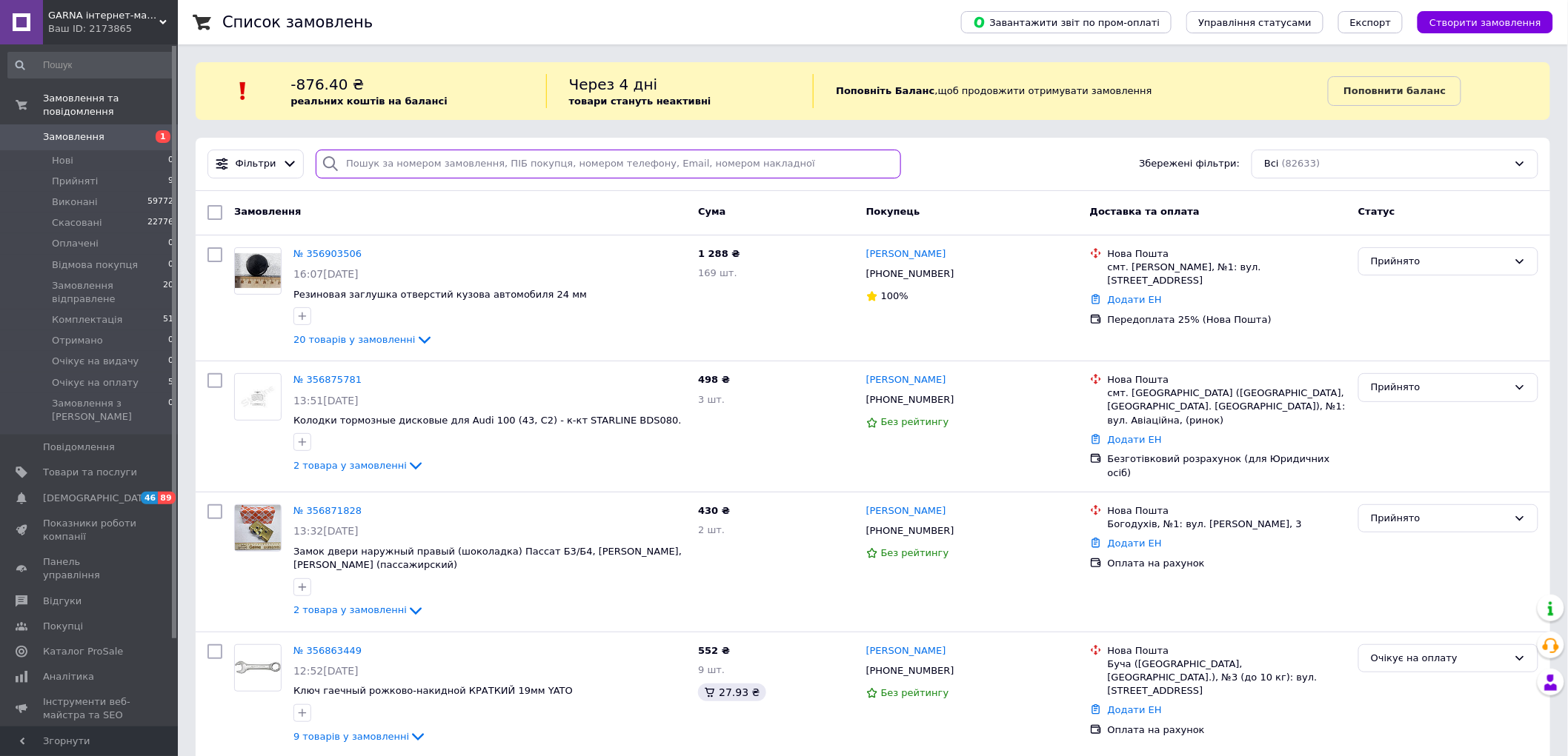
click at [375, 168] on input "search" at bounding box center [608, 163] width 585 height 29
paste input "356861183"
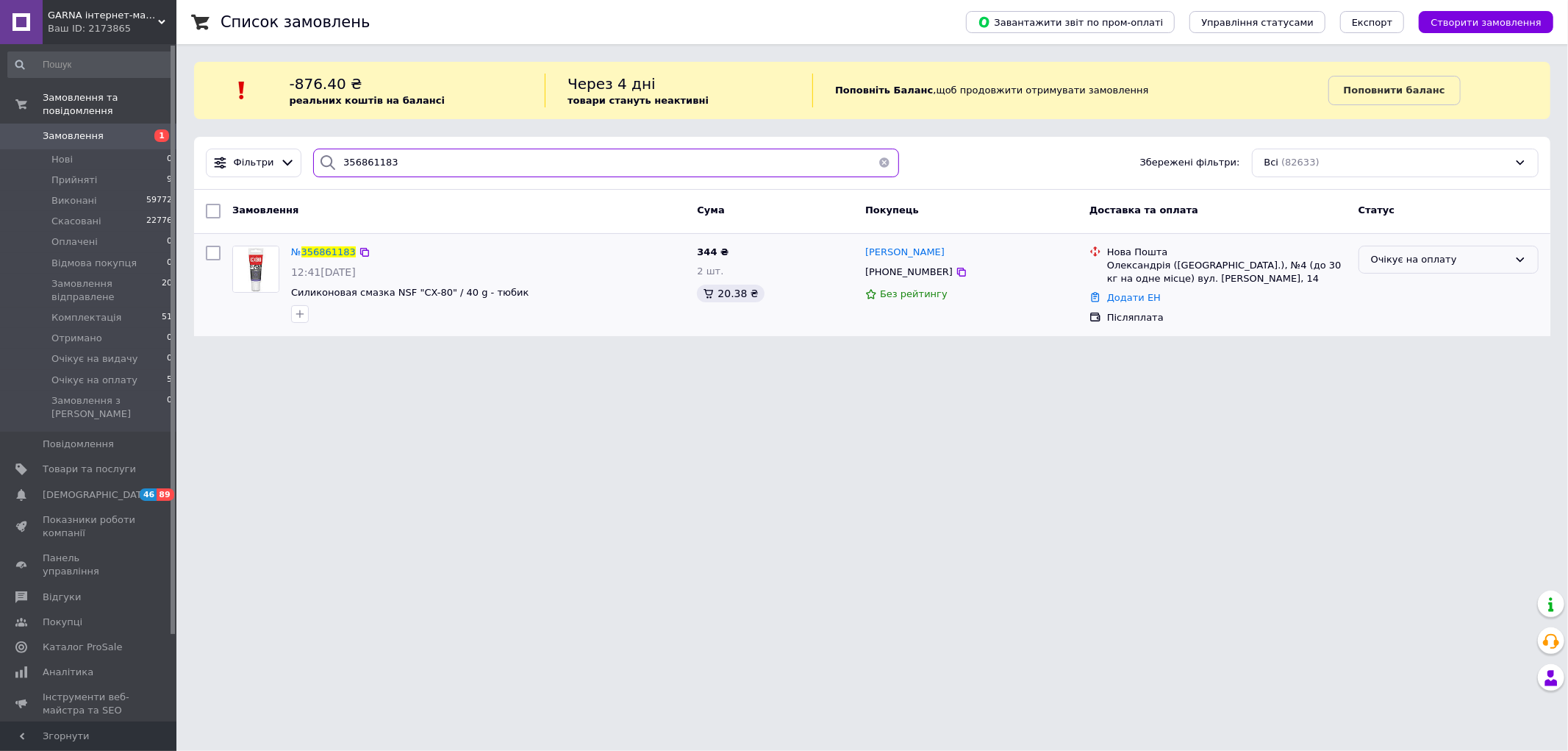
type input "356861183"
click at [1505, 259] on div "Очікує на оплату" at bounding box center [1440, 259] width 138 height 15
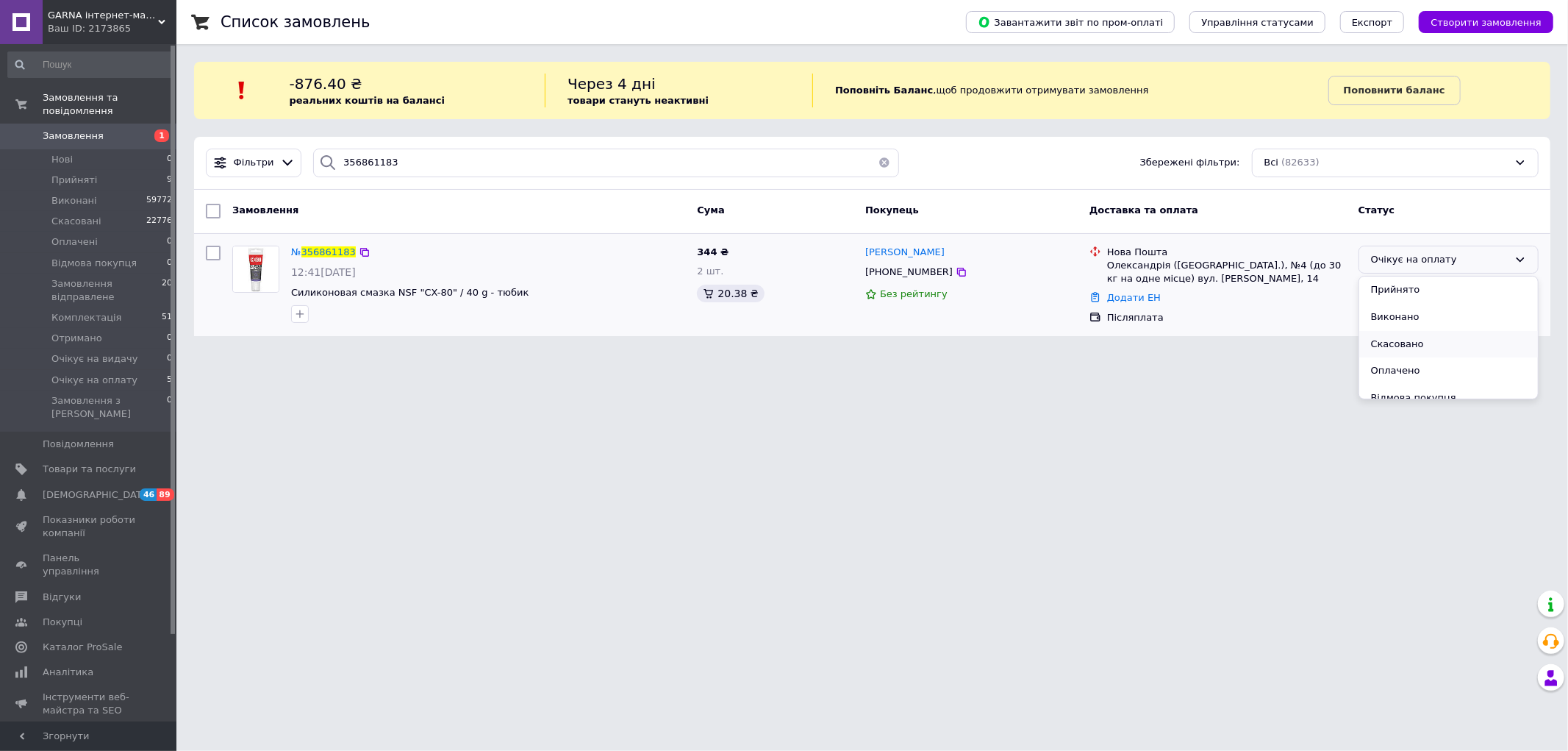
click at [1395, 340] on li "Скасовано" at bounding box center [1448, 344] width 178 height 27
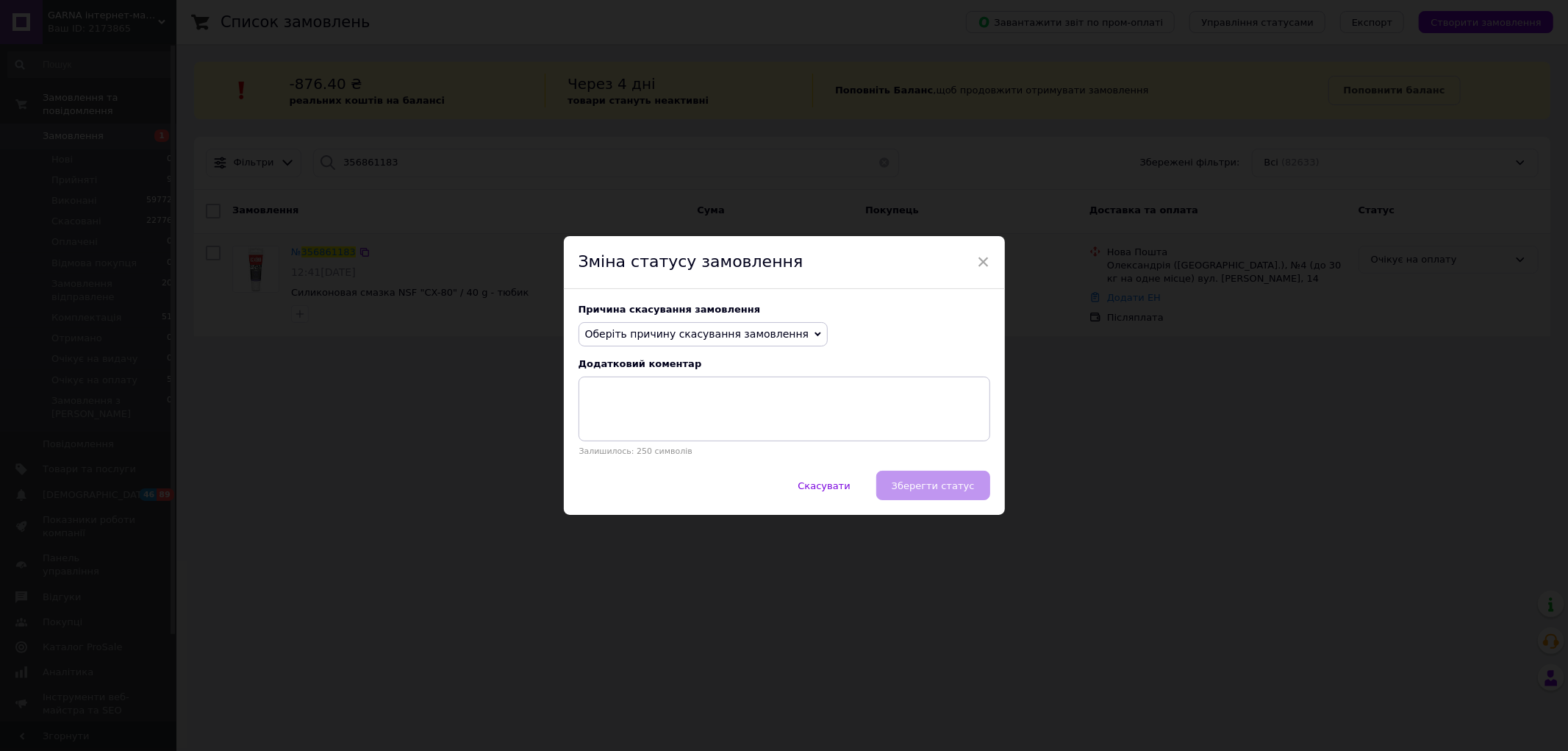
click at [763, 334] on span "Оберіть причину скасування замовлення" at bounding box center [697, 334] width 224 height 11
click at [659, 422] on li "На прохання покупця" at bounding box center [703, 425] width 249 height 20
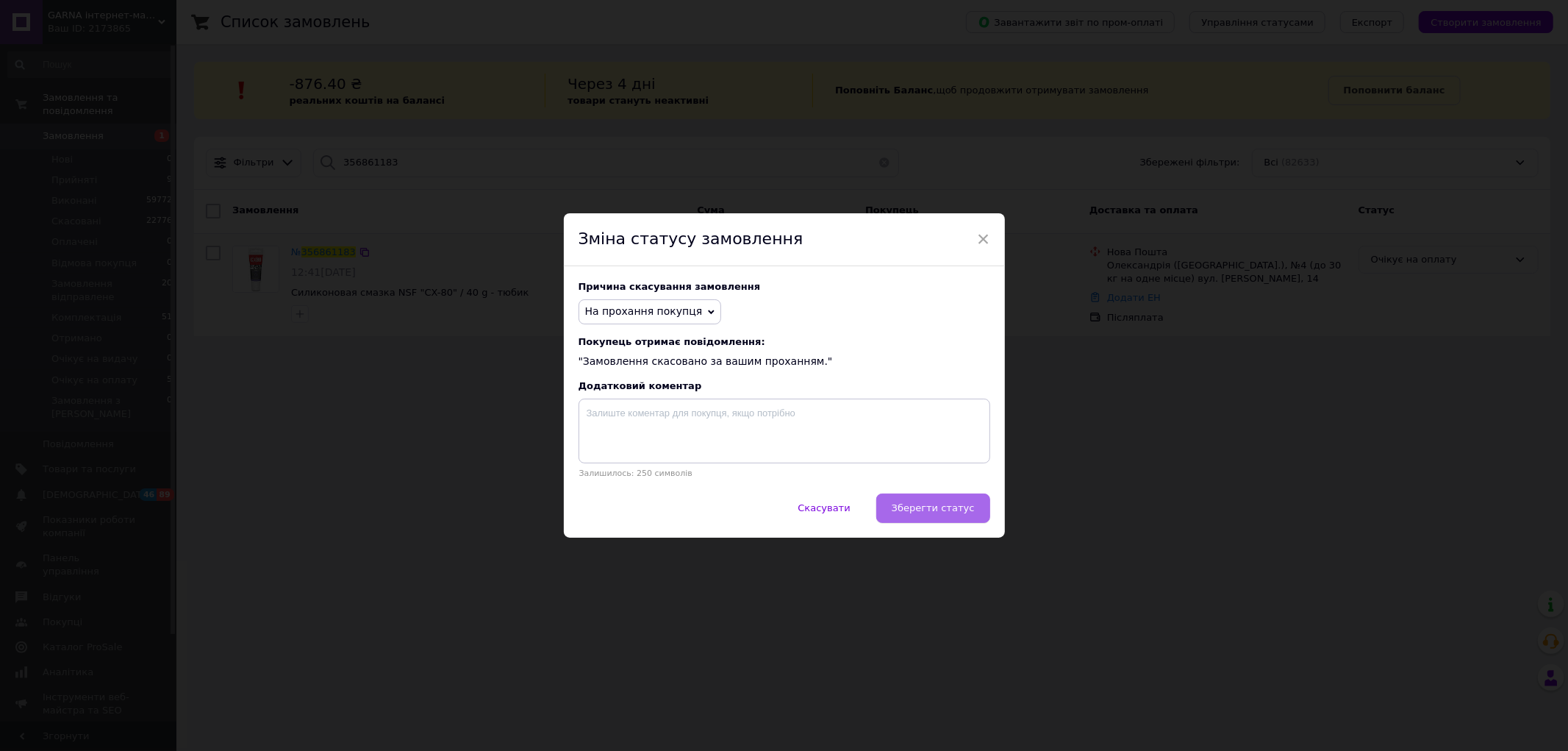
click at [935, 514] on span "Зберегти статус" at bounding box center [933, 508] width 83 height 11
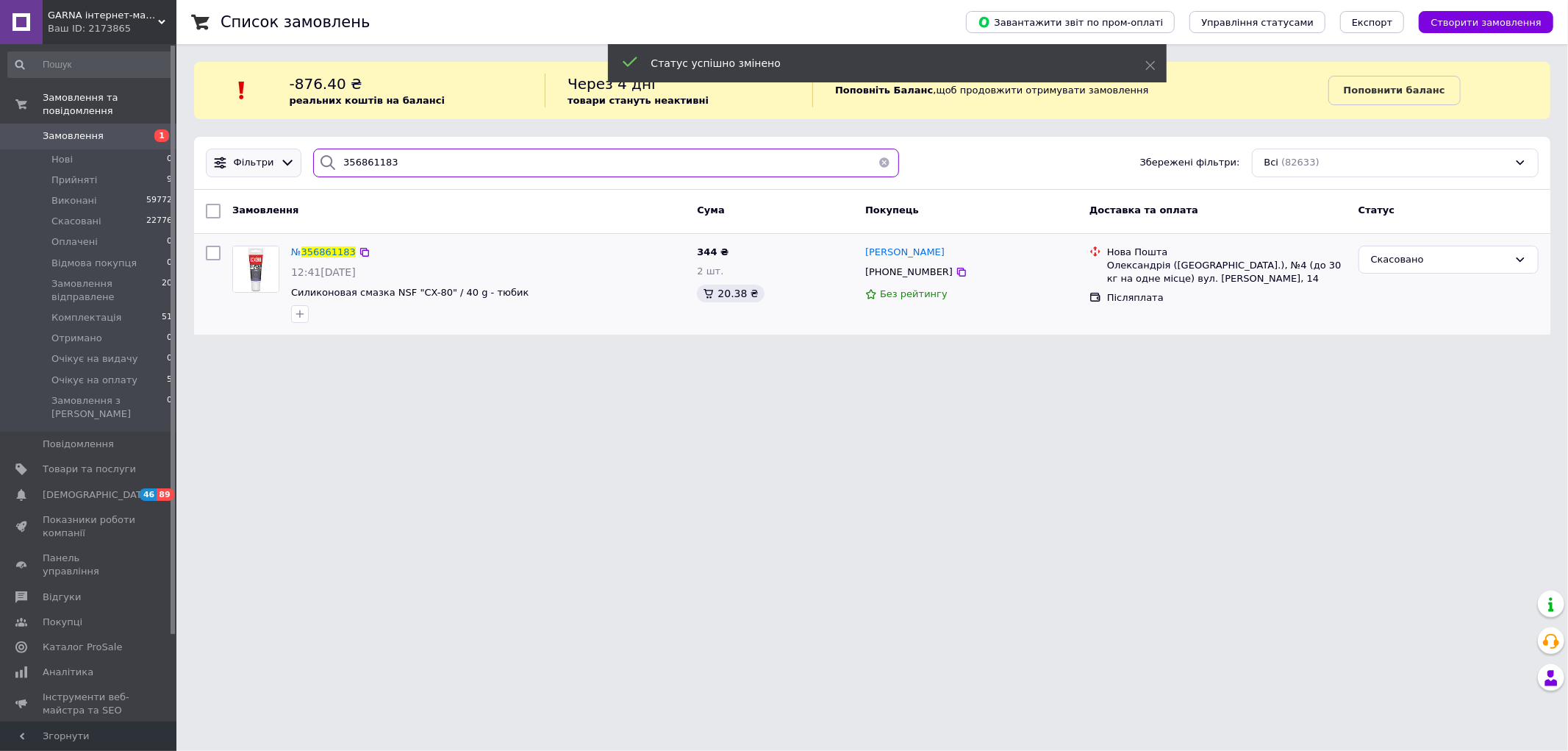
drag, startPoint x: 419, startPoint y: 165, endPoint x: 283, endPoint y: 170, distance: 136.1
click at [285, 168] on div "Фільтри 356861183 Збережені фільтри: Всі (82633)" at bounding box center [872, 162] width 1345 height 29
